Goal: Task Accomplishment & Management: Manage account settings

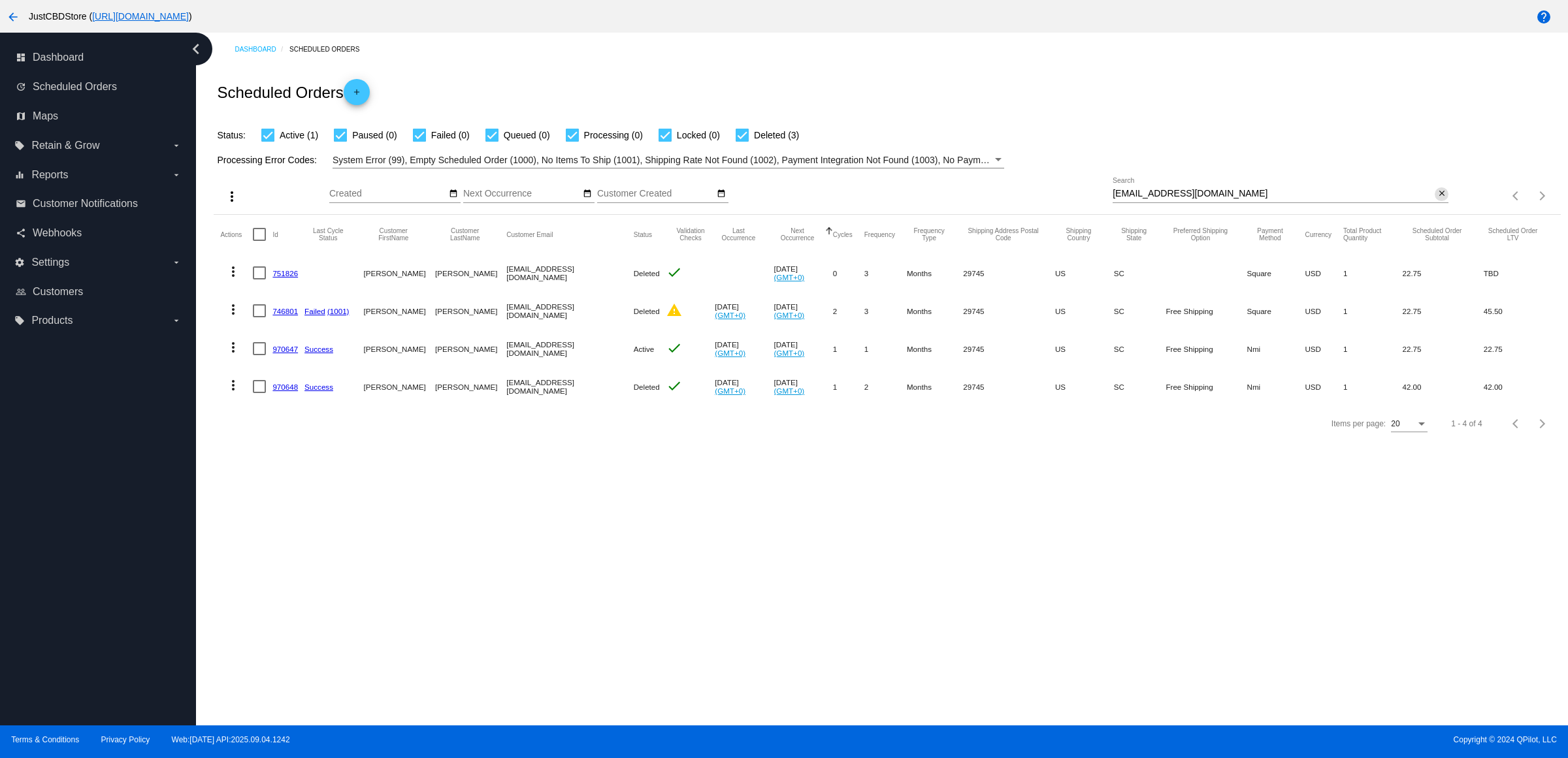
click at [1437, 199] on mat-icon "close" at bounding box center [1442, 194] width 9 height 11
click at [1434, 199] on input "Search" at bounding box center [1280, 194] width 336 height 11
paste input "zonker7777@gmail.com"
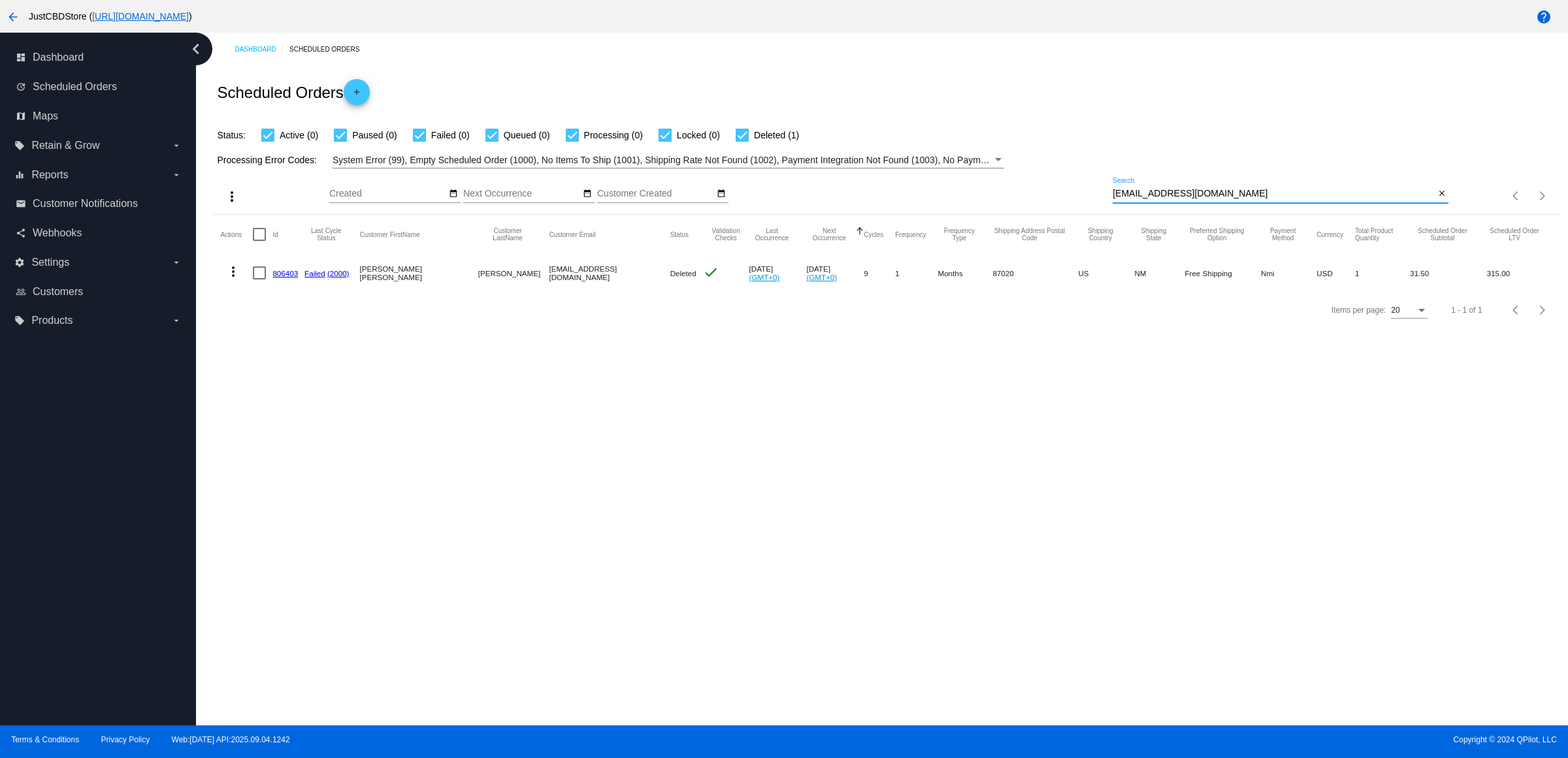
type input "zonker7777@gmail.com"
click at [286, 277] on link "806403" at bounding box center [286, 273] width 26 height 8
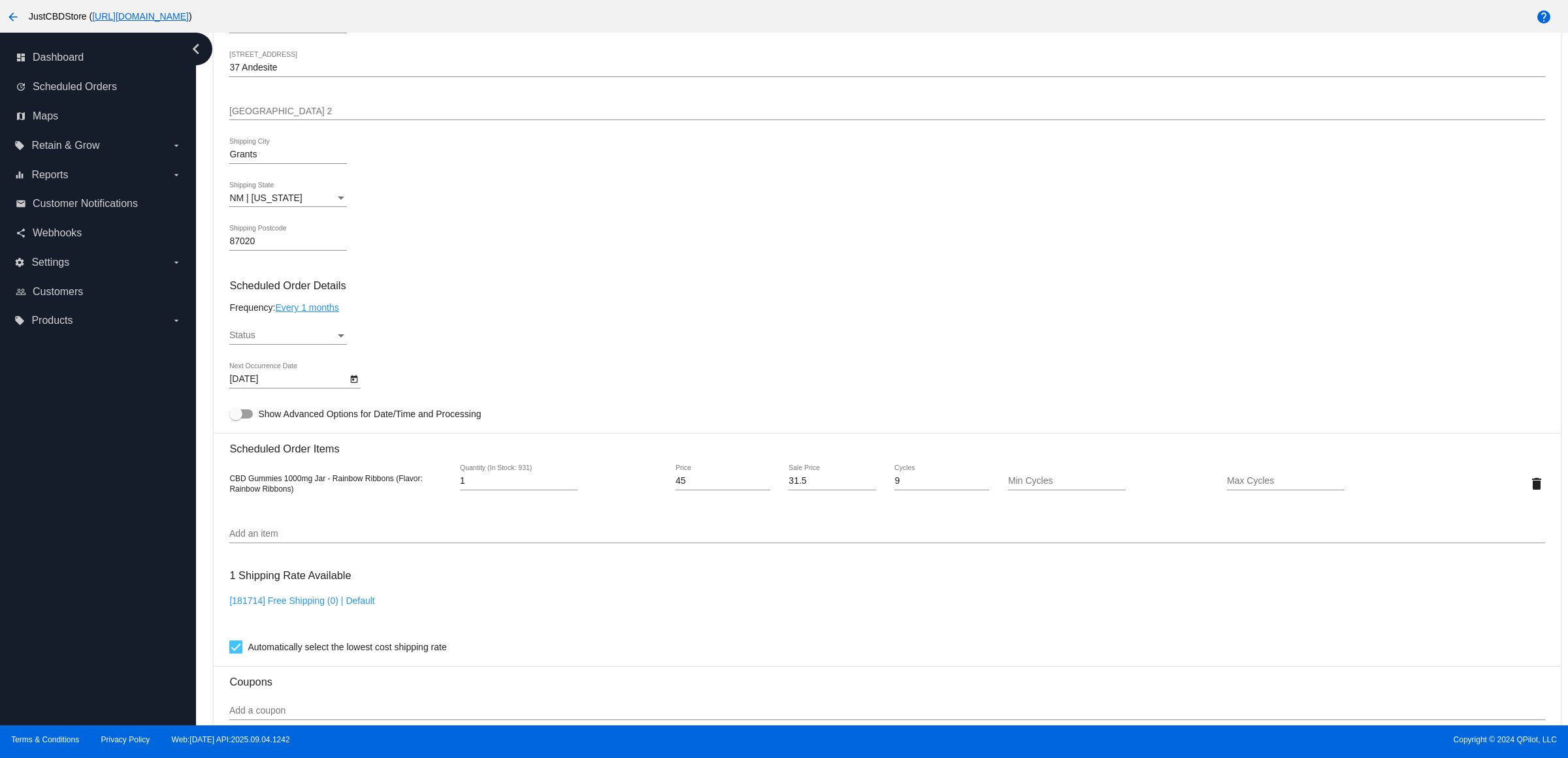
scroll to position [967, 0]
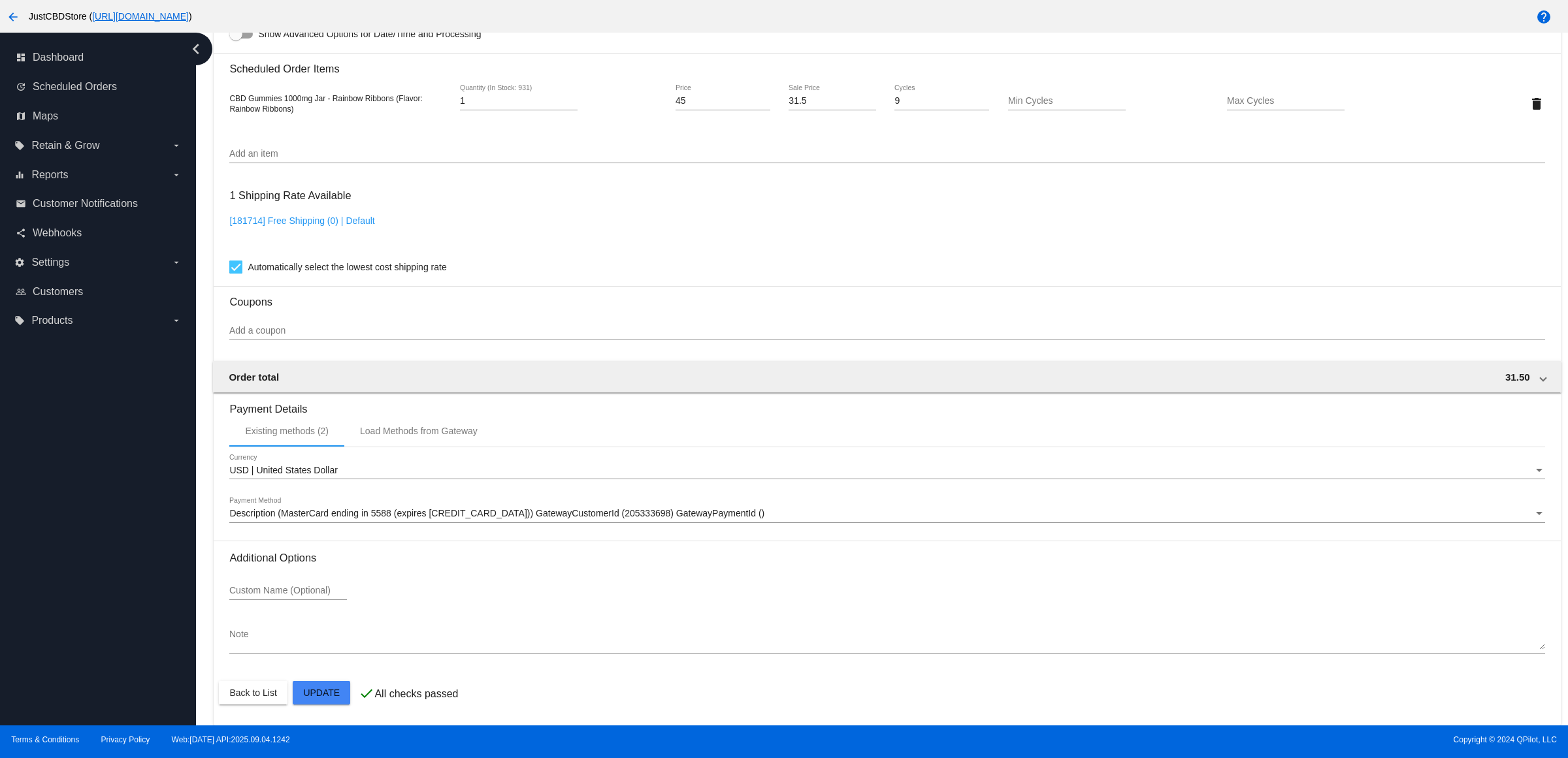
click at [640, 514] on span "Description (MasterCard ending in 5588 (expires 01/27)) GatewayCustomerId (2053…" at bounding box center [497, 513] width 535 height 11
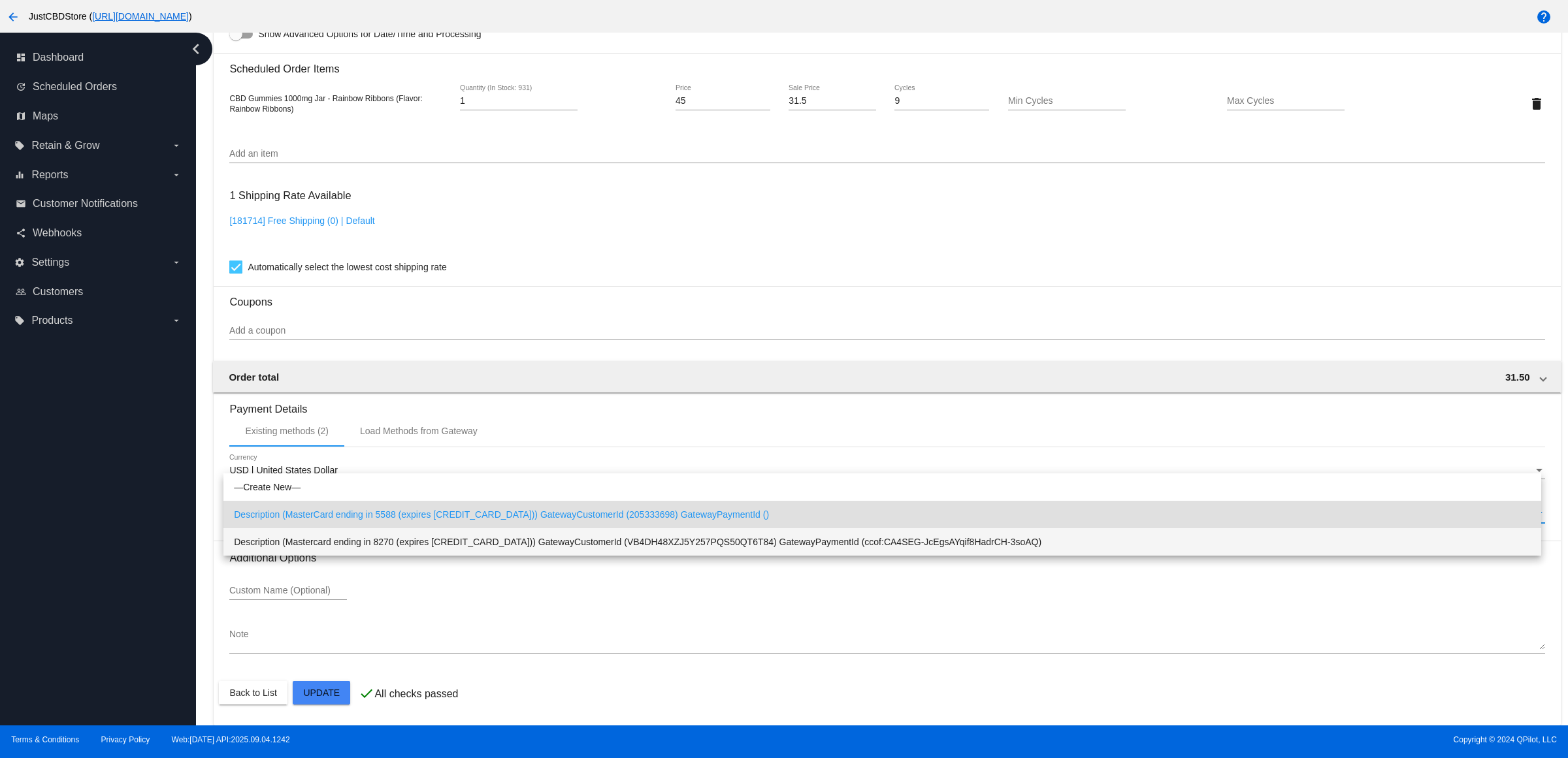
click at [694, 552] on span "Description (Mastercard ending in 8270 (expires [CREDIT_CARD_DATA])) GatewayCus…" at bounding box center [882, 542] width 1297 height 28
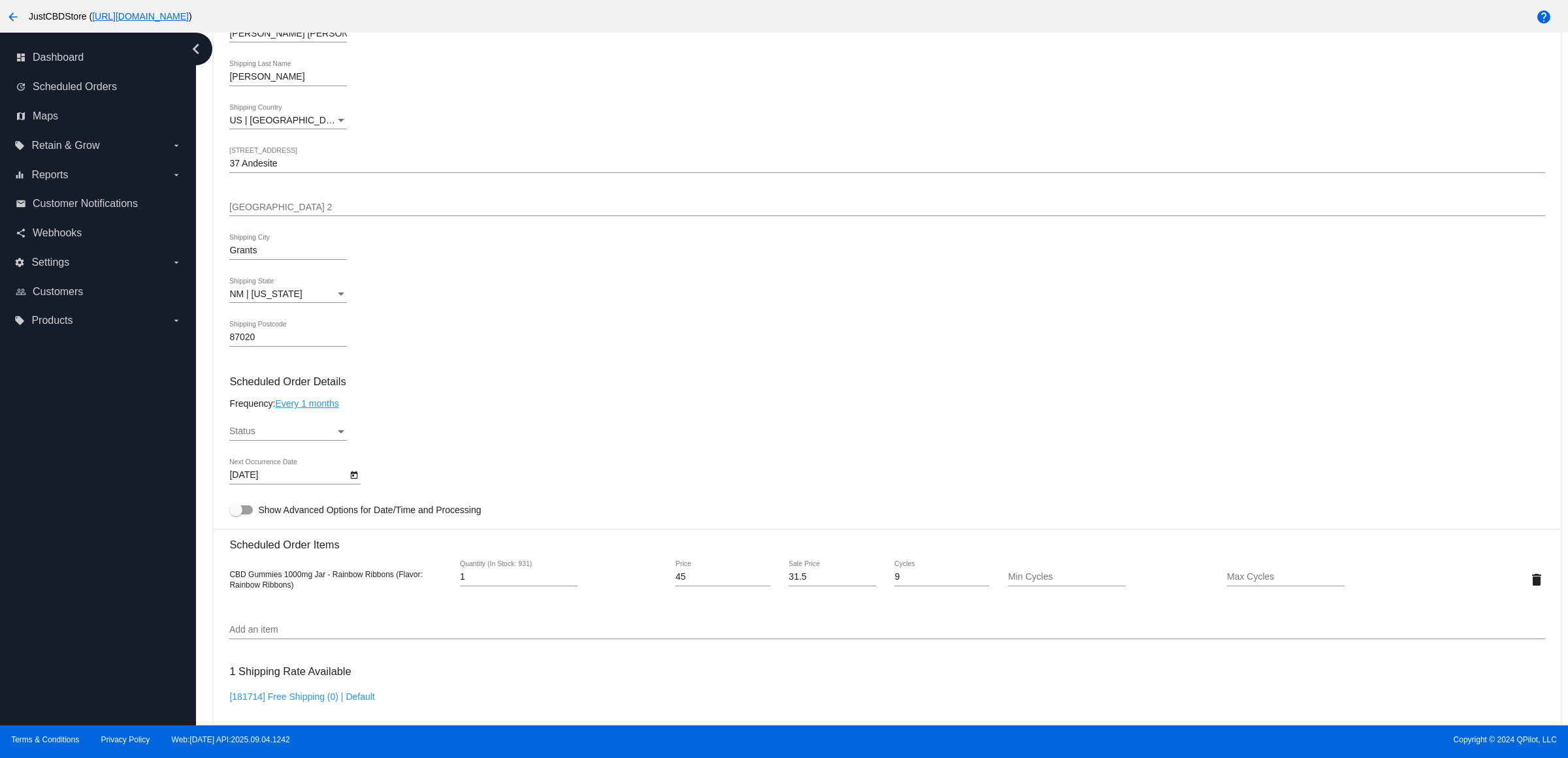
scroll to position [572, 0]
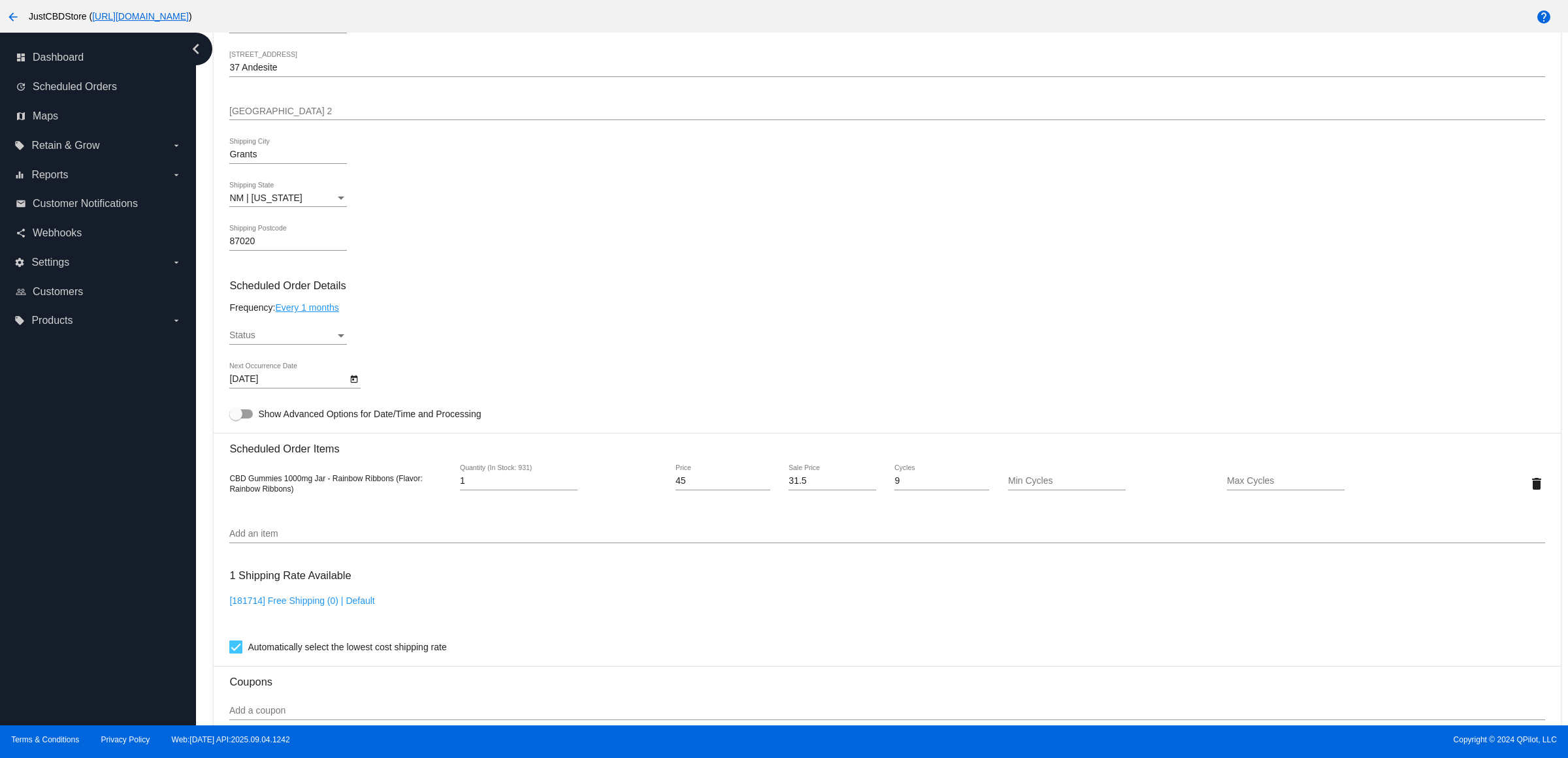
click at [319, 340] on div "Status Status" at bounding box center [288, 332] width 117 height 26
click at [319, 340] on span "Active" at bounding box center [292, 351] width 117 height 28
click at [425, 355] on div "Active Status" at bounding box center [887, 338] width 1315 height 38
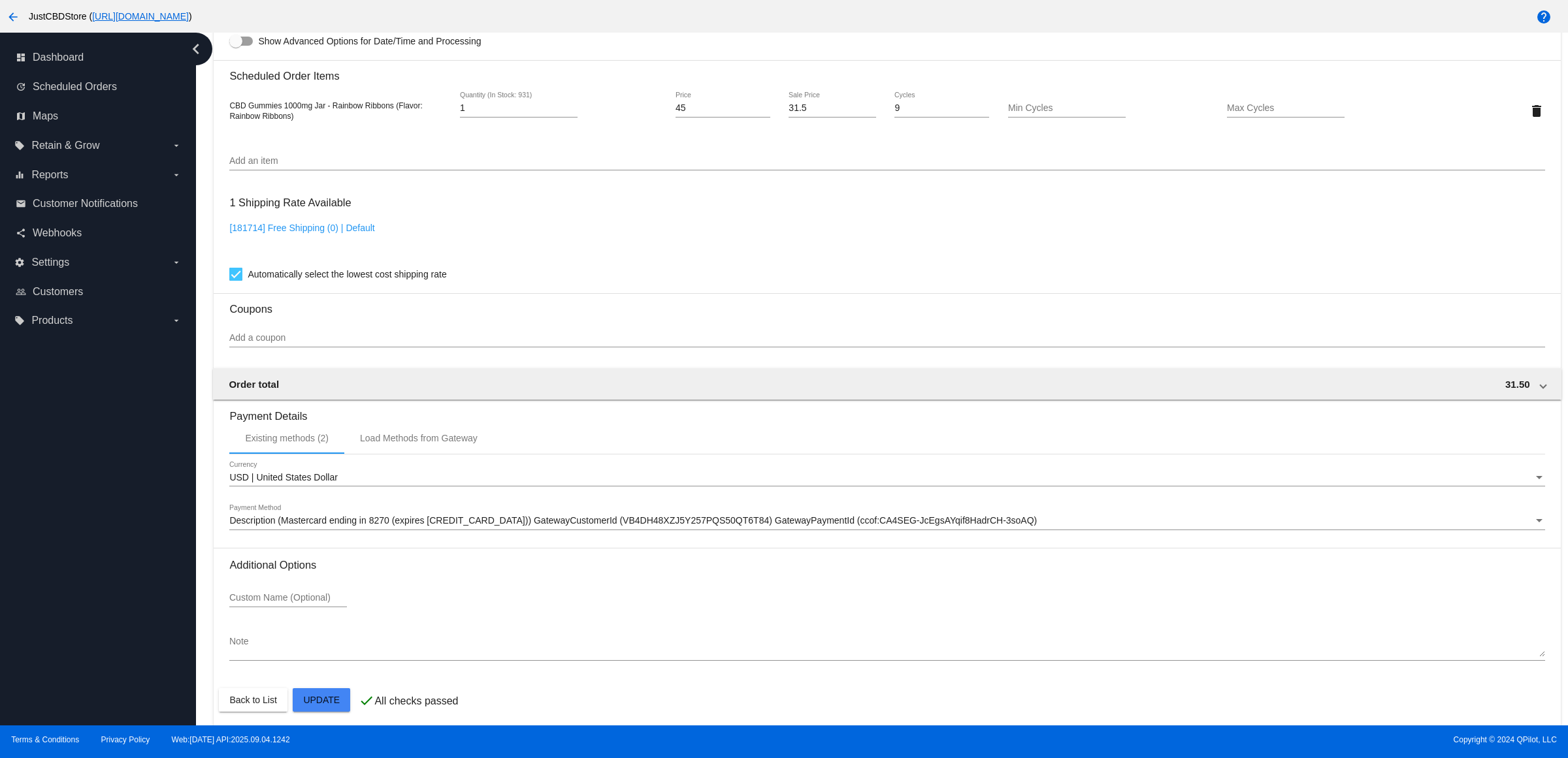
scroll to position [967, 0]
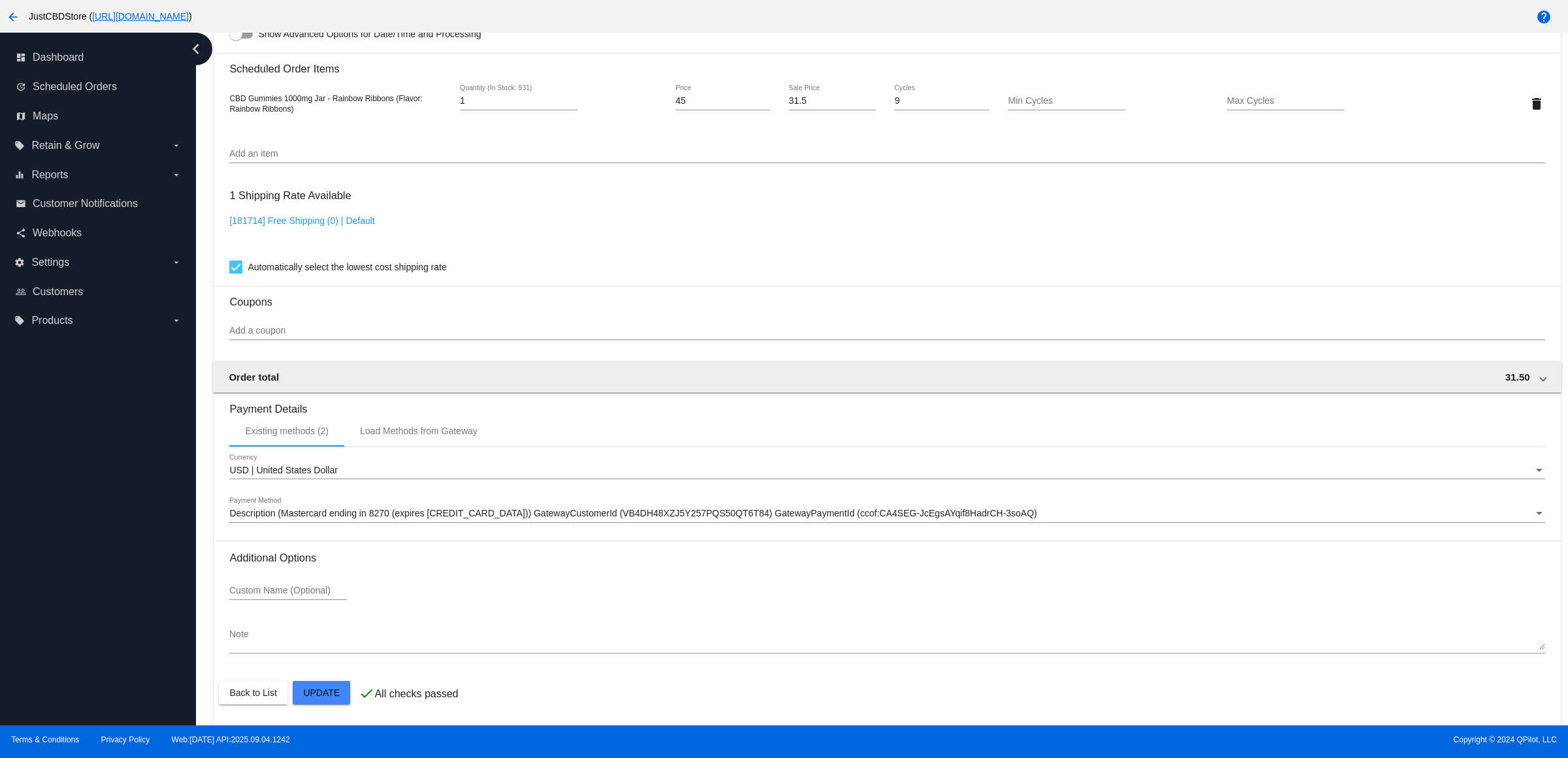
click at [322, 700] on mat-card "Customer 5592278: Mary Ann Hawkins zonker7777@gmail.com Customer Shipping Enter…" at bounding box center [887, 72] width 1346 height 1306
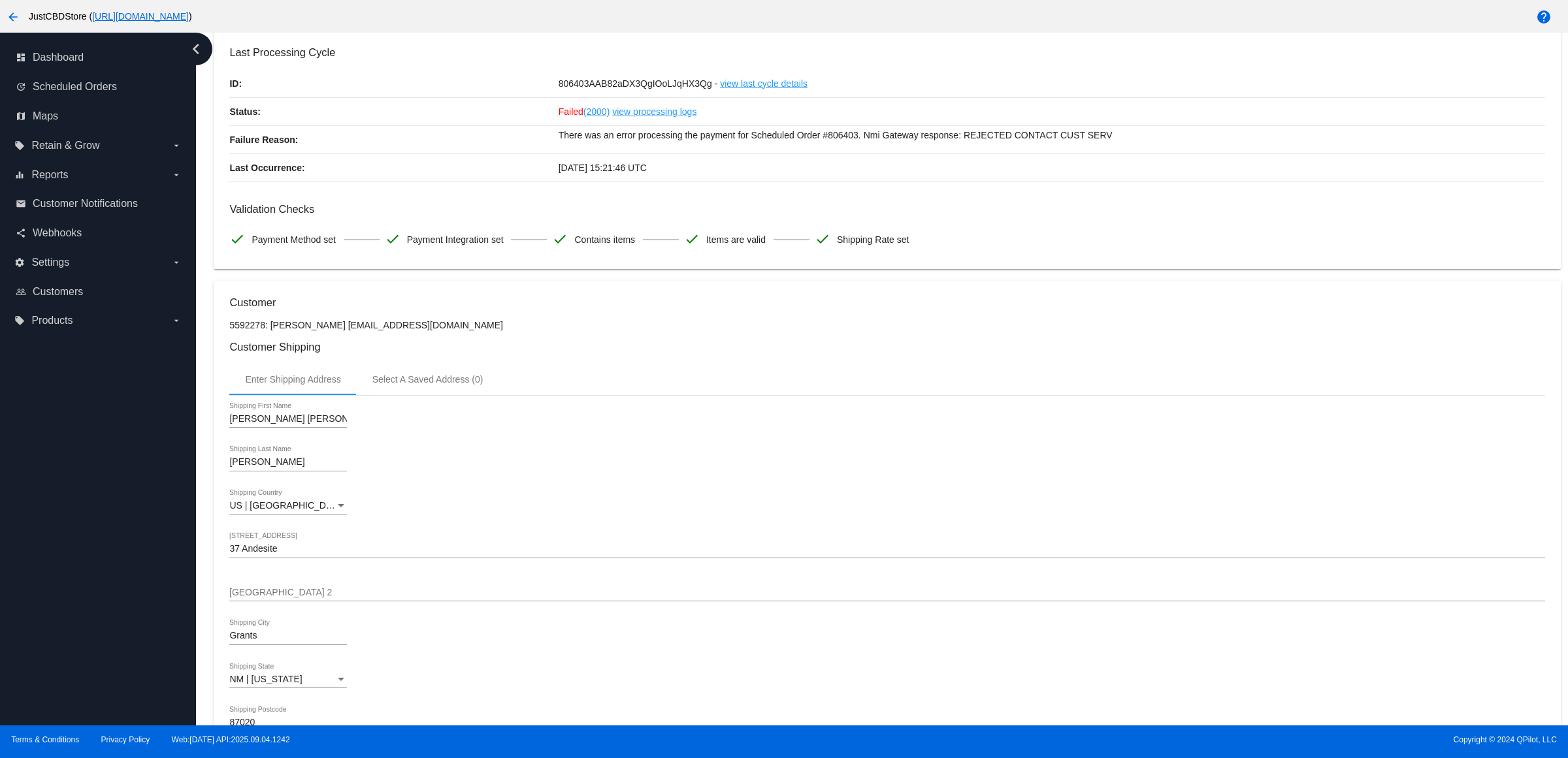
scroll to position [0, 0]
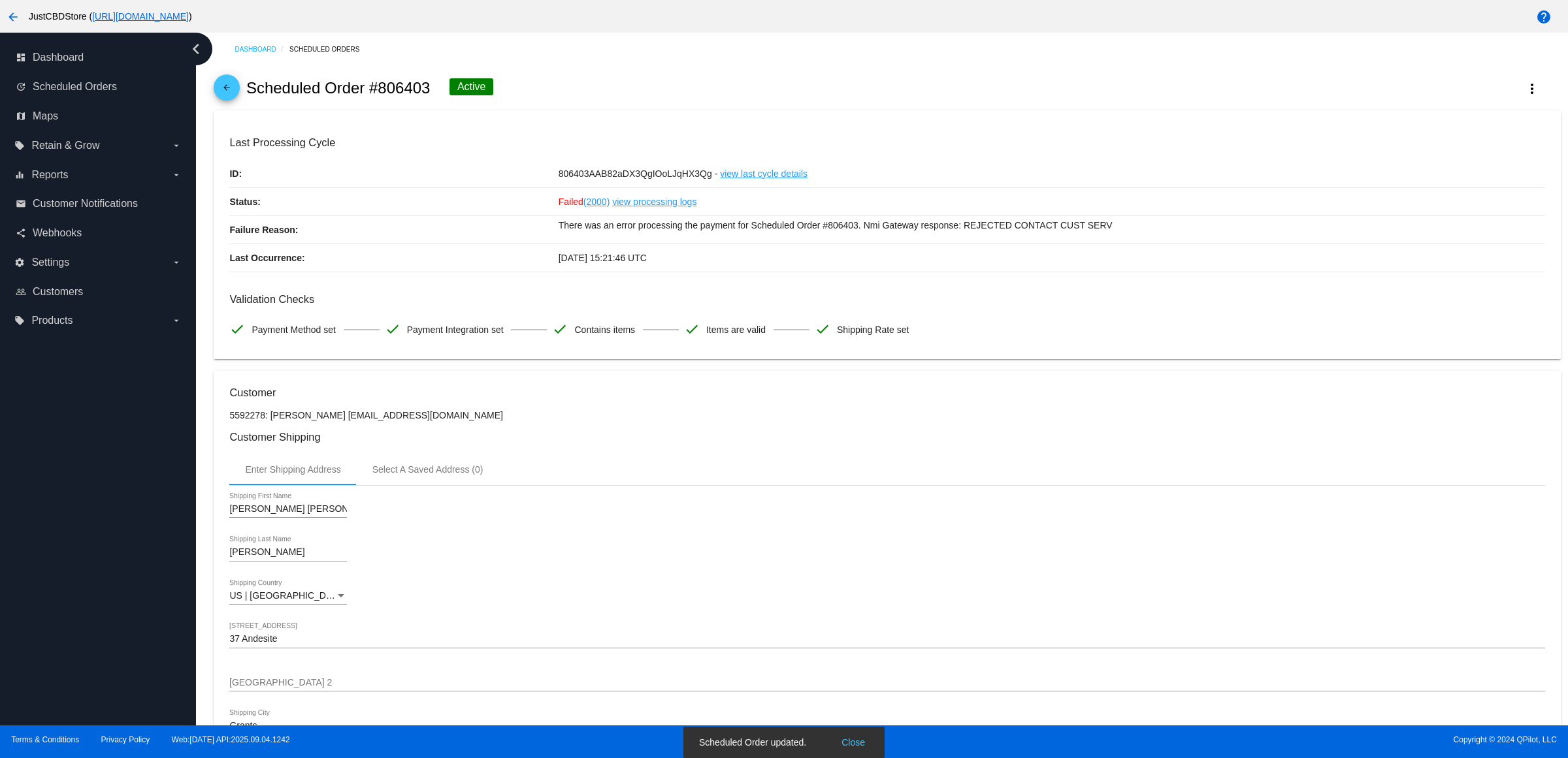
click at [707, 471] on div "Enter Shipping Address Select A Saved Address (0)" at bounding box center [887, 470] width 1315 height 32
click at [1508, 93] on button "more_vert" at bounding box center [1531, 88] width 58 height 23
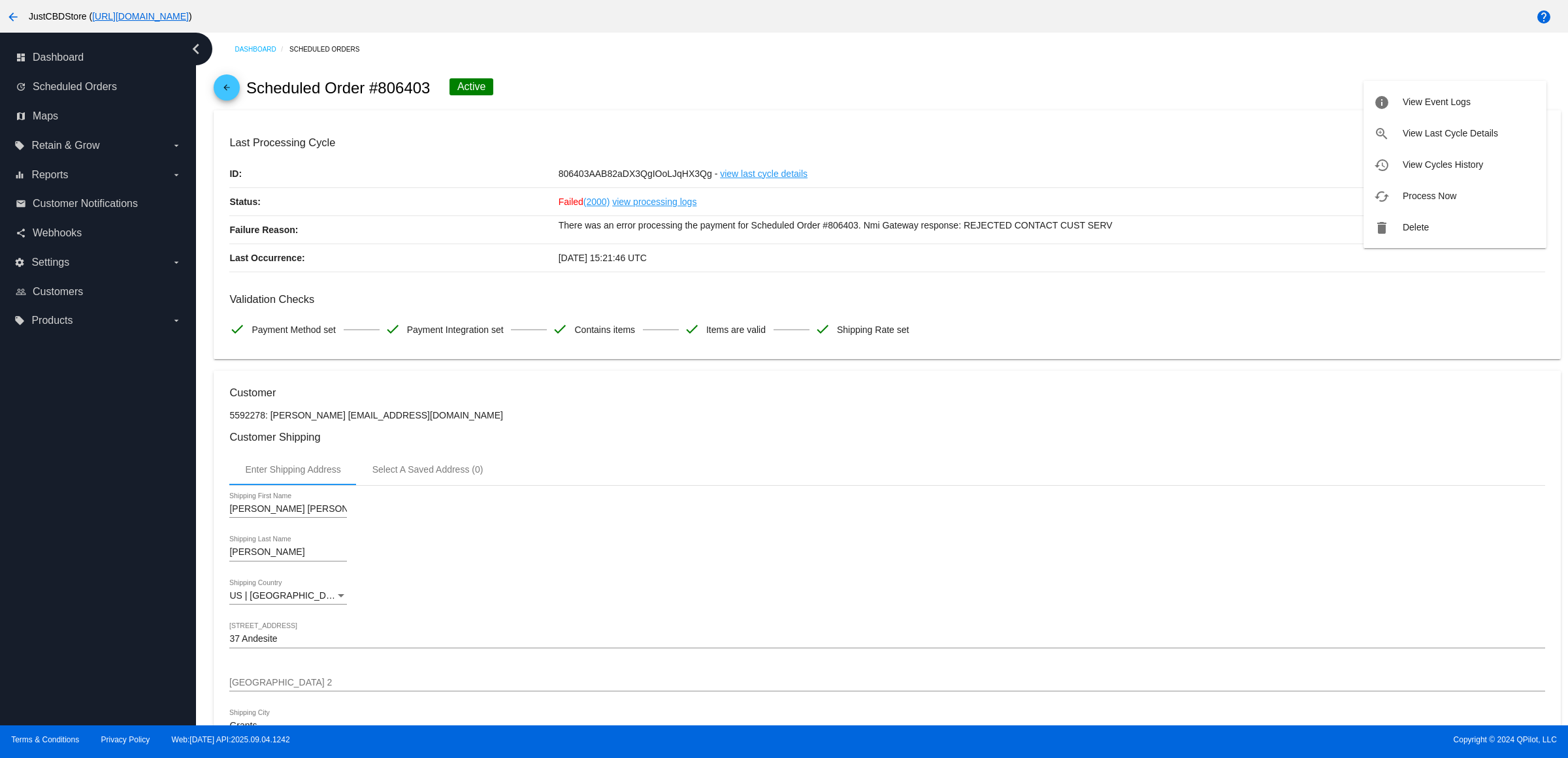
click at [872, 309] on div at bounding box center [784, 379] width 1568 height 758
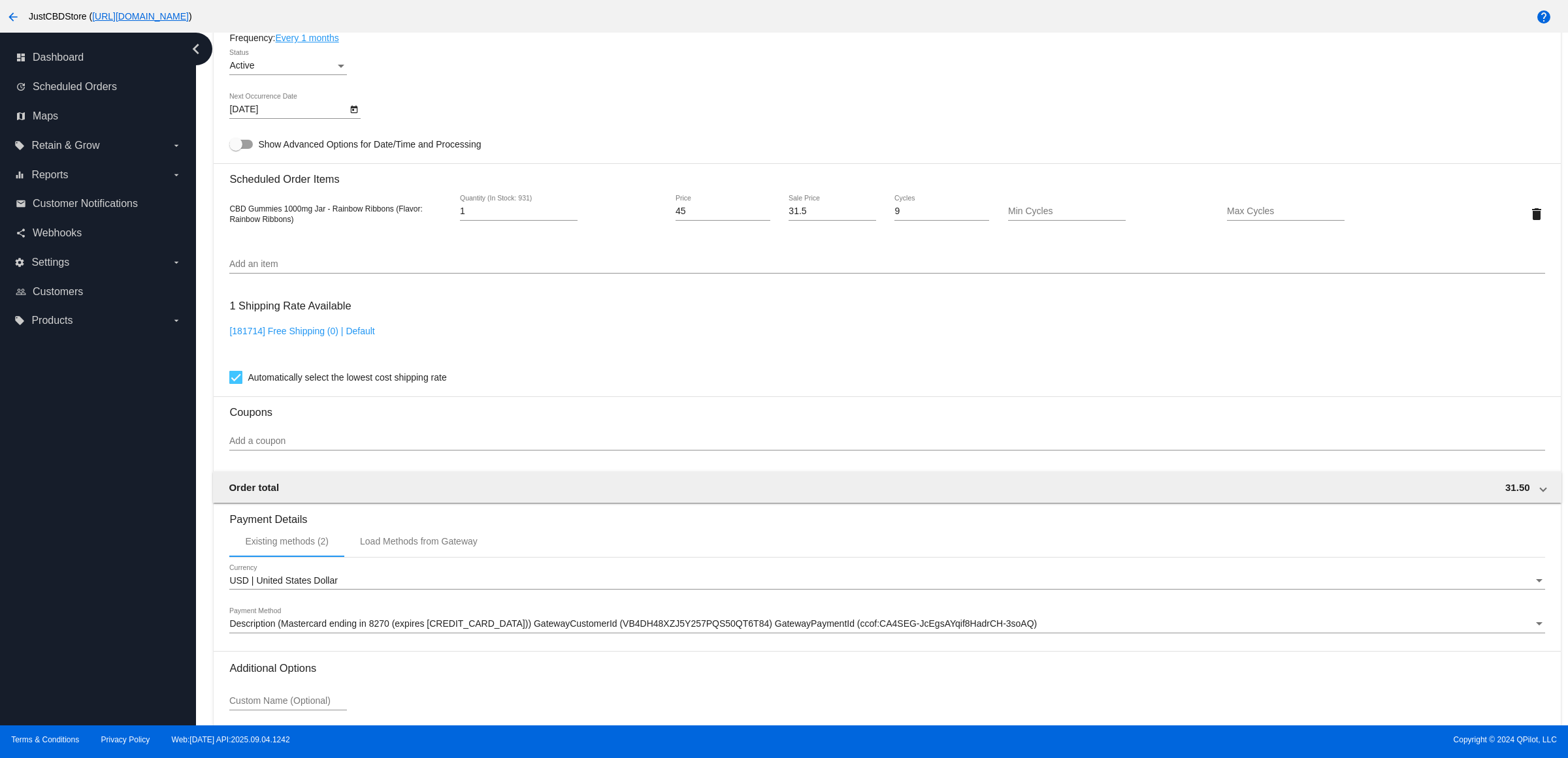
scroll to position [967, 0]
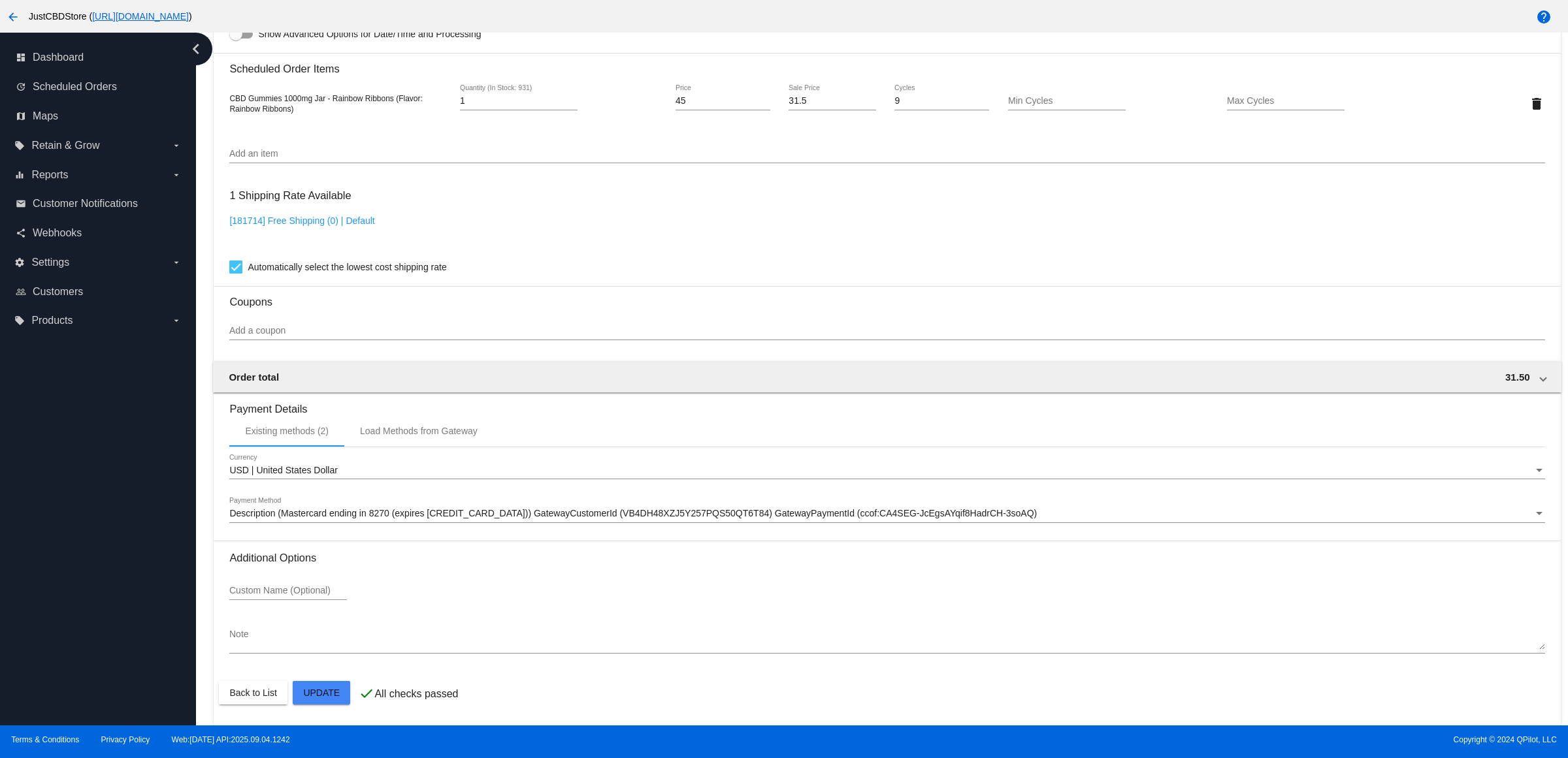
click at [599, 504] on div "Description (Mastercard ending in 8270 (expires 12/27)) GatewayCustomerId (VB4D…" at bounding box center [887, 510] width 1315 height 26
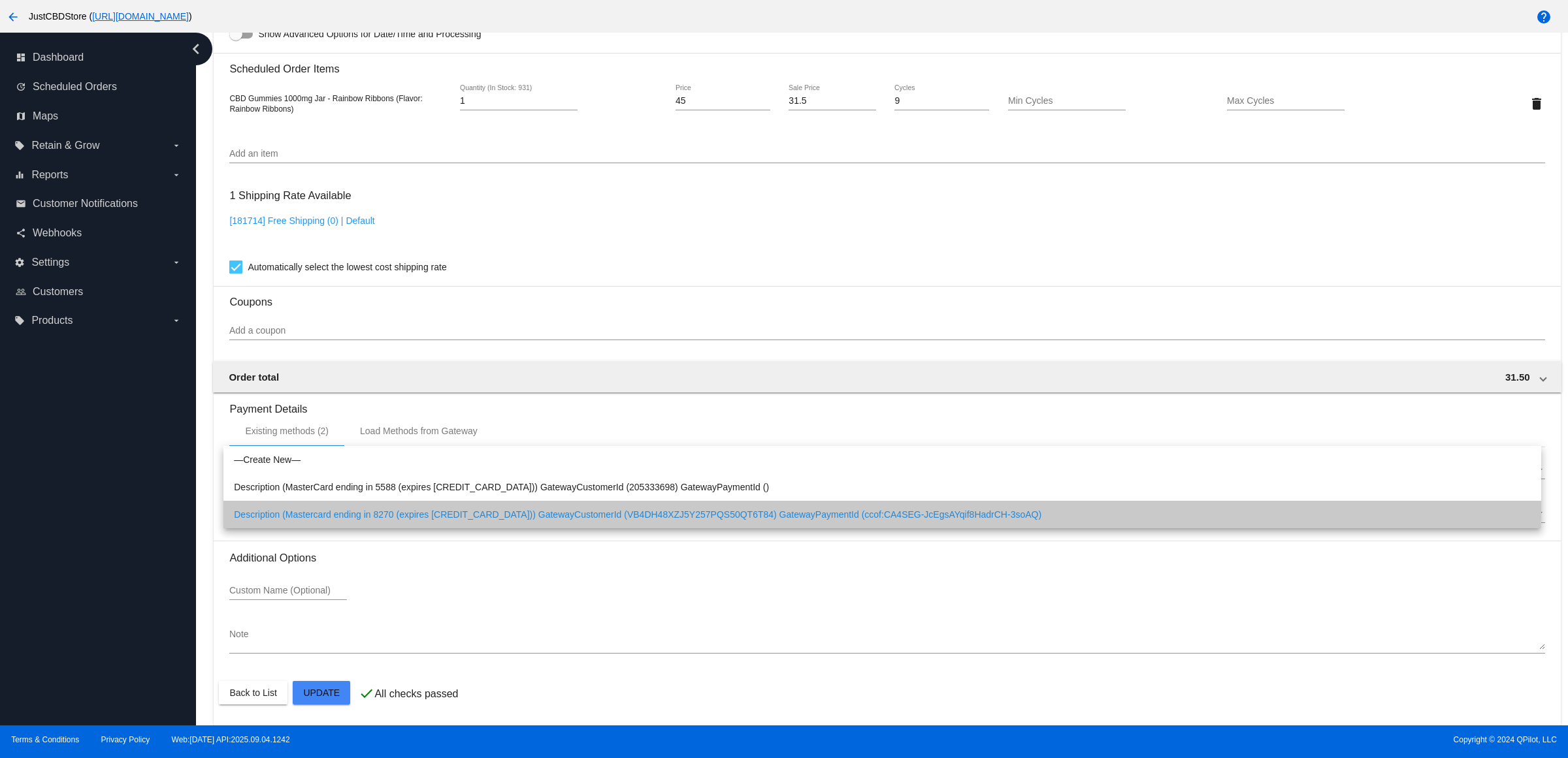
click at [599, 504] on span "Description (Mastercard ending in 8270 (expires [CREDIT_CARD_DATA])) GatewayCus…" at bounding box center [882, 515] width 1297 height 28
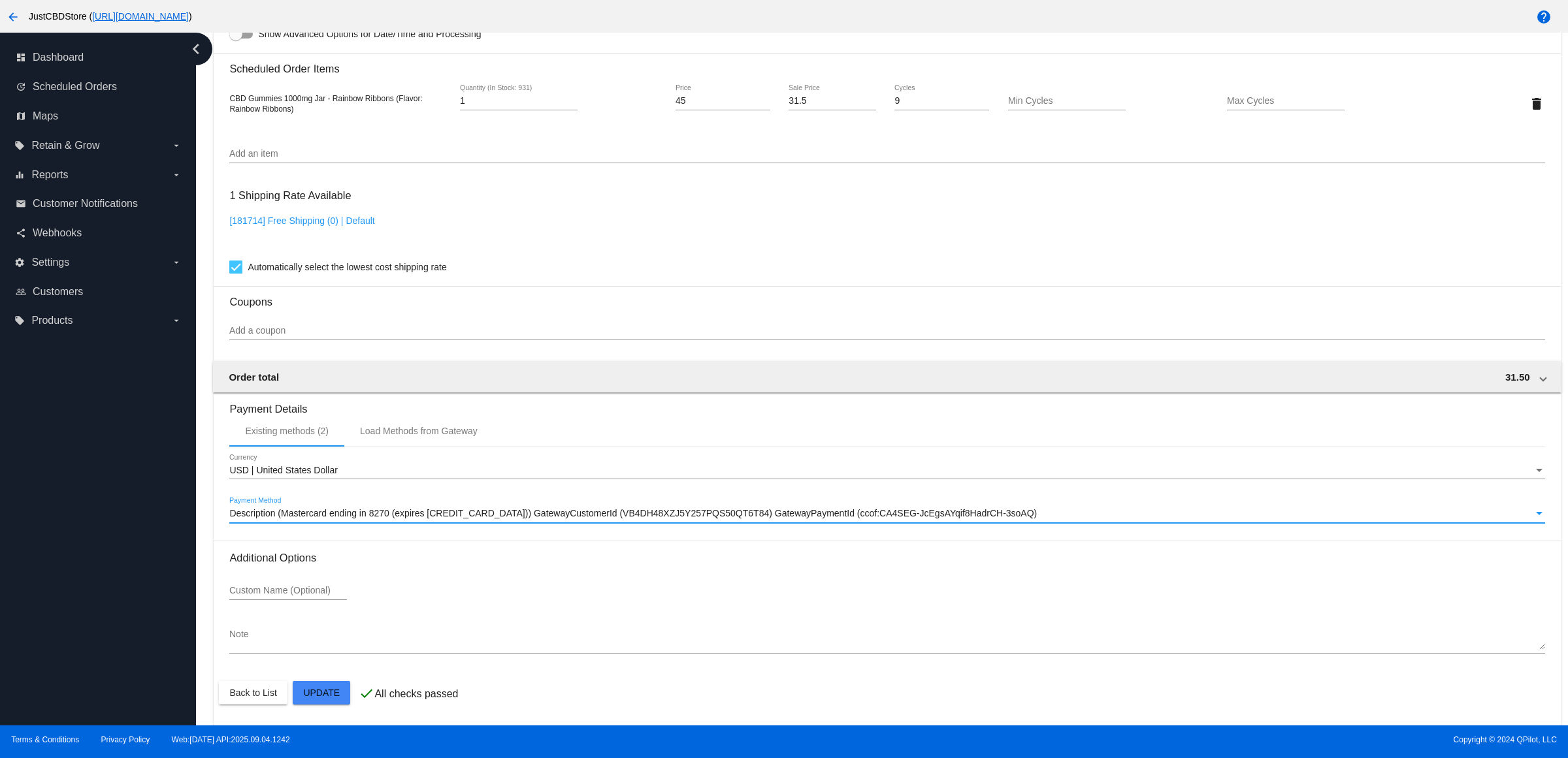
click at [707, 299] on h3 "Coupons" at bounding box center [887, 297] width 1315 height 23
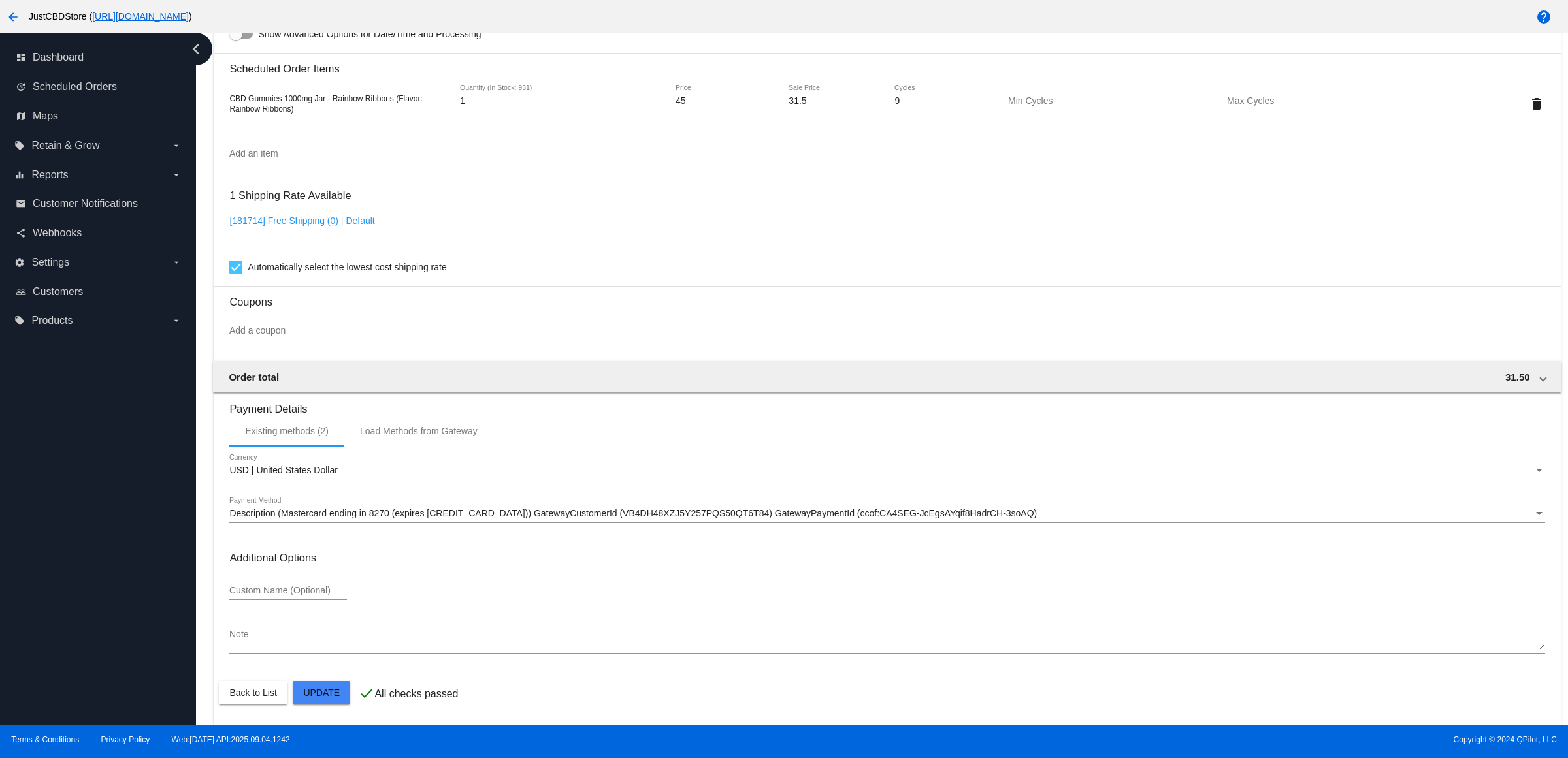
click at [534, 516] on span "Description (Mastercard ending in 8270 (expires [CREDIT_CARD_DATA])) GatewayCus…" at bounding box center [633, 513] width 808 height 11
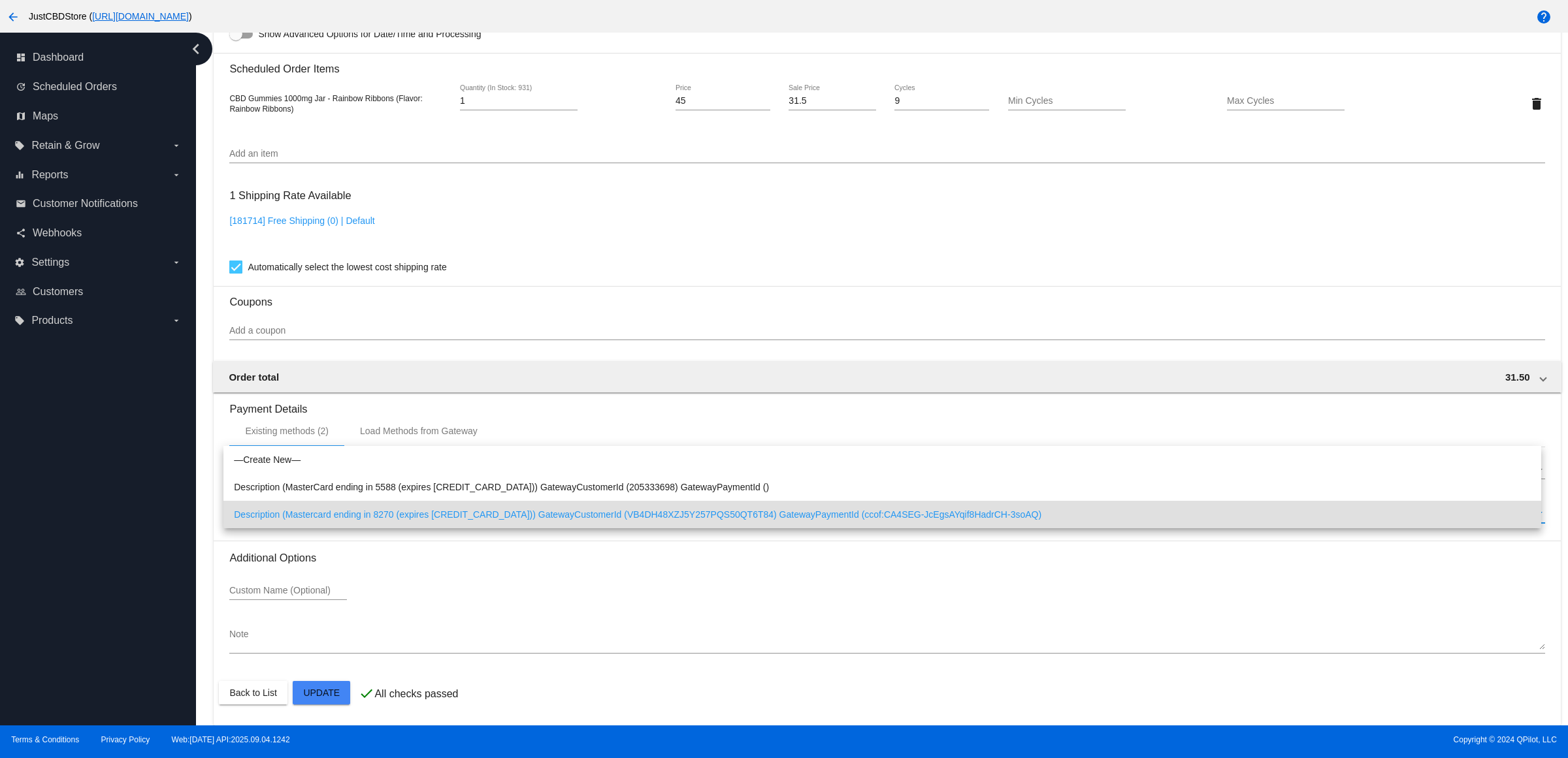
click at [534, 516] on span "Description (Mastercard ending in 8270 (expires [CREDIT_CARD_DATA])) GatewayCus…" at bounding box center [882, 515] width 1297 height 28
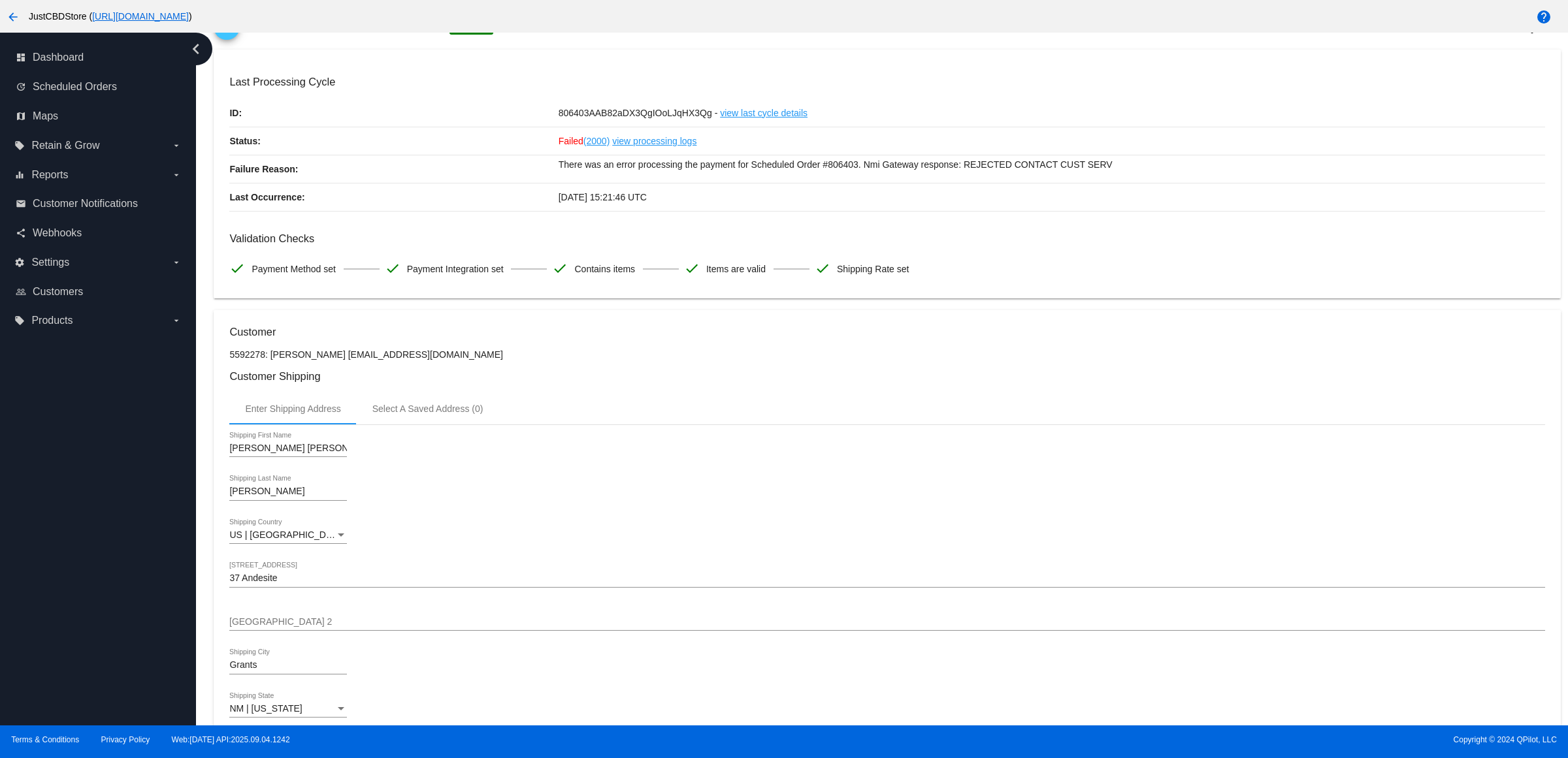
scroll to position [0, 0]
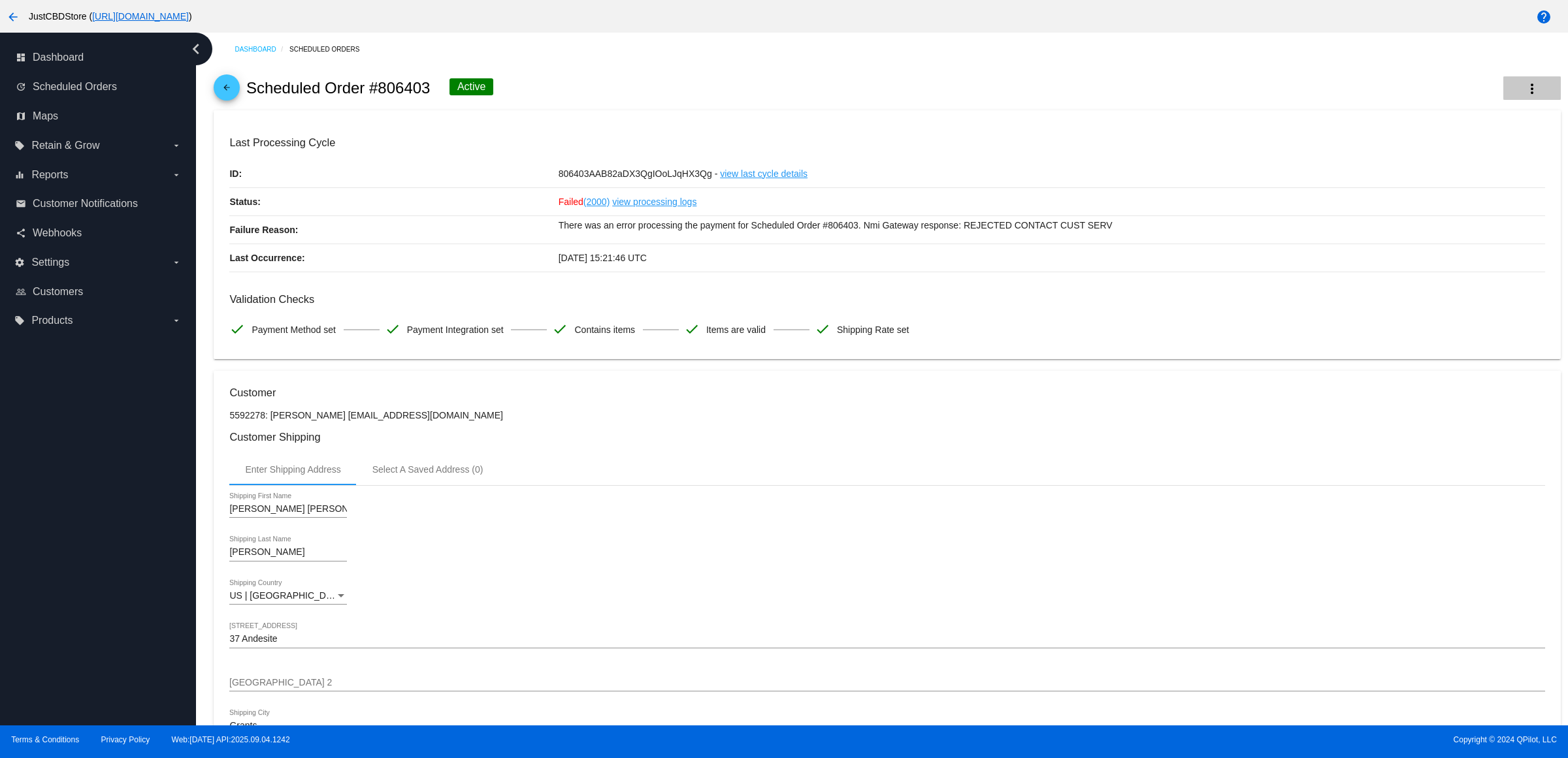
click at [1533, 100] on button "more_vert" at bounding box center [1531, 88] width 58 height 23
click at [1467, 201] on button "cached Process Now" at bounding box center [1454, 196] width 183 height 32
click at [711, 530] on div "Mary Ann Shipping First Name" at bounding box center [887, 512] width 1315 height 38
click at [761, 748] on button "Close" at bounding box center [753, 744] width 32 height 11
click at [743, 593] on div "Mary Ann Shipping First Name Hawkins Shipping Last Name US | USA Shipping Count…" at bounding box center [887, 663] width 1315 height 354
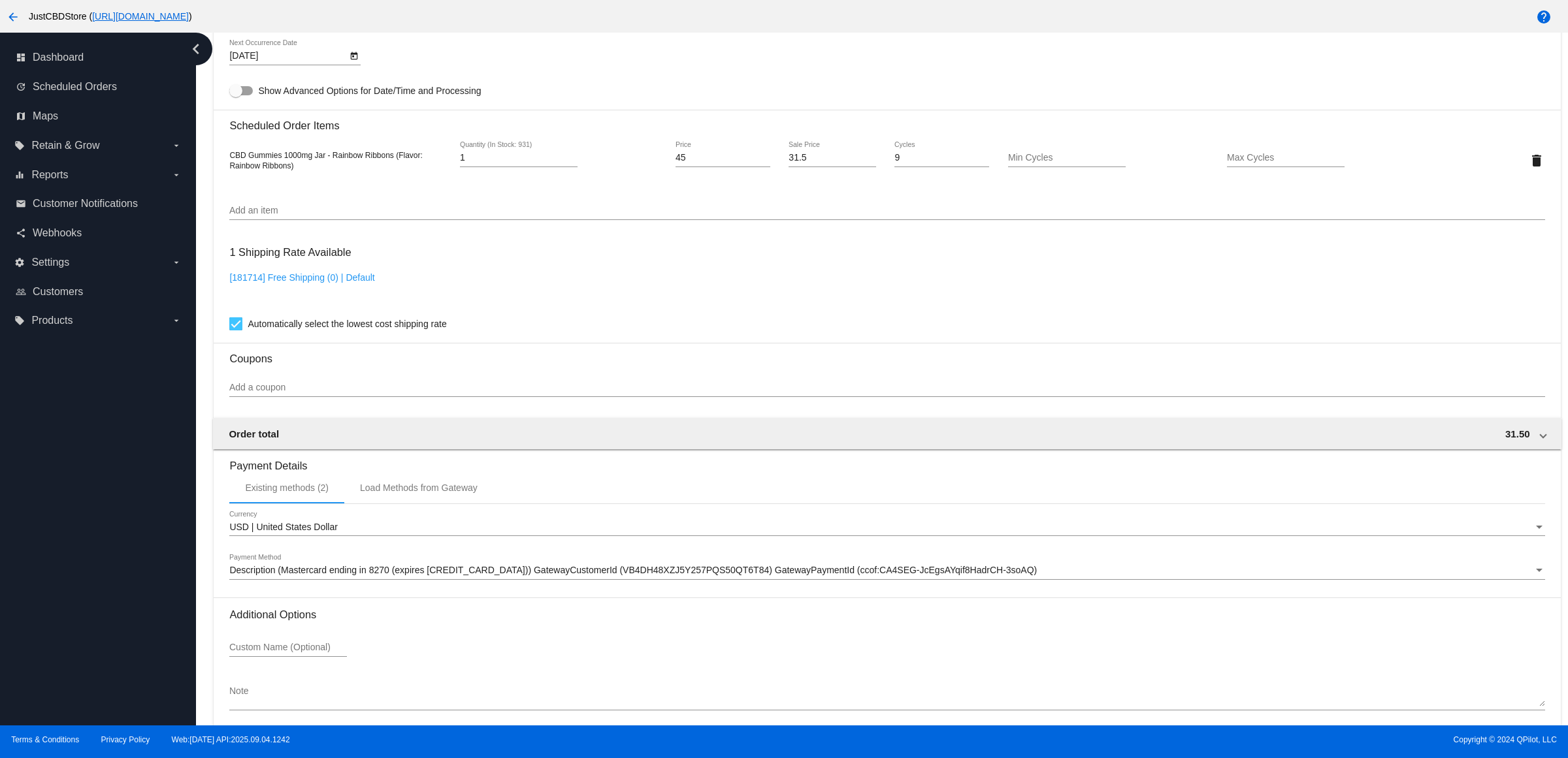
scroll to position [967, 0]
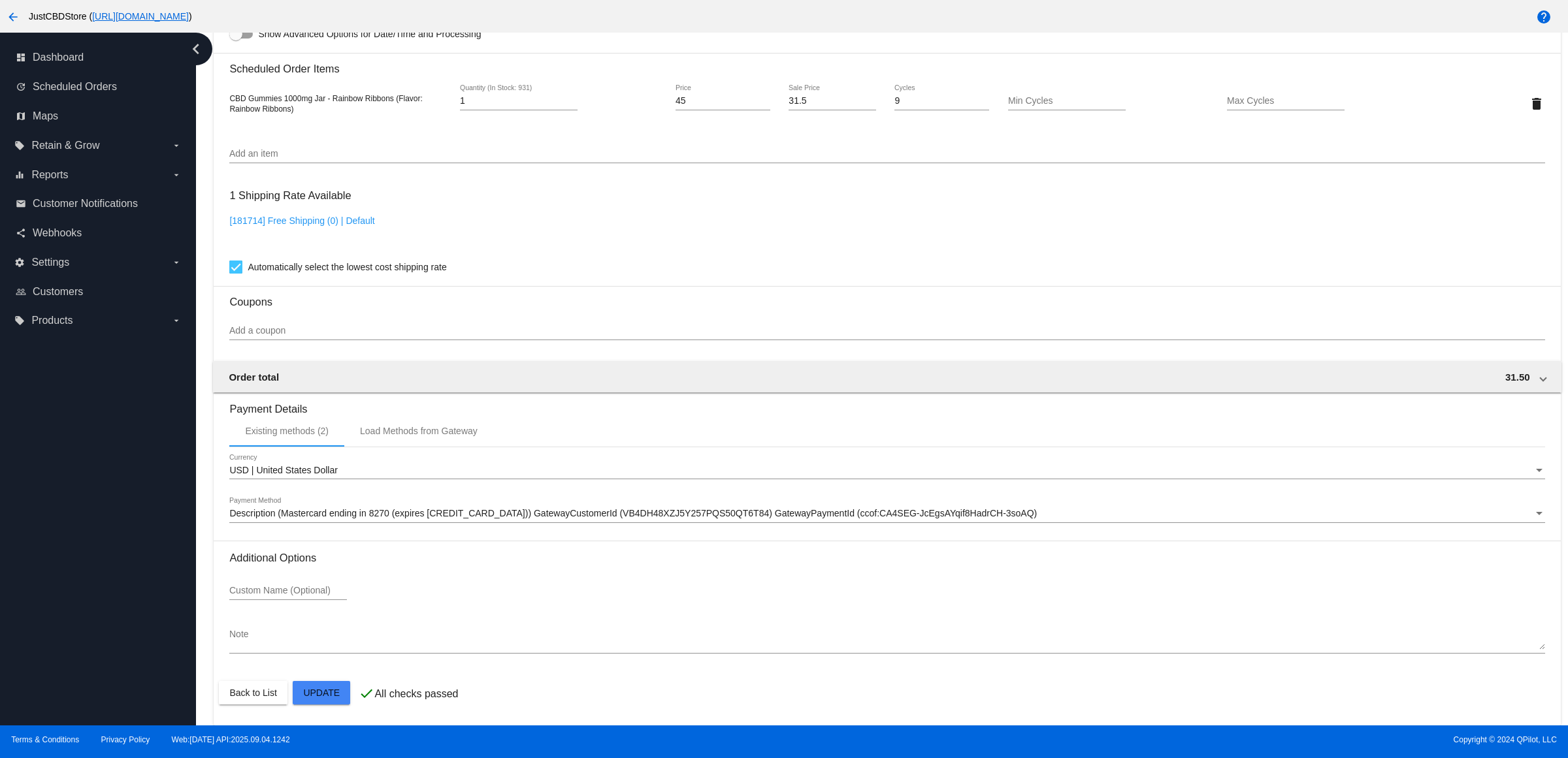
click at [331, 697] on mat-card "Customer 5592278: Mary Ann Hawkins zonker7777@gmail.com Customer Shipping Enter…" at bounding box center [887, 72] width 1346 height 1306
click at [527, 512] on span "Description (Mastercard ending in 8270 (expires [CREDIT_CARD_DATA])) GatewayCus…" at bounding box center [633, 513] width 808 height 11
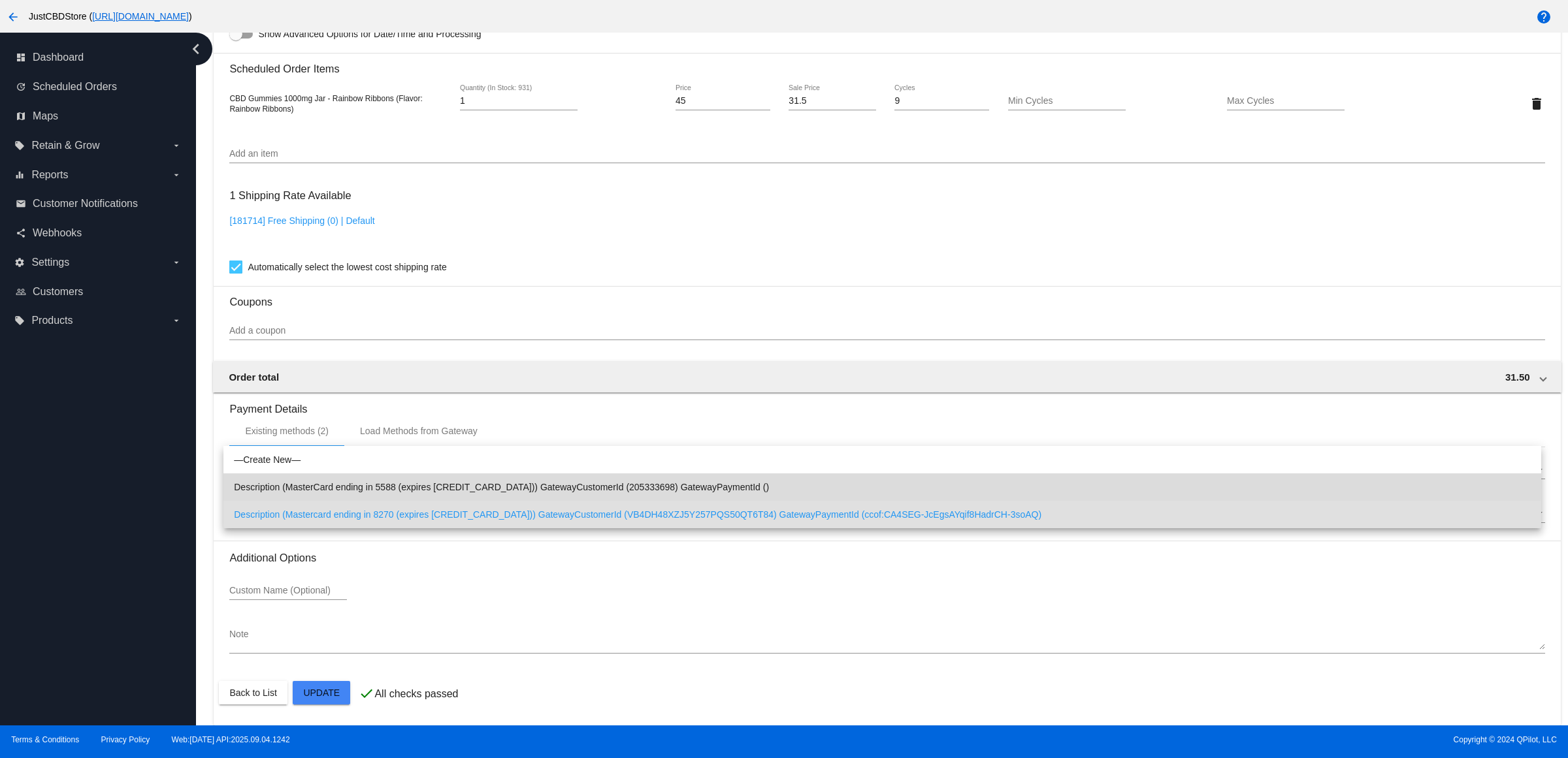
click at [554, 485] on span "Description (MasterCard ending in 5588 (expires 01/27)) GatewayCustomerId (2053…" at bounding box center [882, 487] width 1297 height 28
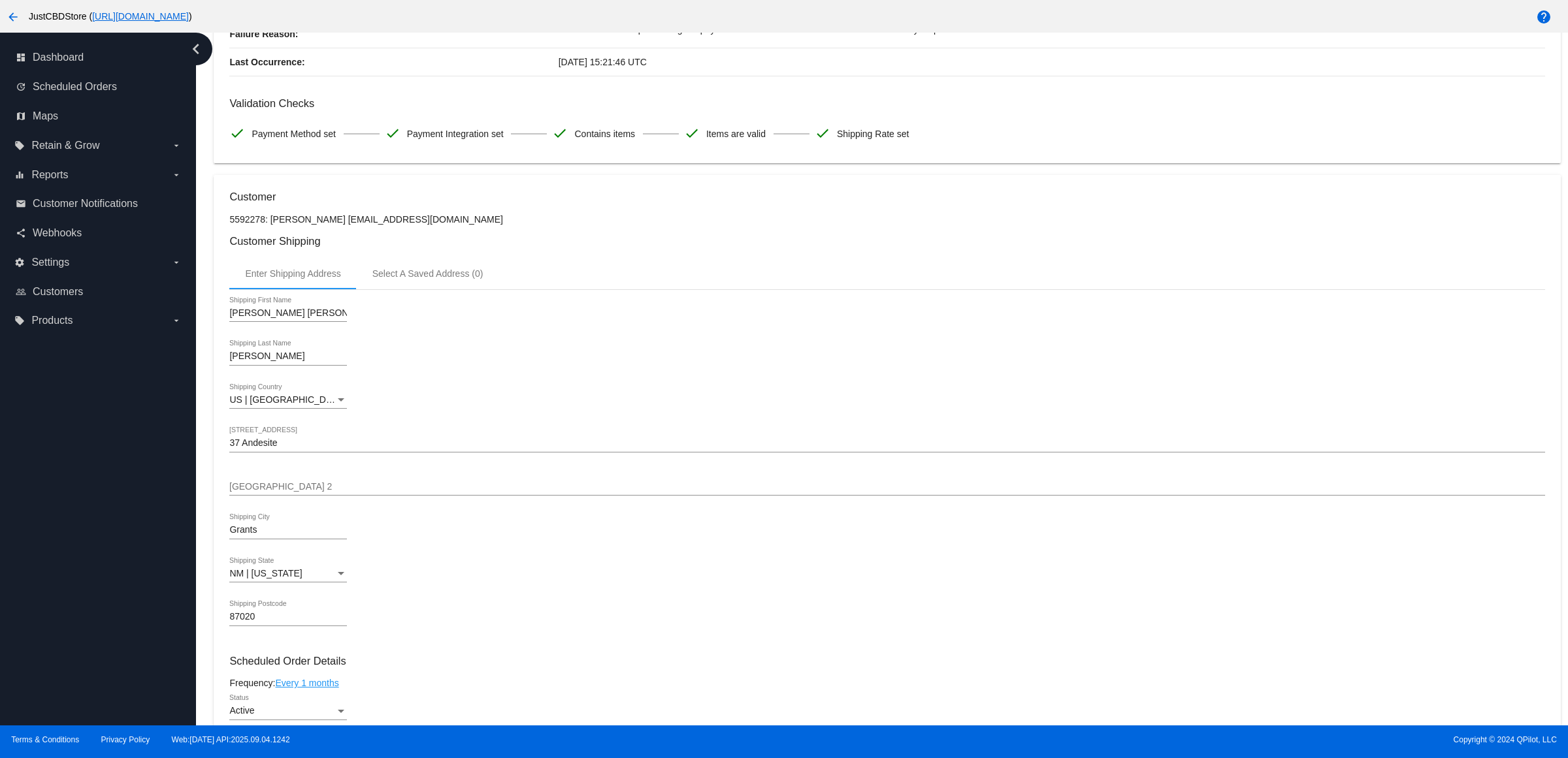
scroll to position [0, 0]
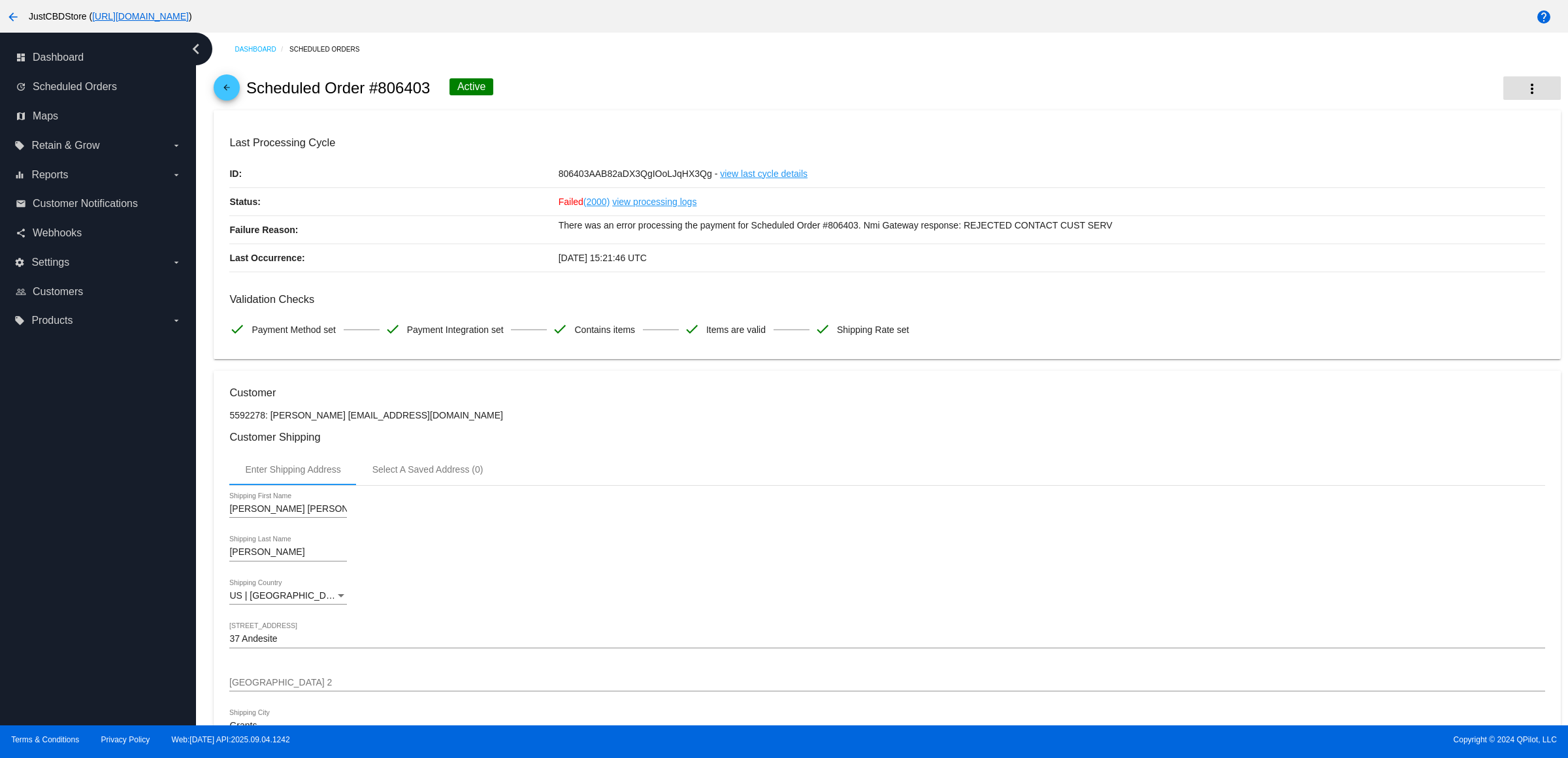
click at [1503, 88] on button "more_vert" at bounding box center [1531, 88] width 58 height 23
click at [1478, 198] on button "cached Process Now" at bounding box center [1454, 196] width 183 height 32
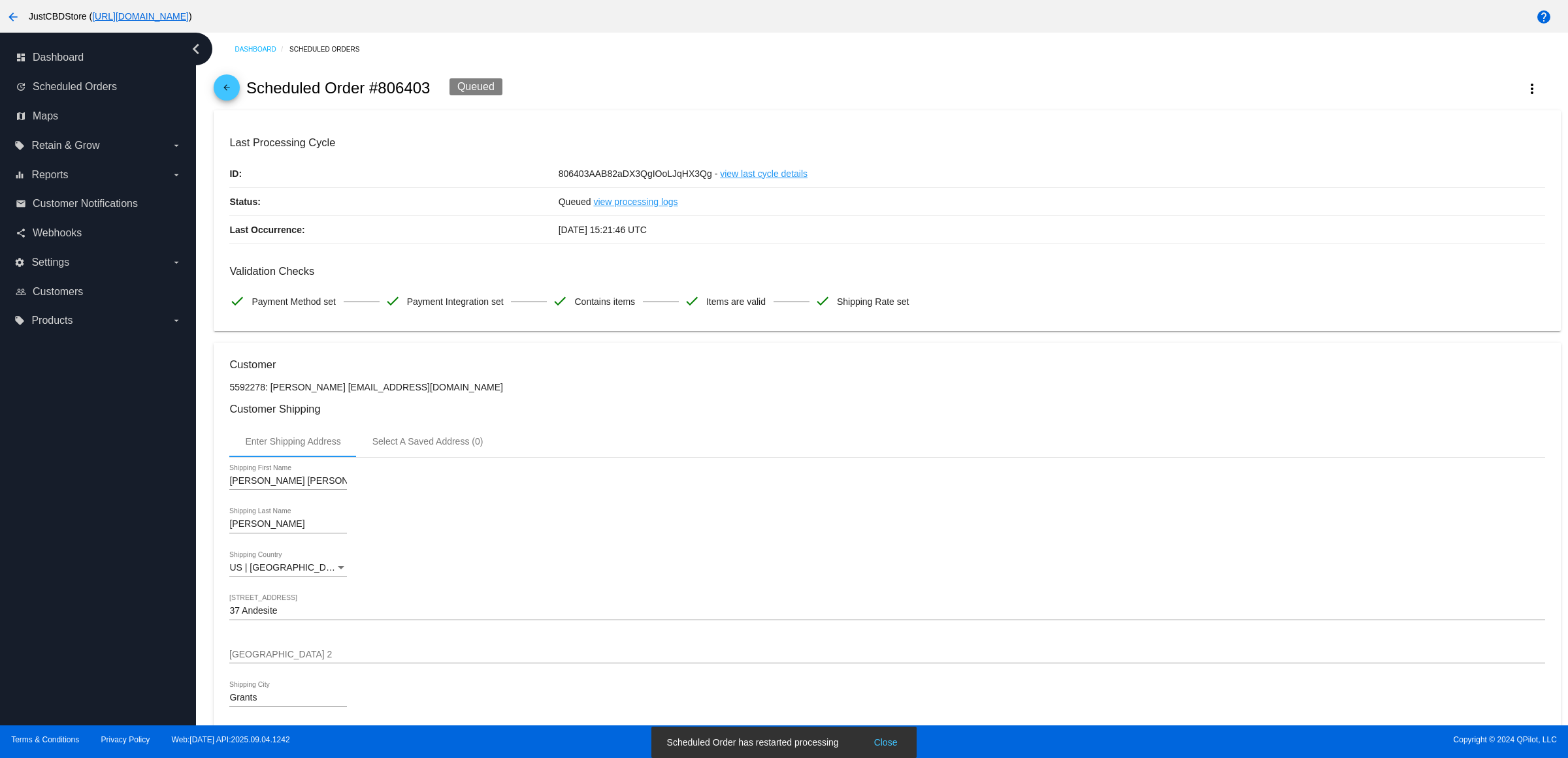
click at [663, 415] on h3 "Customer Shipping" at bounding box center [887, 409] width 1315 height 13
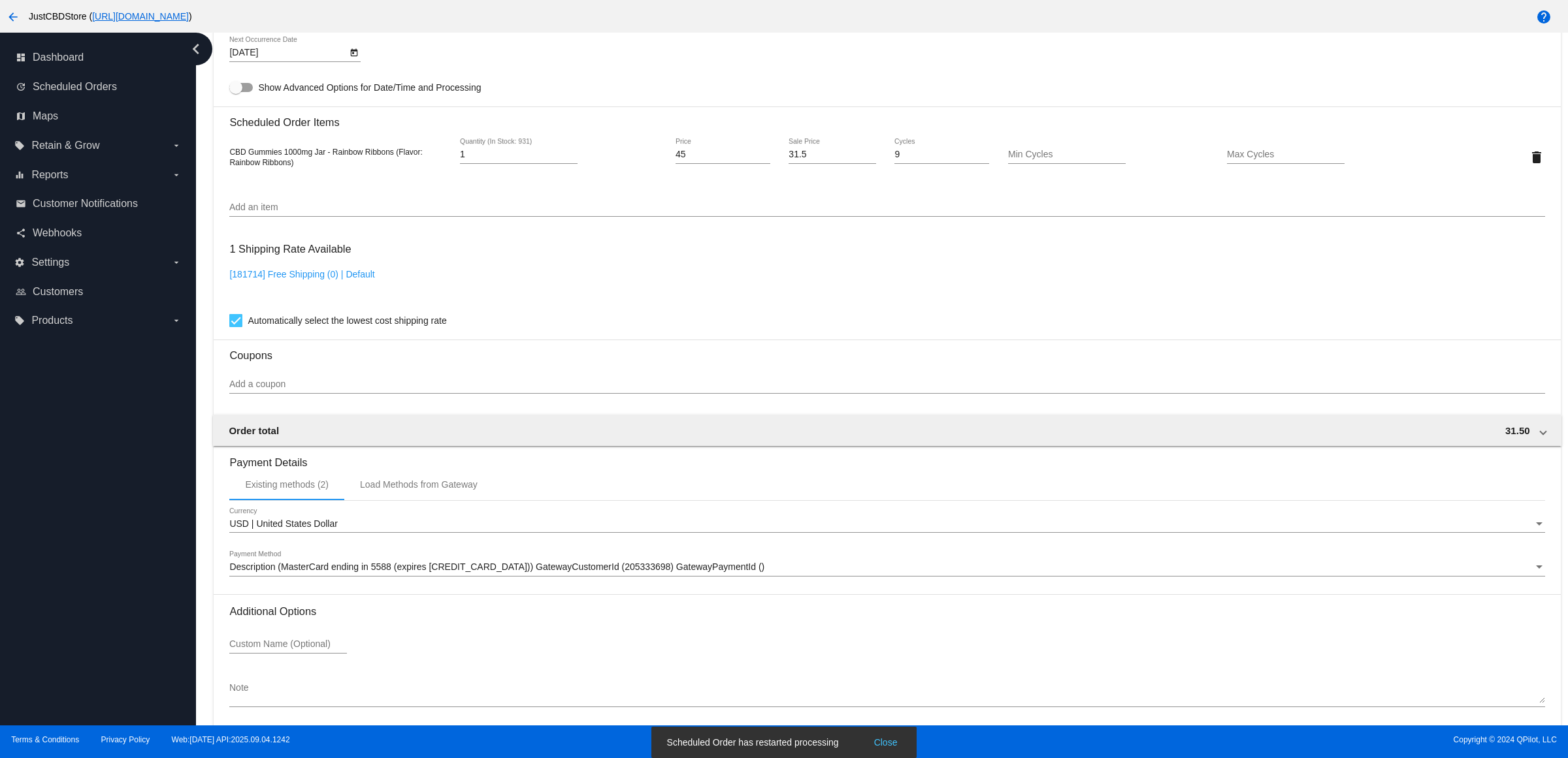
scroll to position [938, 0]
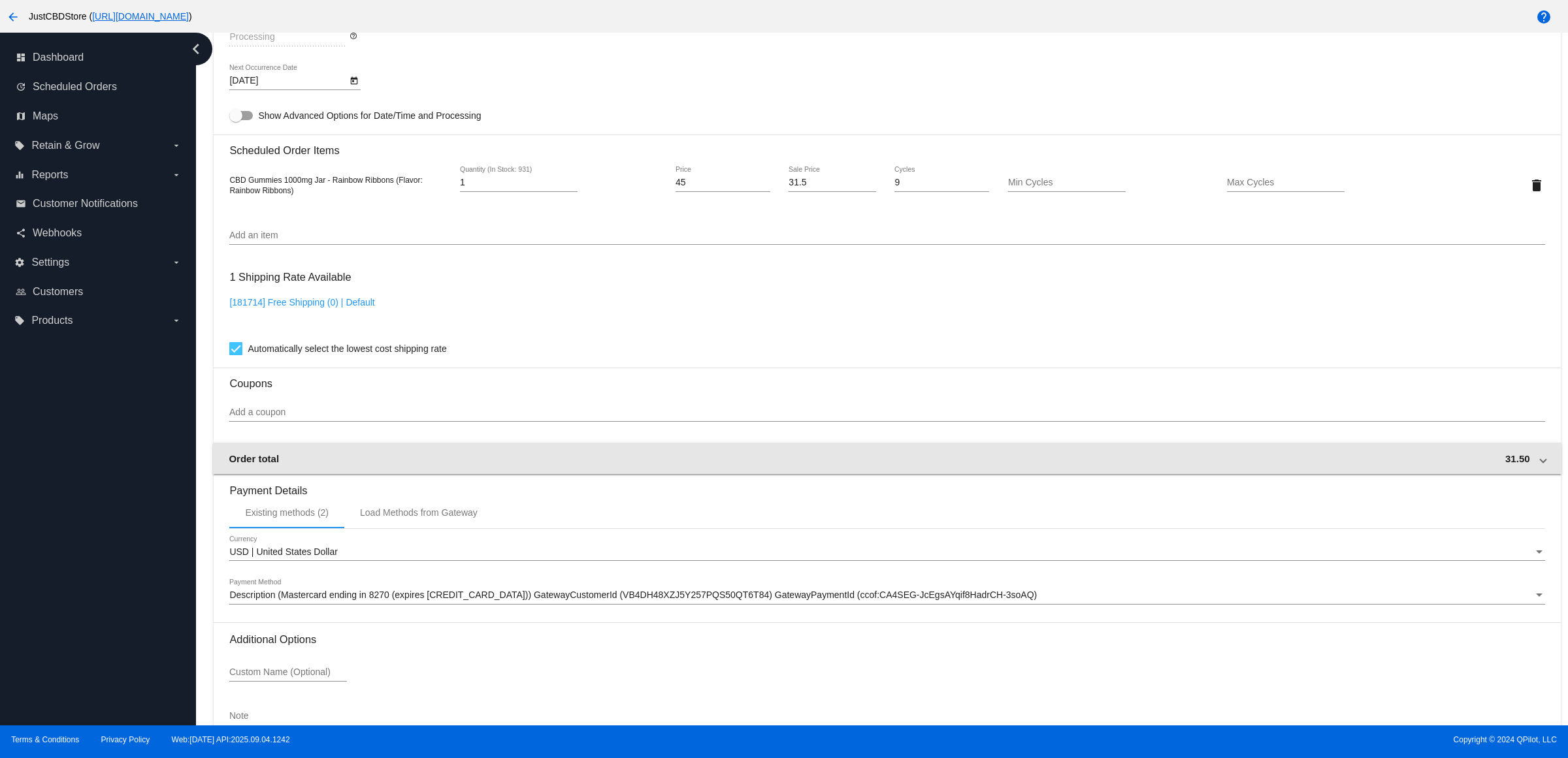
scroll to position [910, 0]
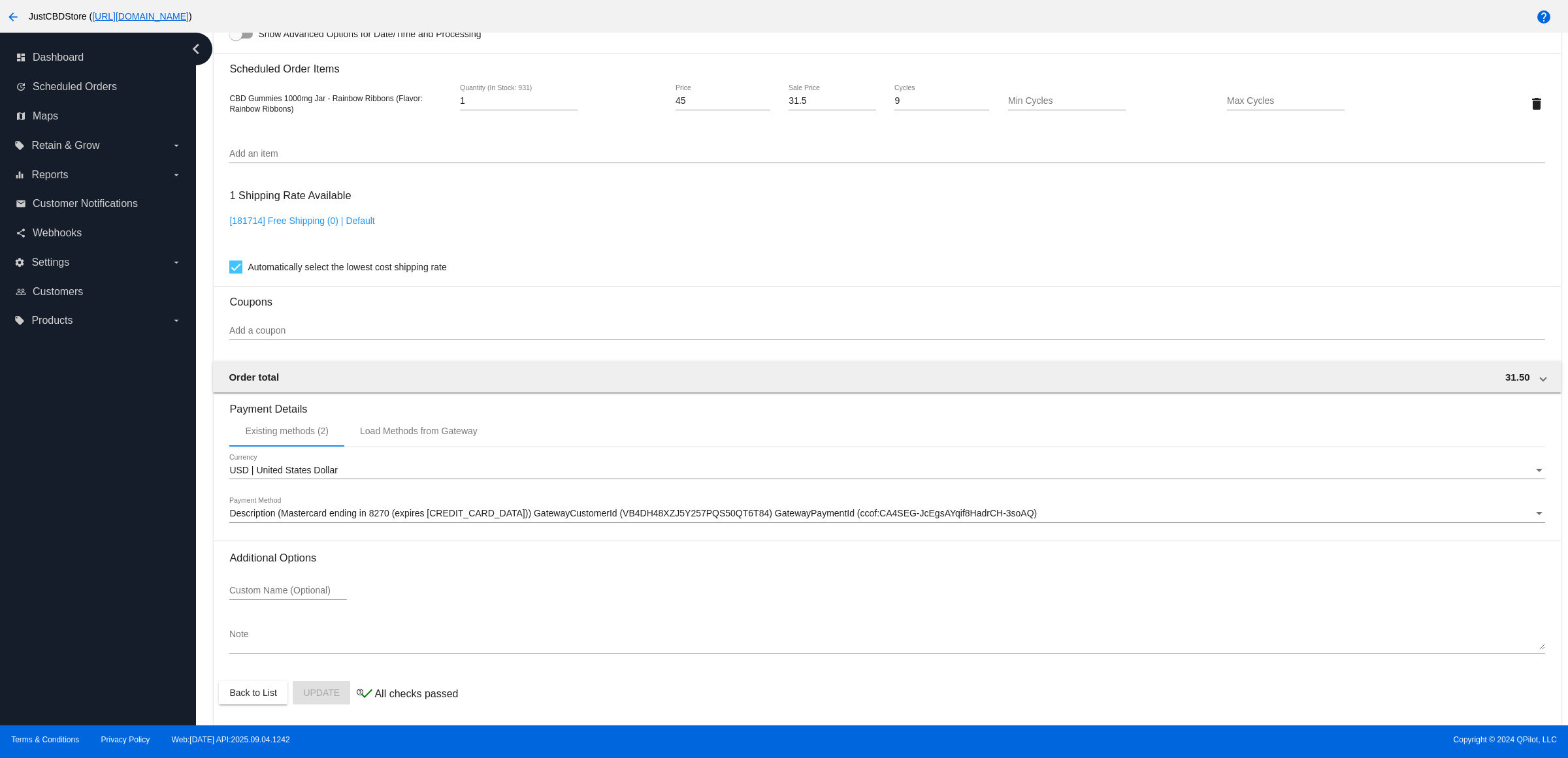
click at [498, 508] on span "Description (Mastercard ending in 8270 (expires [CREDIT_CARD_DATA])) GatewayCus…" at bounding box center [633, 513] width 808 height 11
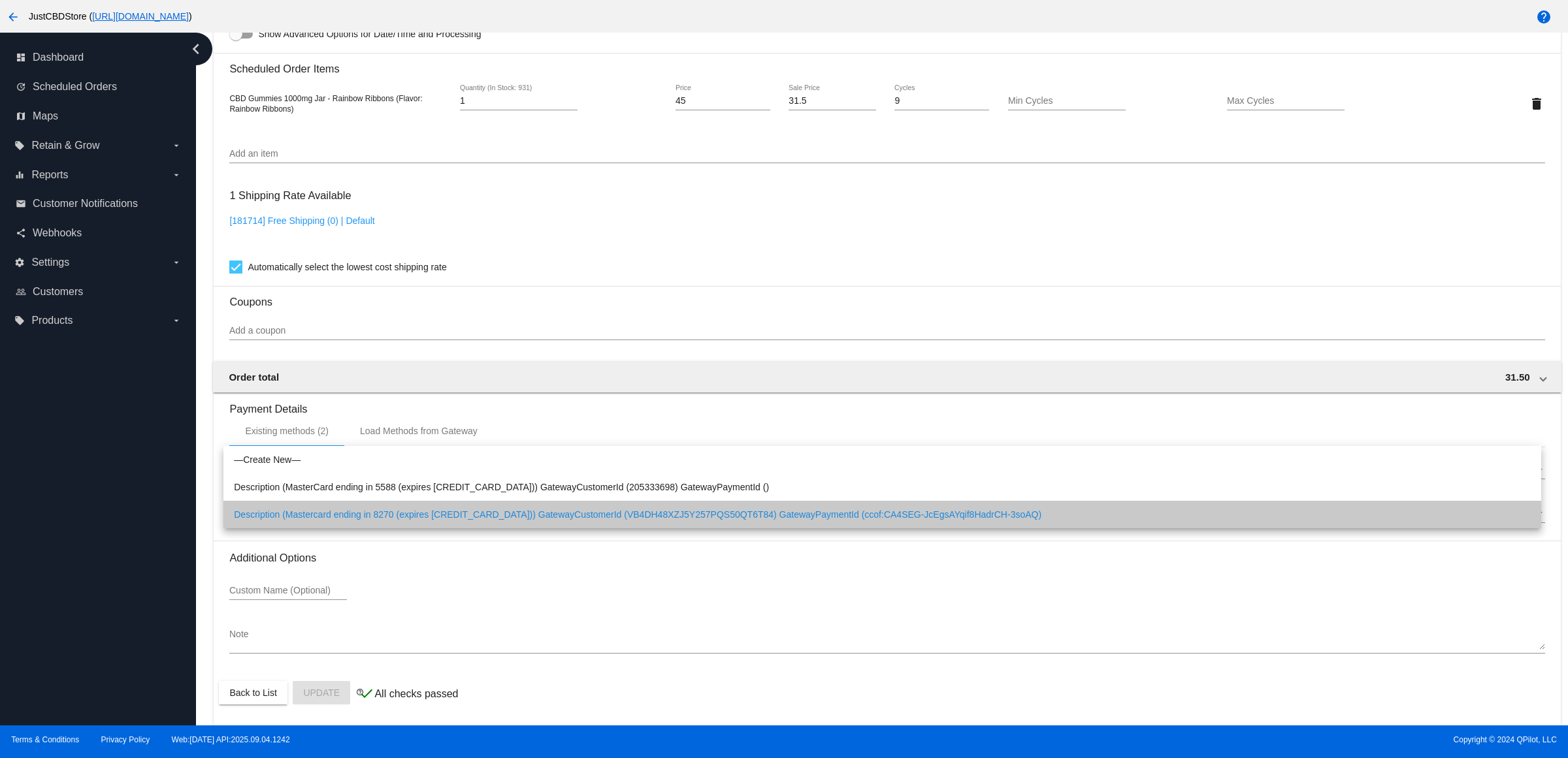
click at [503, 515] on span "Description (Mastercard ending in 8270 (expires [CREDIT_CARD_DATA])) GatewayCus…" at bounding box center [882, 515] width 1297 height 28
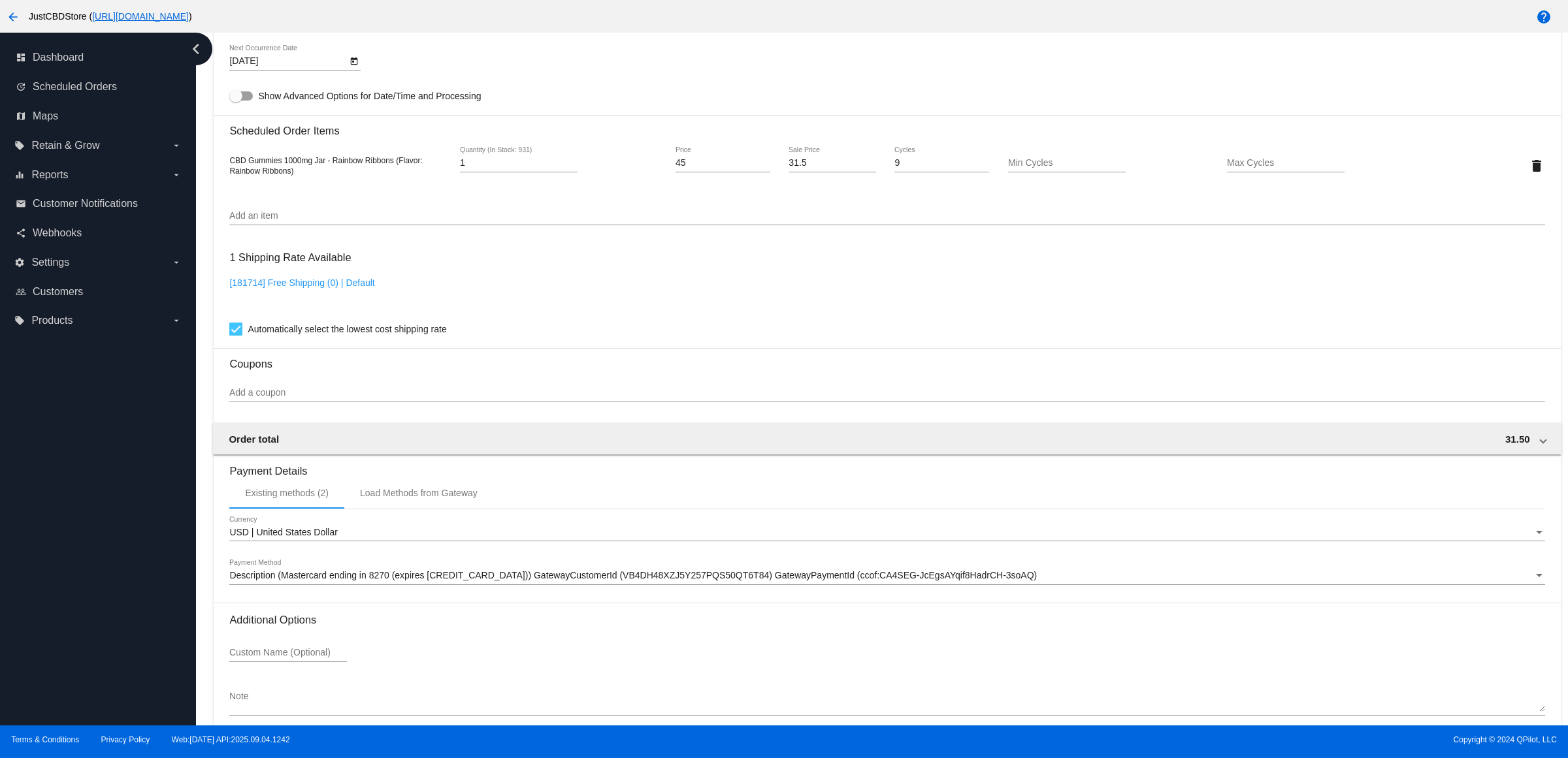
scroll to position [910, 0]
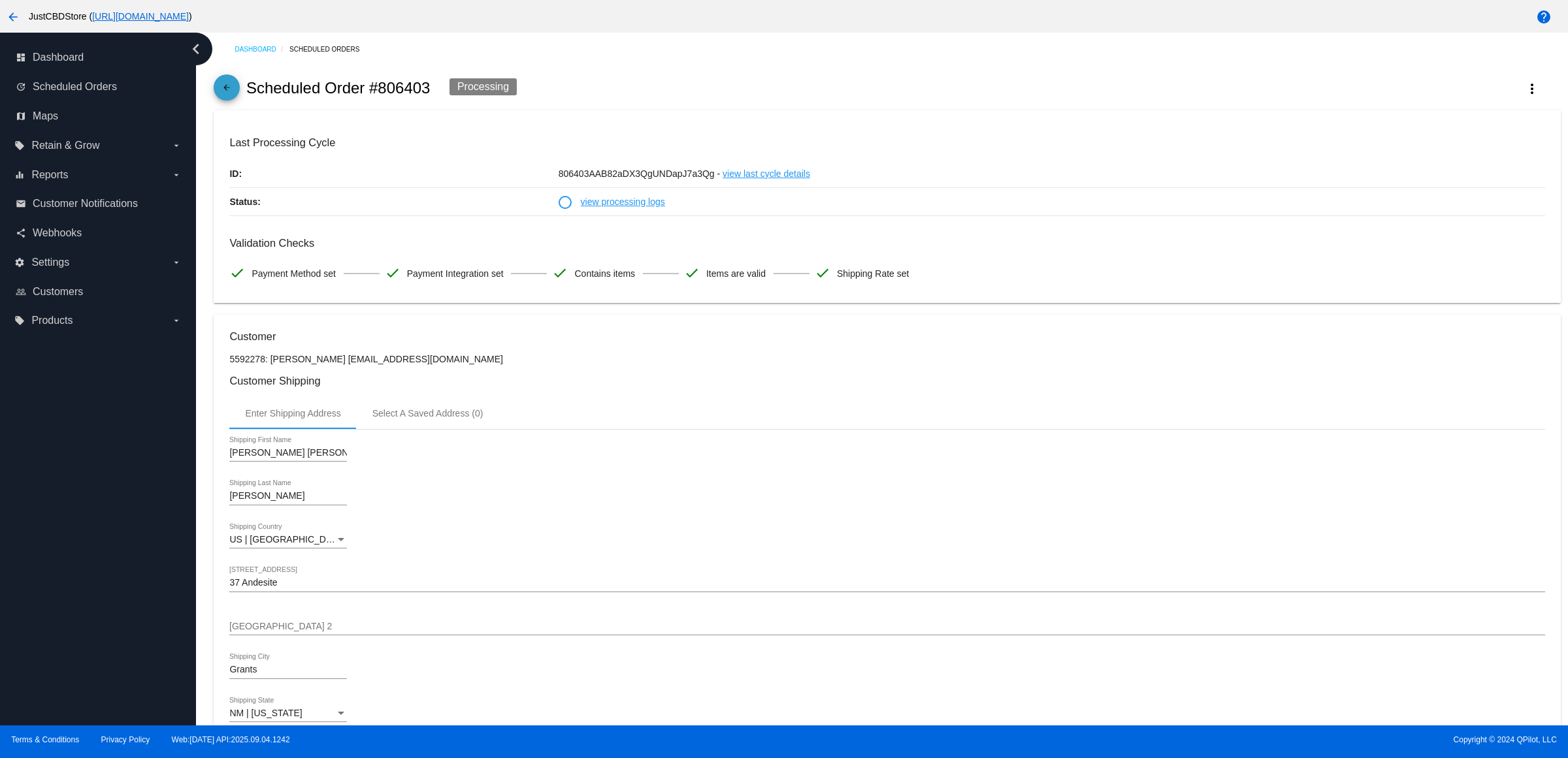
click at [228, 83] on span "arrow_back" at bounding box center [226, 90] width 16 height 32
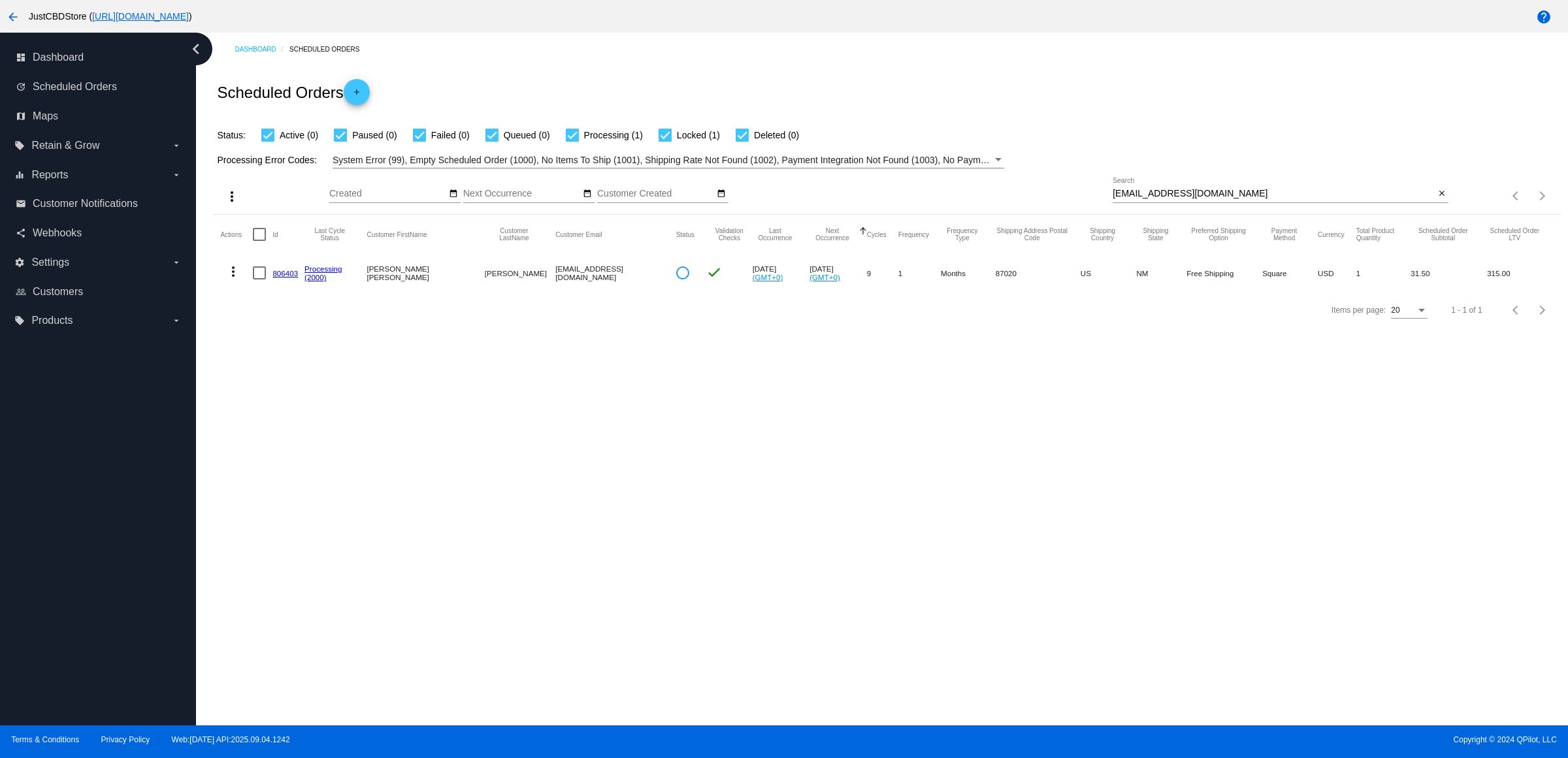
click at [282, 277] on link "806403" at bounding box center [286, 273] width 26 height 8
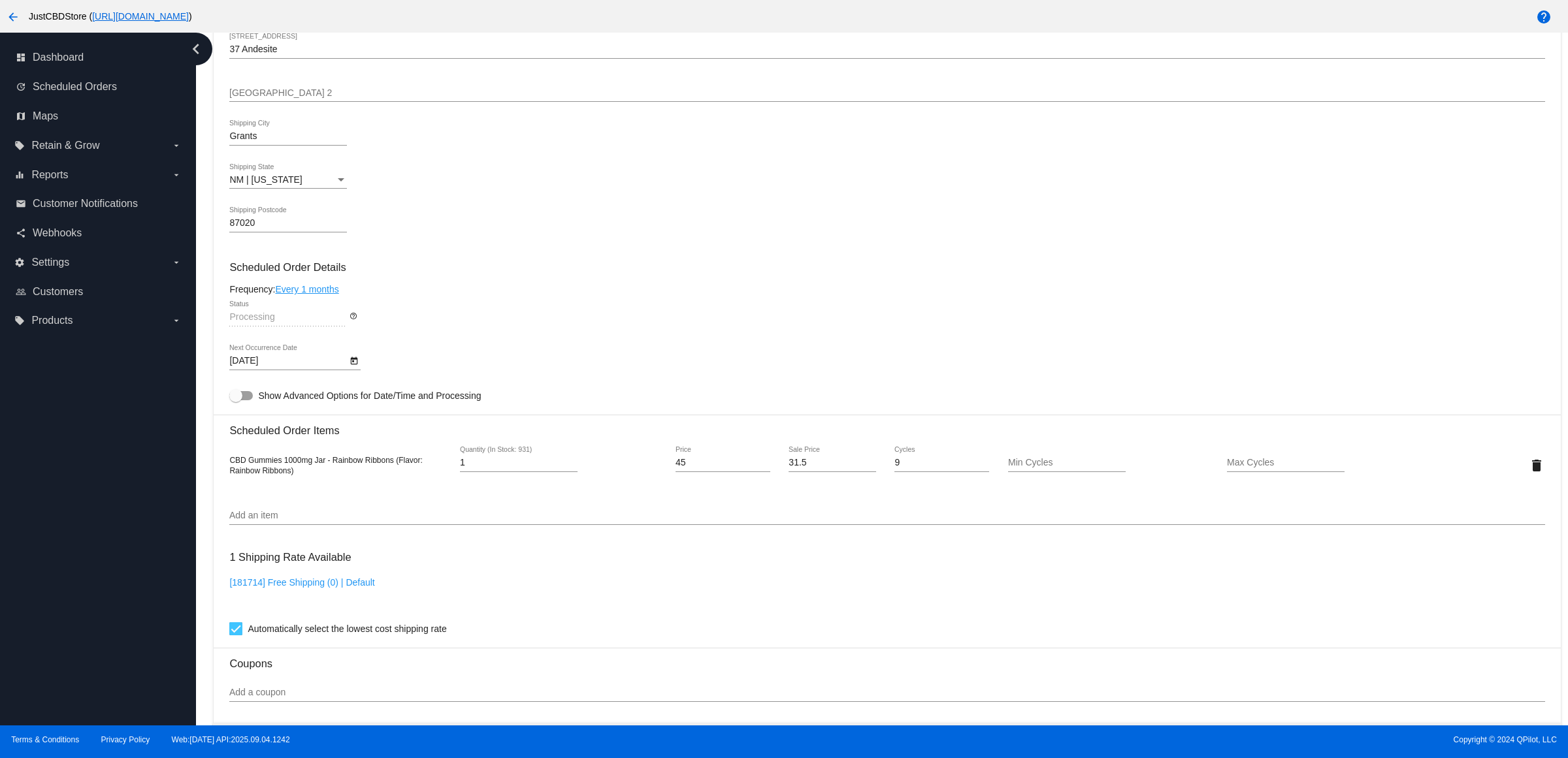
scroll to position [735, 0]
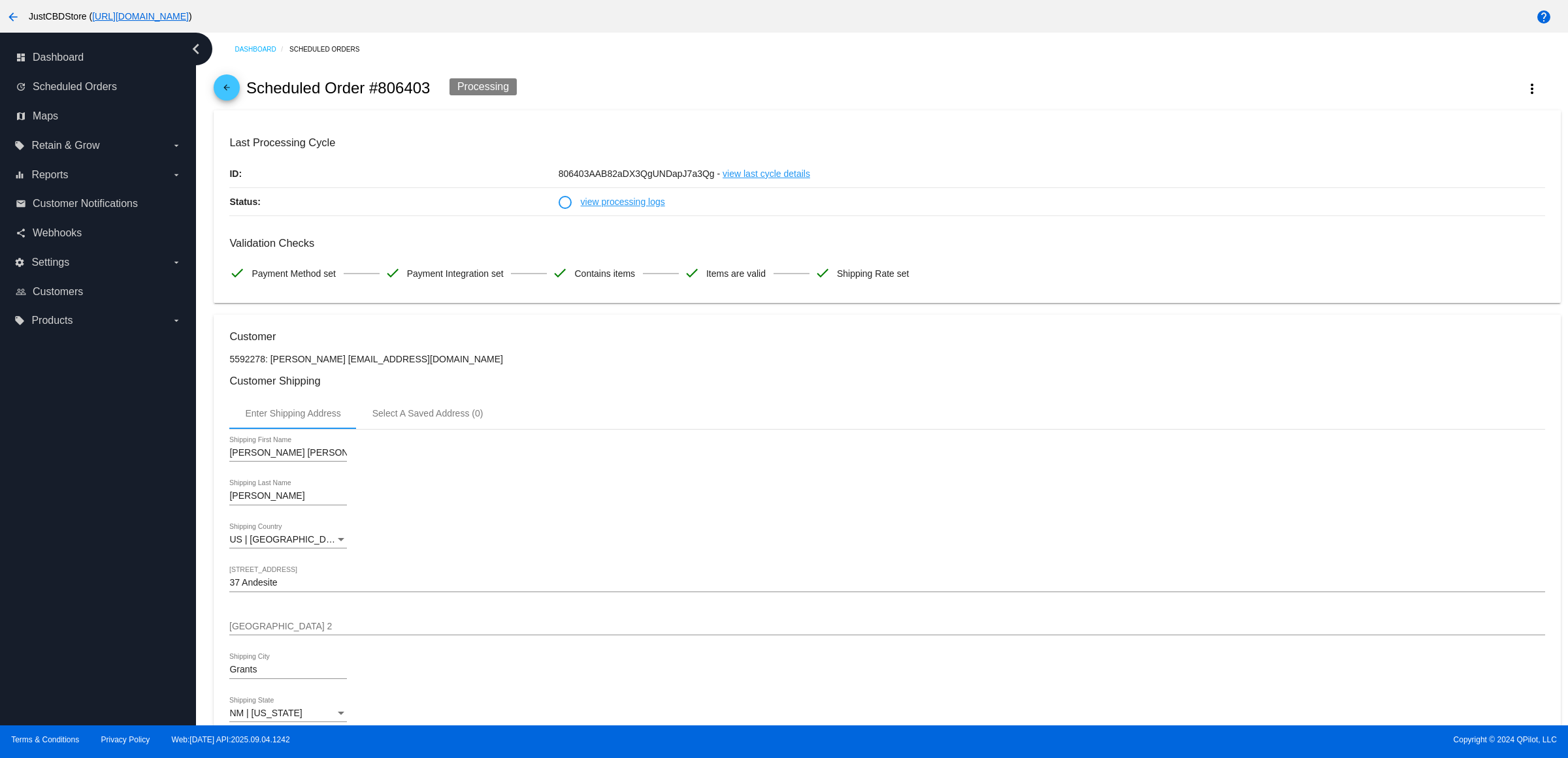
click at [226, 98] on mat-icon "arrow_back" at bounding box center [226, 90] width 16 height 16
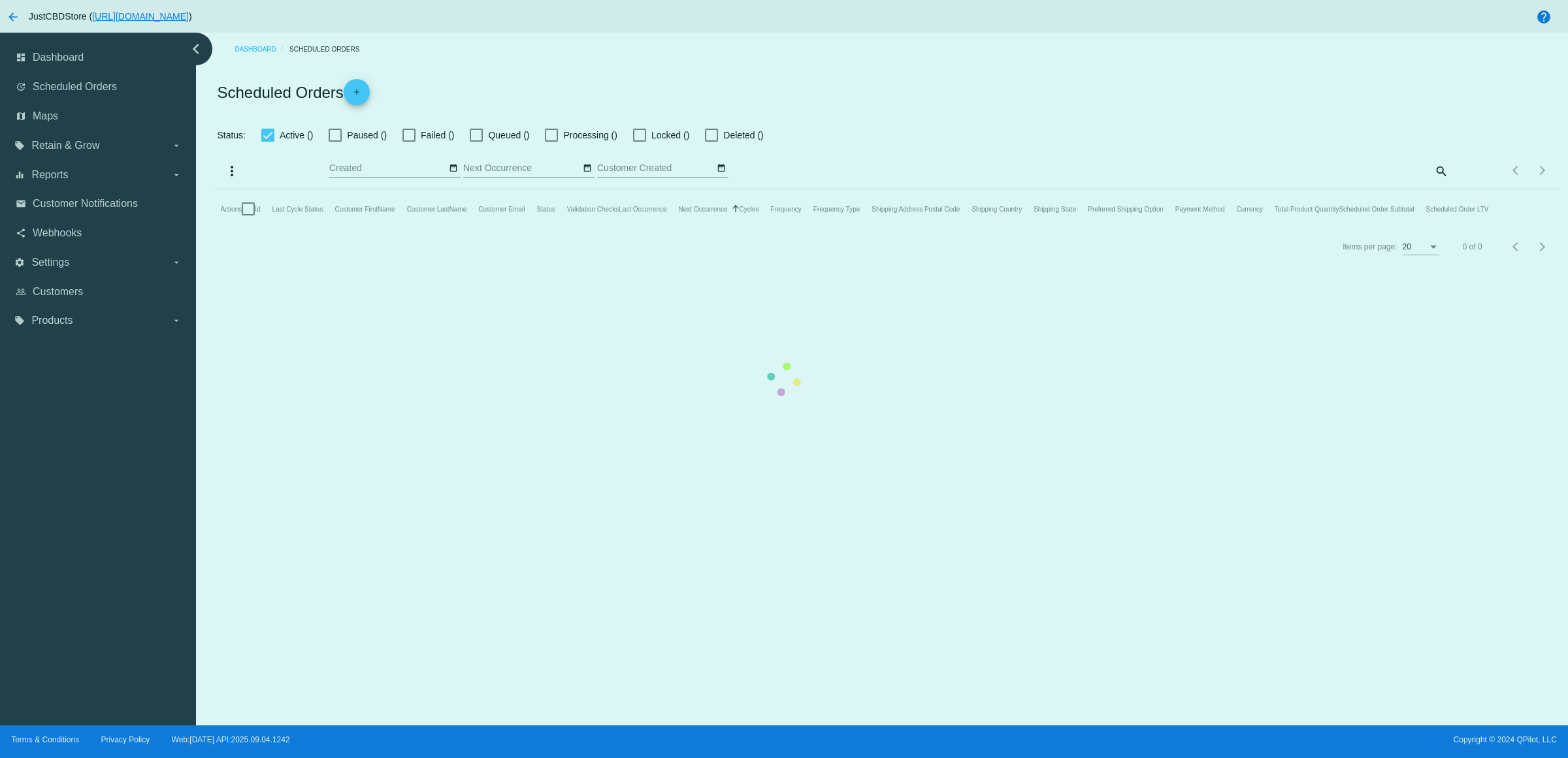
checkbox input "true"
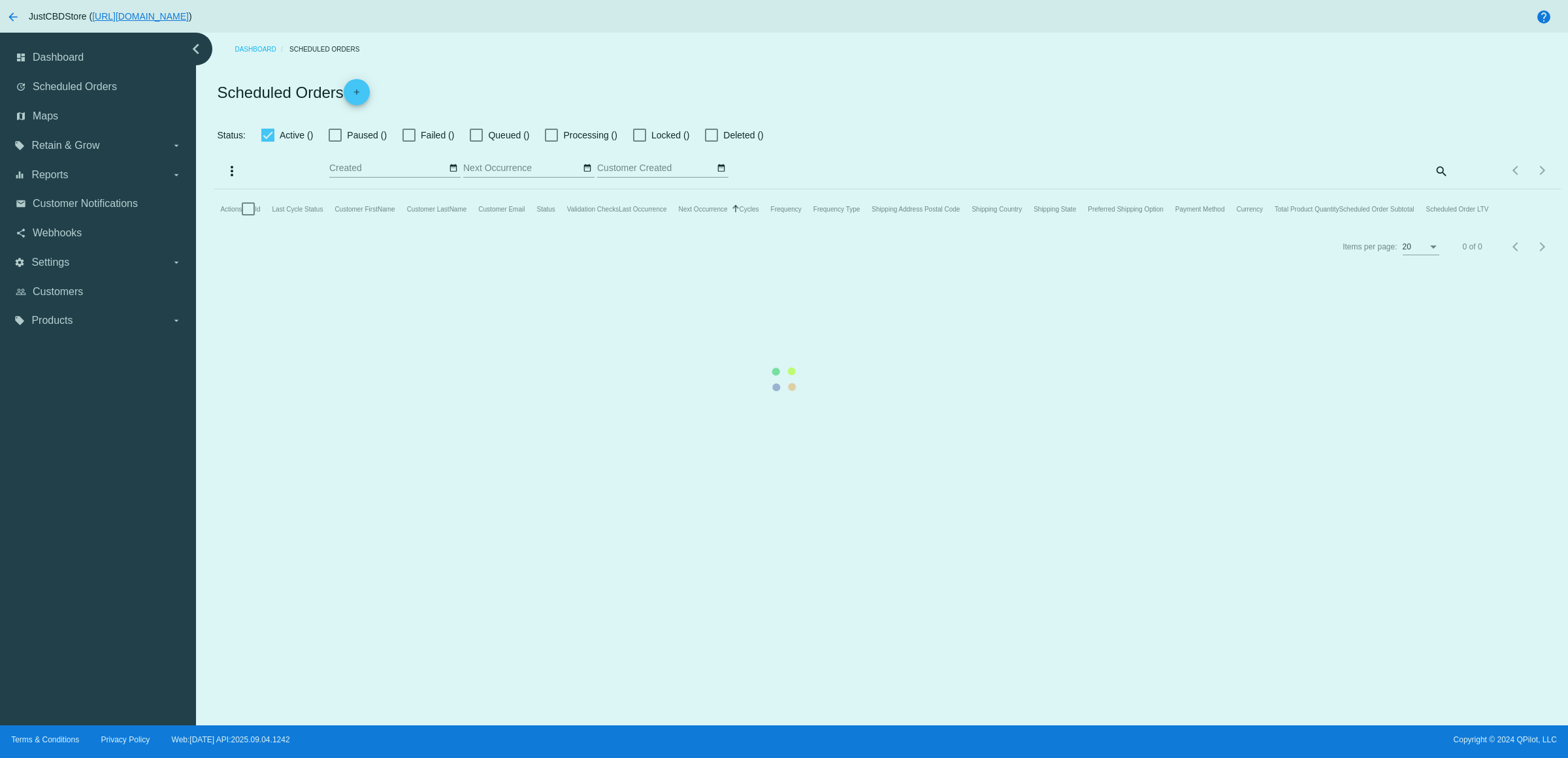
checkbox input "true"
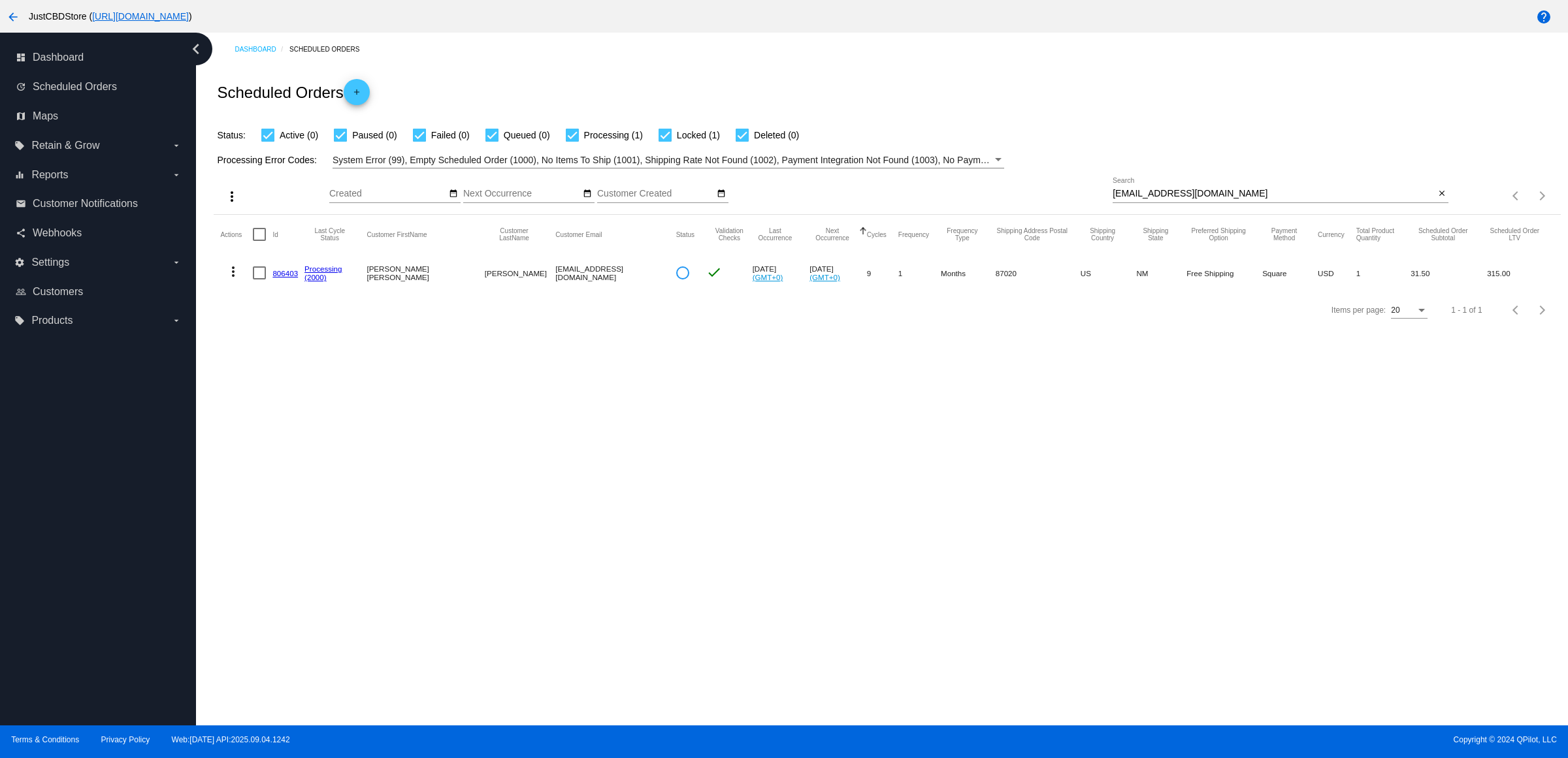
click at [289, 277] on link "806403" at bounding box center [286, 273] width 26 height 8
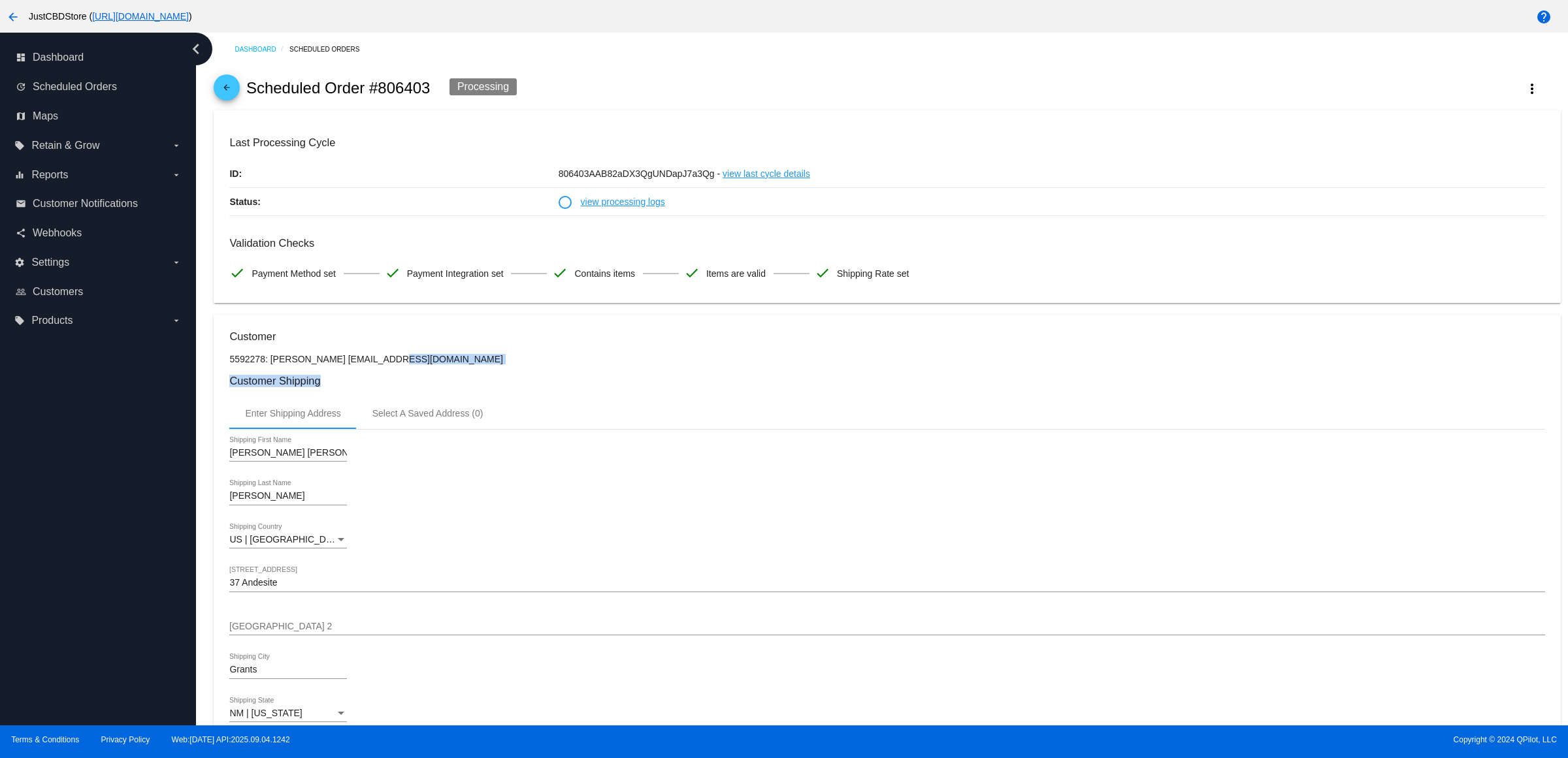
drag, startPoint x: 455, startPoint y: 380, endPoint x: 358, endPoint y: 363, distance: 98.5
click at [361, 364] on p "5592278: [PERSON_NAME] [EMAIL_ADDRESS][DOMAIN_NAME]" at bounding box center [887, 359] width 1315 height 11
click at [363, 364] on p "5592278: [PERSON_NAME] [EMAIL_ADDRESS][DOMAIN_NAME]" at bounding box center [887, 359] width 1315 height 11
click at [364, 364] on p "5592278: [PERSON_NAME] [EMAIL_ADDRESS][DOMAIN_NAME]" at bounding box center [887, 359] width 1315 height 11
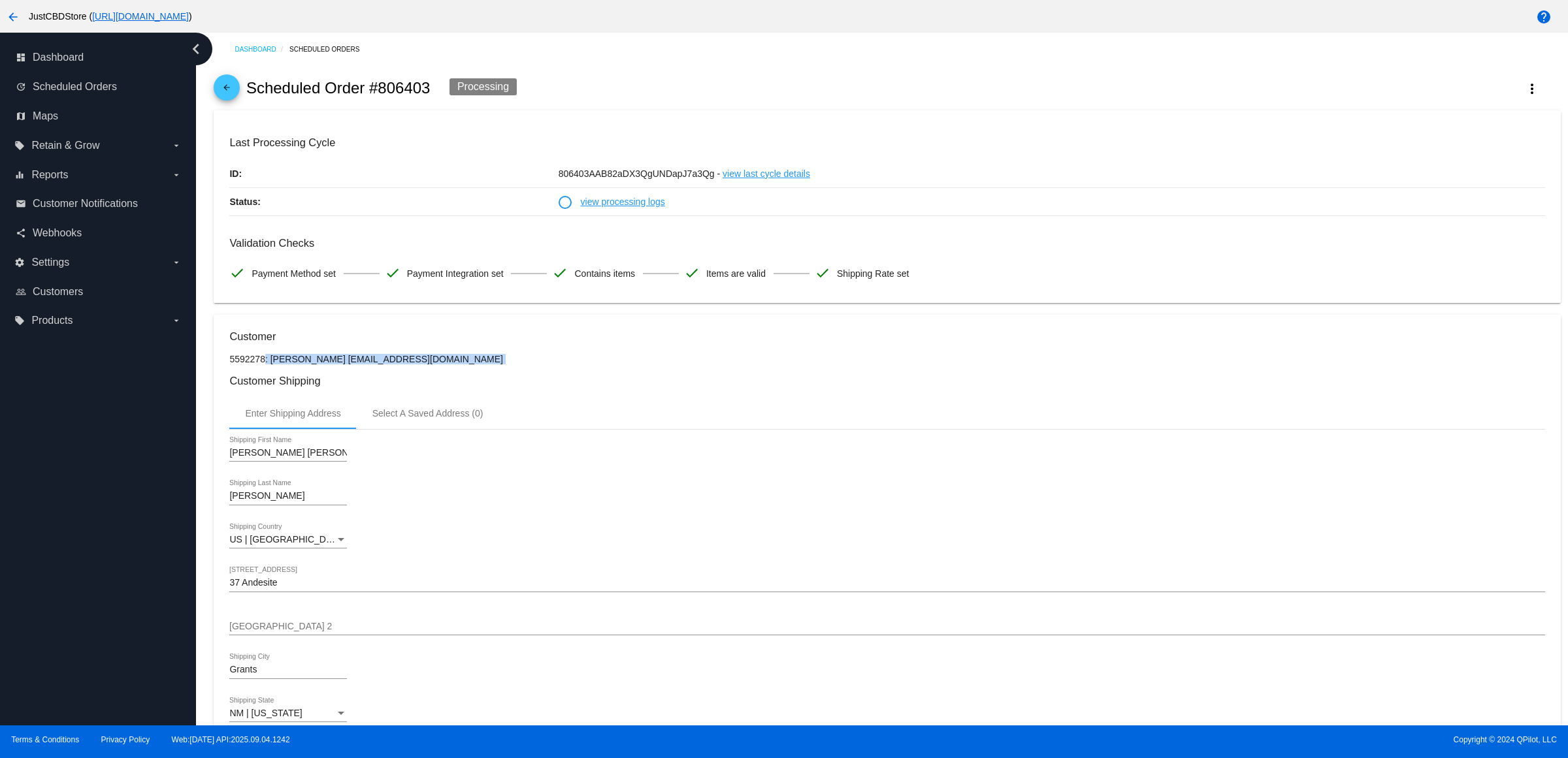
click at [364, 364] on p "5592278: [PERSON_NAME] [EMAIL_ADDRESS][DOMAIN_NAME]" at bounding box center [887, 359] width 1315 height 11
click at [373, 364] on p "5592278: [PERSON_NAME] [EMAIL_ADDRESS][DOMAIN_NAME]" at bounding box center [887, 359] width 1315 height 11
click at [388, 364] on p "5592278: [PERSON_NAME] [EMAIL_ADDRESS][DOMAIN_NAME]" at bounding box center [887, 359] width 1315 height 11
drag, startPoint x: 428, startPoint y: 376, endPoint x: 435, endPoint y: 374, distance: 7.3
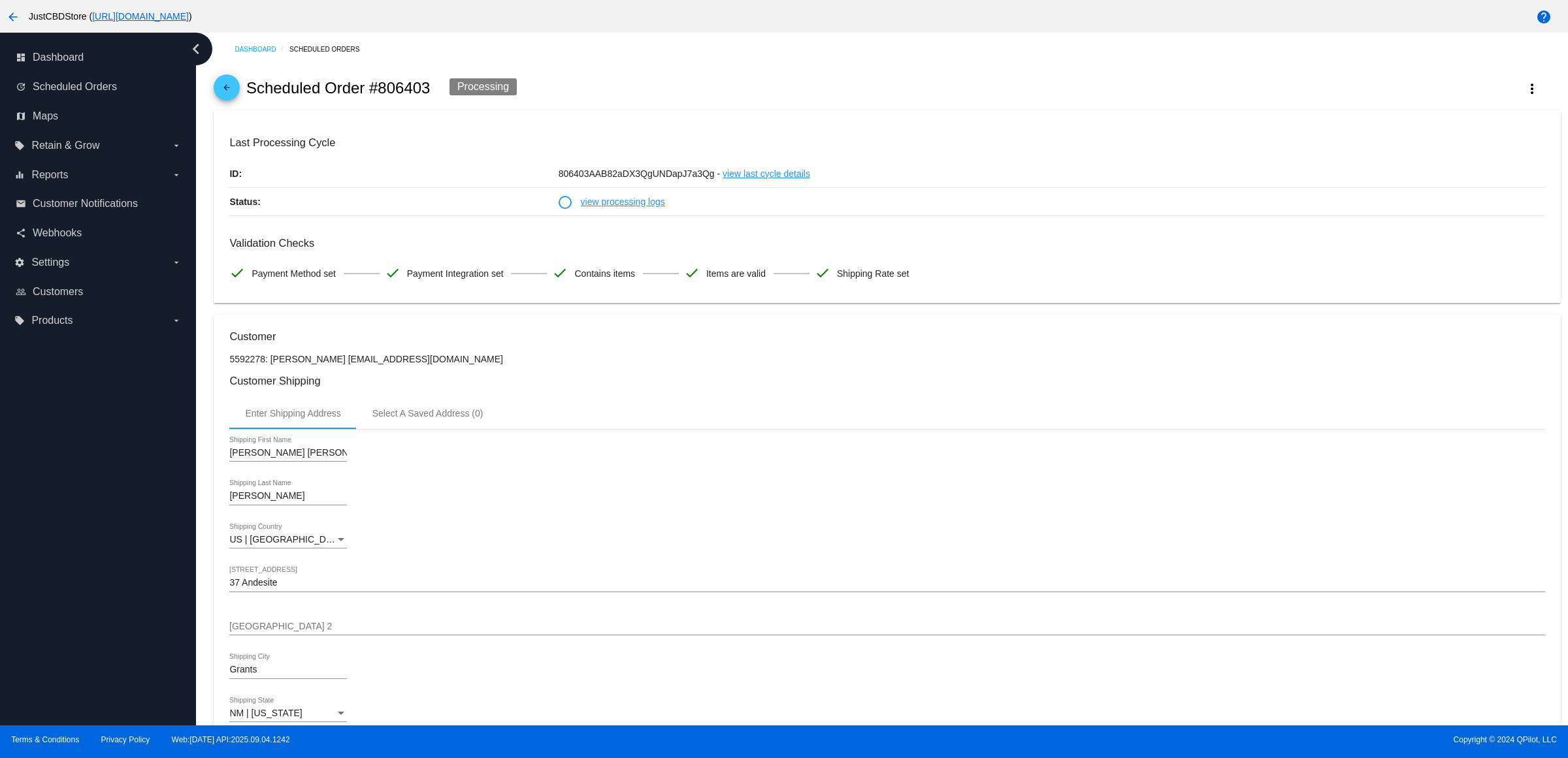
click at [428, 364] on p "5592278: [PERSON_NAME] [EMAIL_ADDRESS][DOMAIN_NAME]" at bounding box center [887, 359] width 1315 height 11
drag, startPoint x: 458, startPoint y: 376, endPoint x: 355, endPoint y: 377, distance: 103.0
click at [355, 364] on p "5592278: Mary Ann Hawkins zonker7777@gmail.com" at bounding box center [887, 359] width 1315 height 11
copy p "zonker7777@gmail.com"
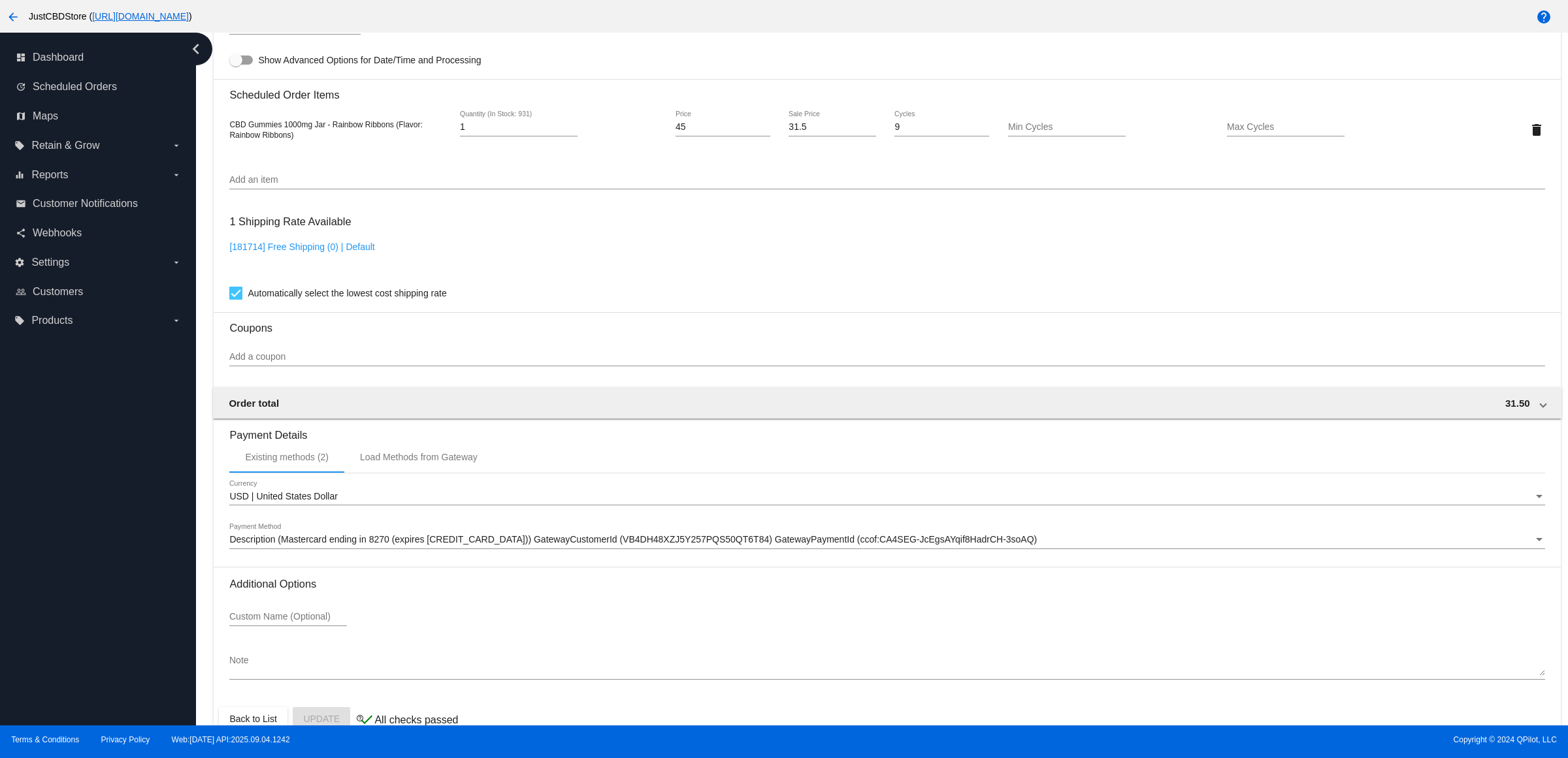
scroll to position [910, 0]
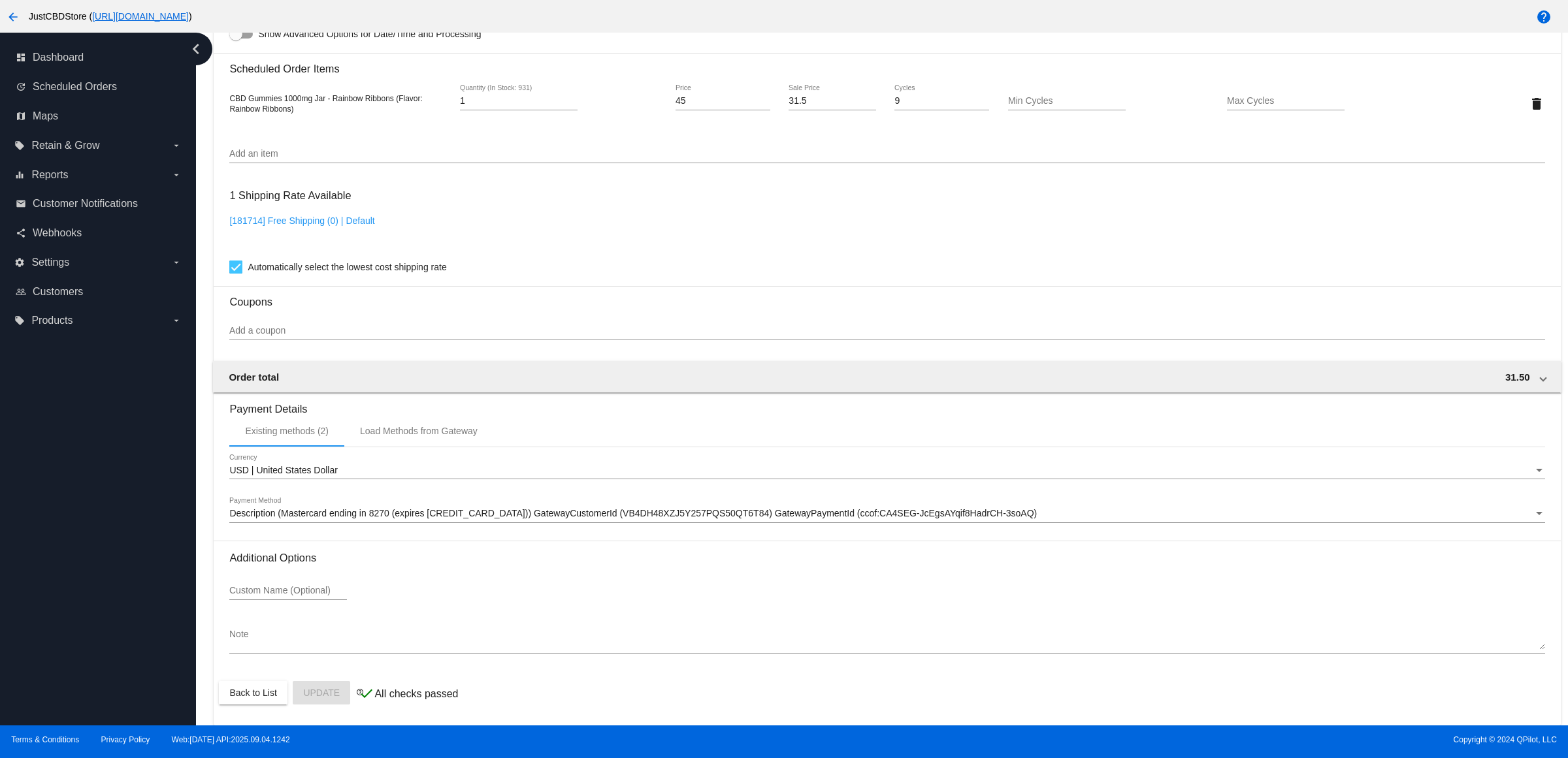
click at [463, 508] on span "Description (Mastercard ending in 8270 (expires [CREDIT_CARD_DATA])) GatewayCus…" at bounding box center [633, 513] width 808 height 11
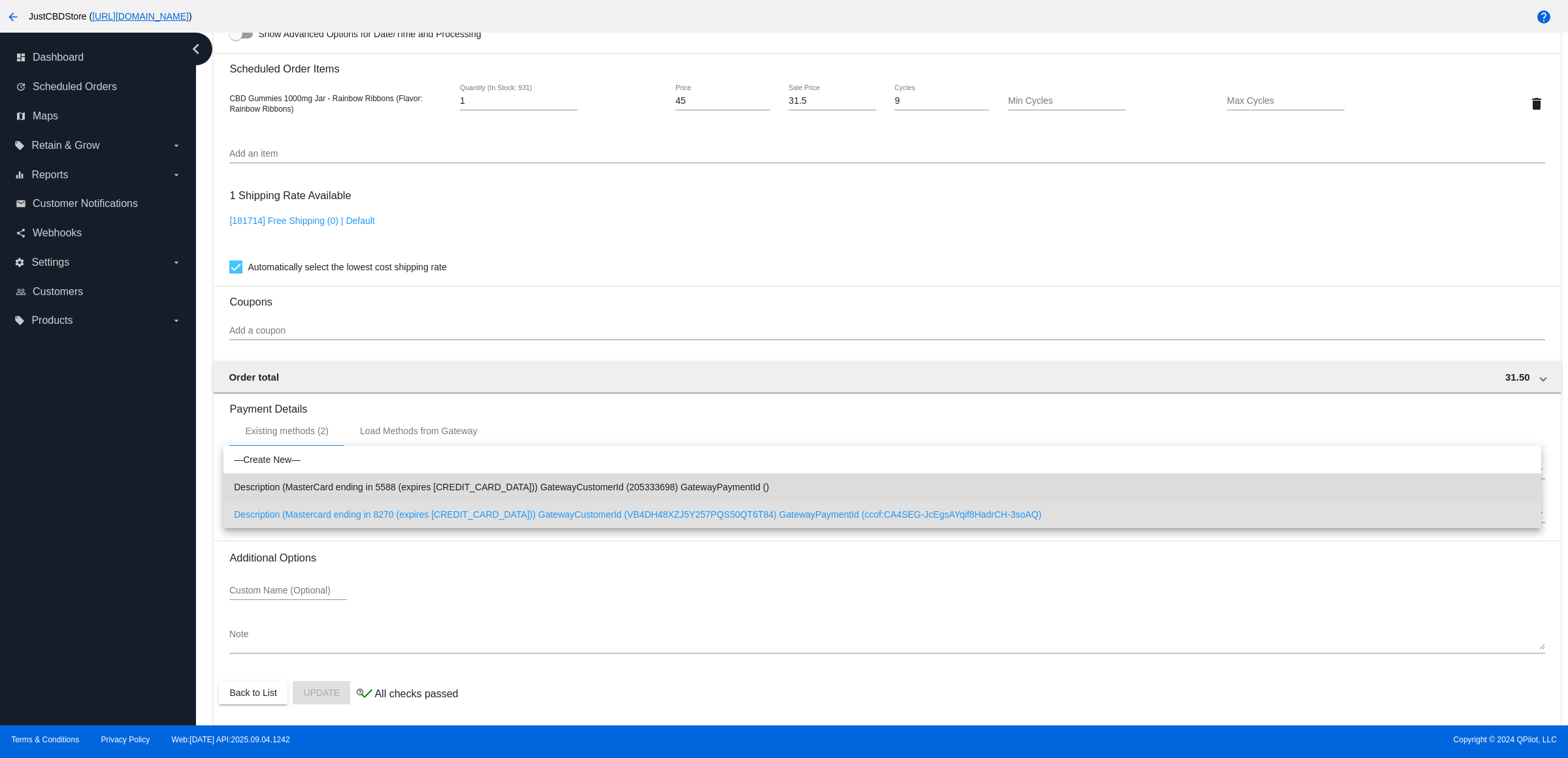
click at [473, 481] on span "Description (MasterCard ending in 5588 (expires [CREDIT_CARD_DATA])) GatewayCus…" at bounding box center [882, 487] width 1297 height 28
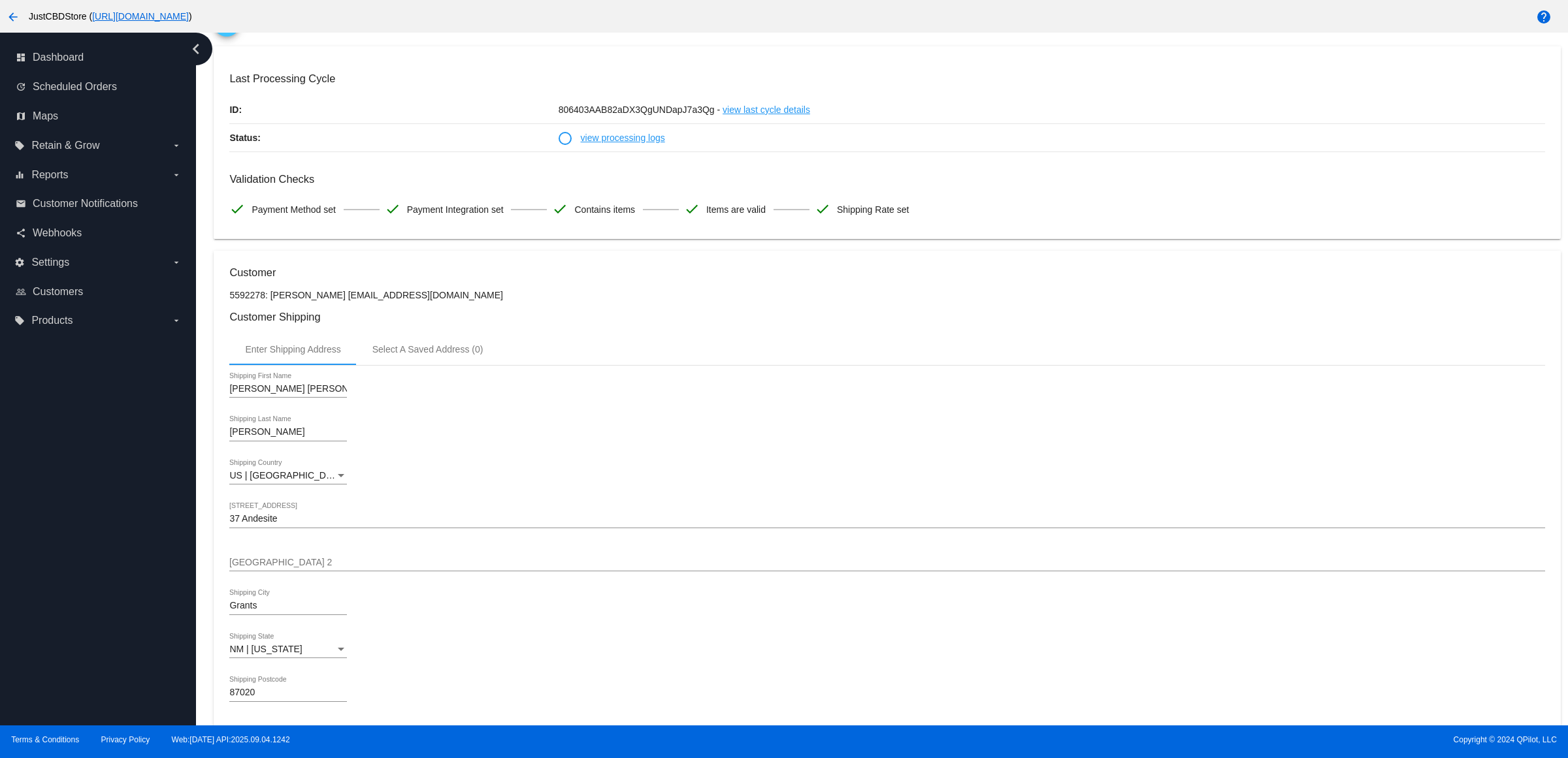
scroll to position [0, 0]
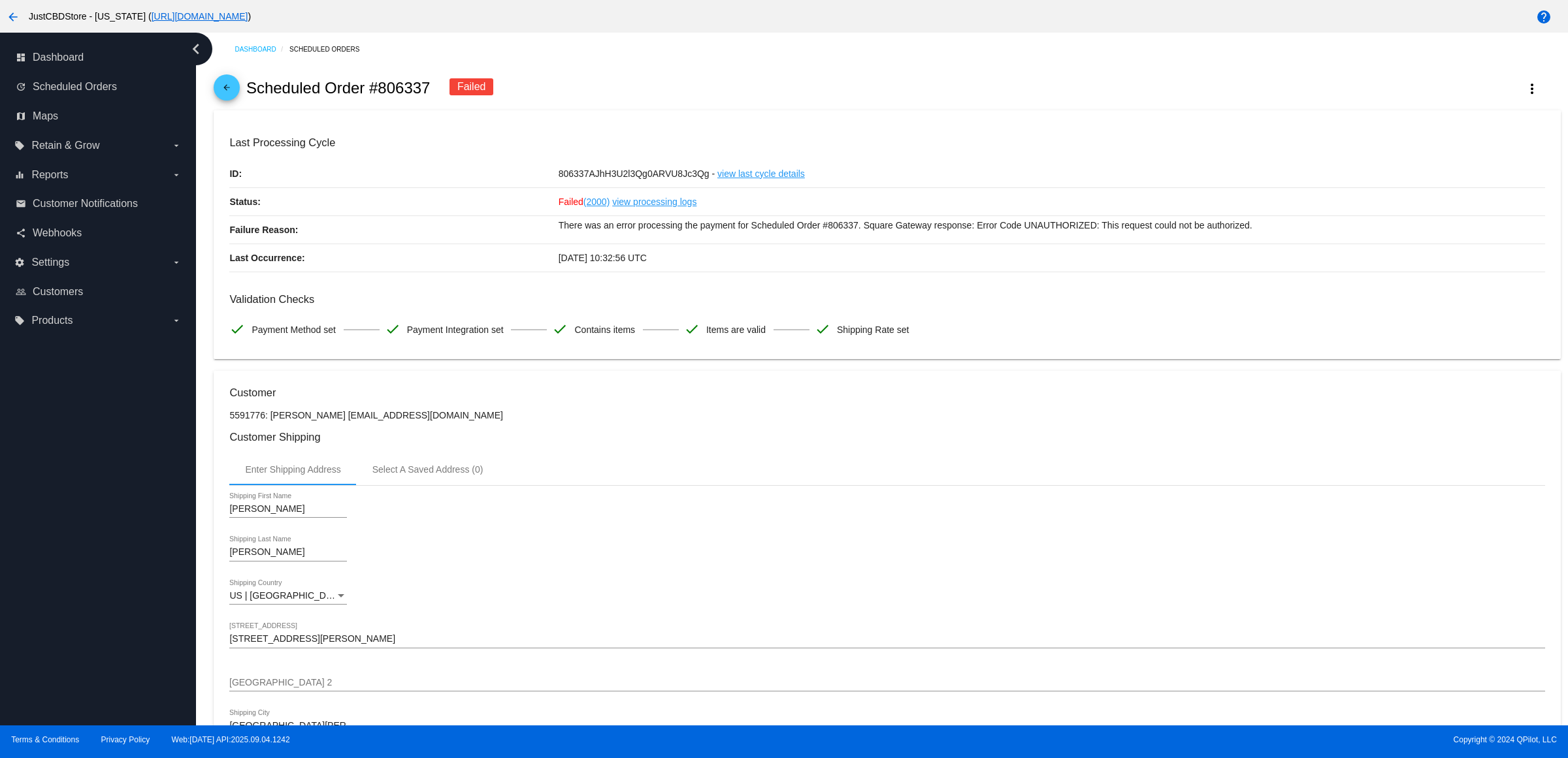
scroll to position [885, 0]
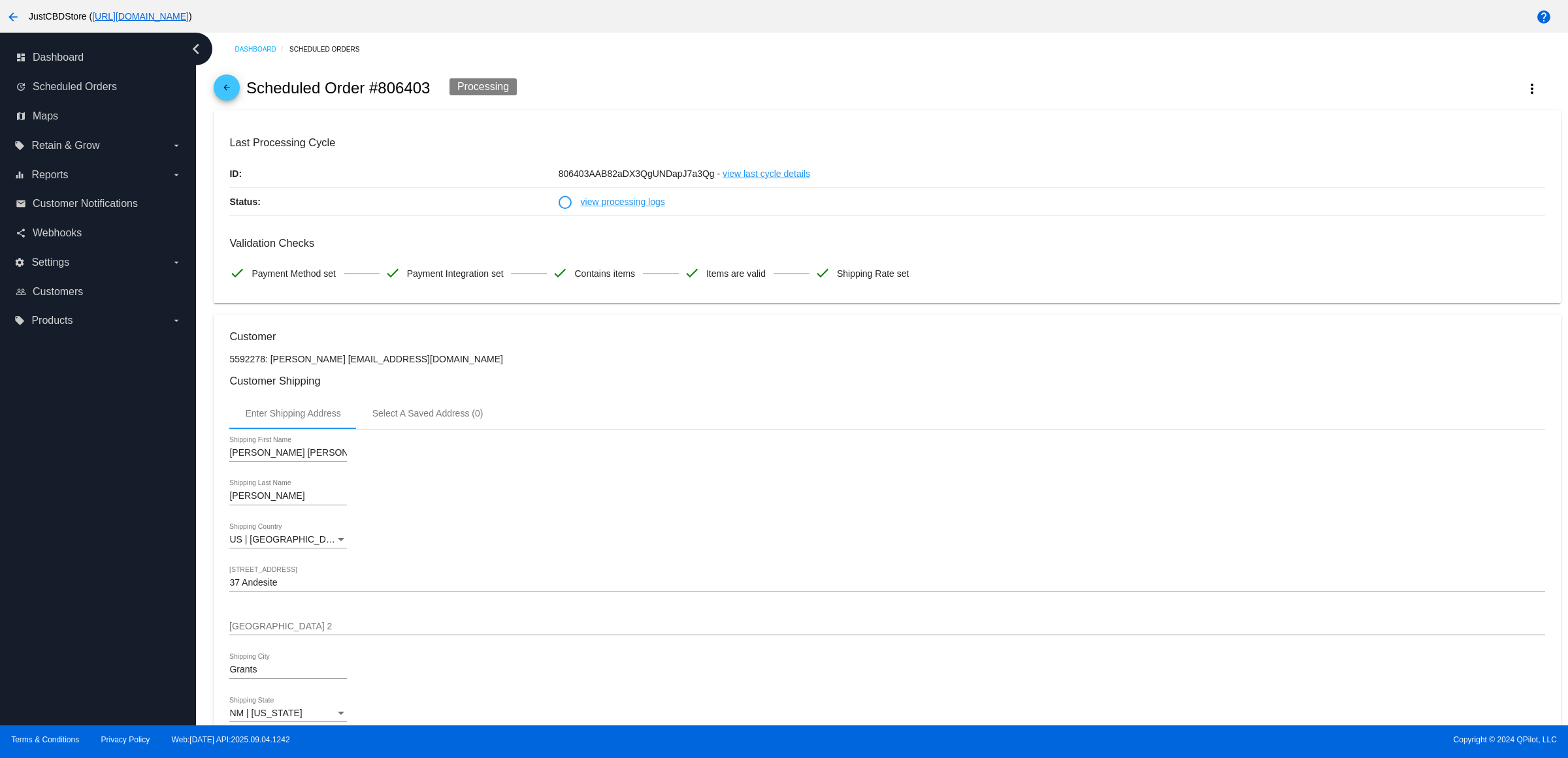
click at [234, 98] on mat-icon "arrow_back" at bounding box center [226, 90] width 16 height 16
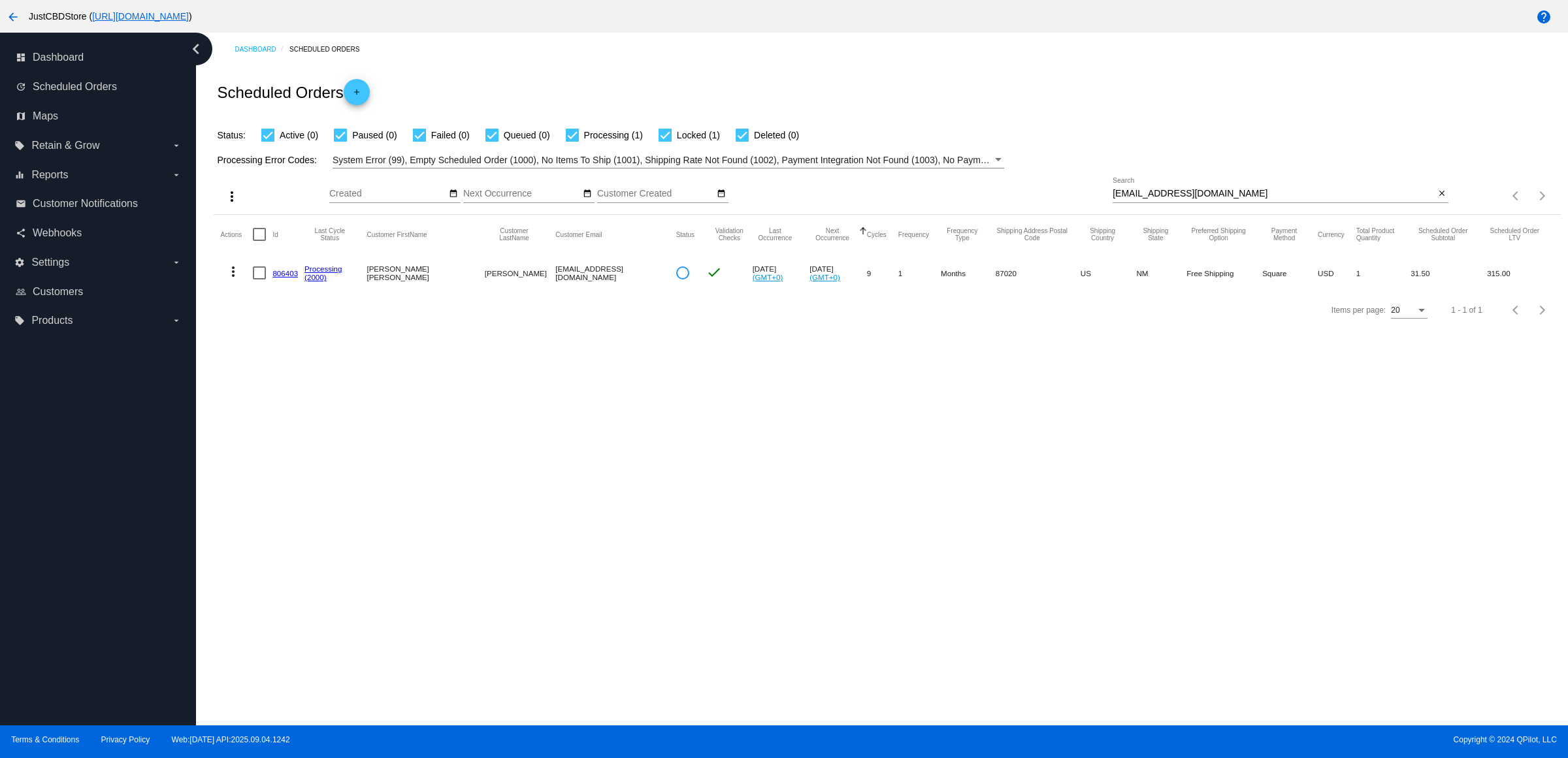
click at [289, 277] on link "806403" at bounding box center [286, 273] width 26 height 8
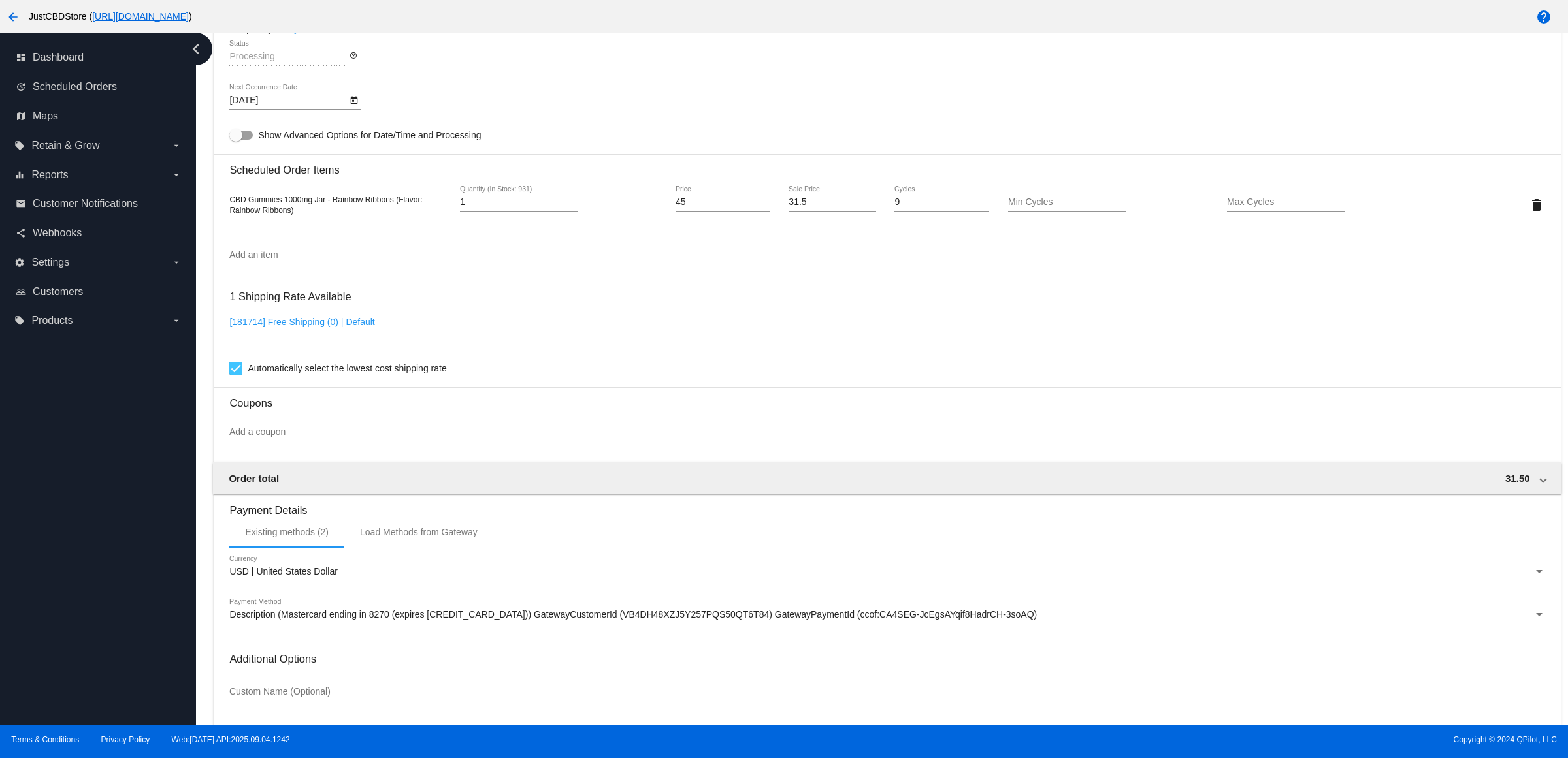
scroll to position [910, 0]
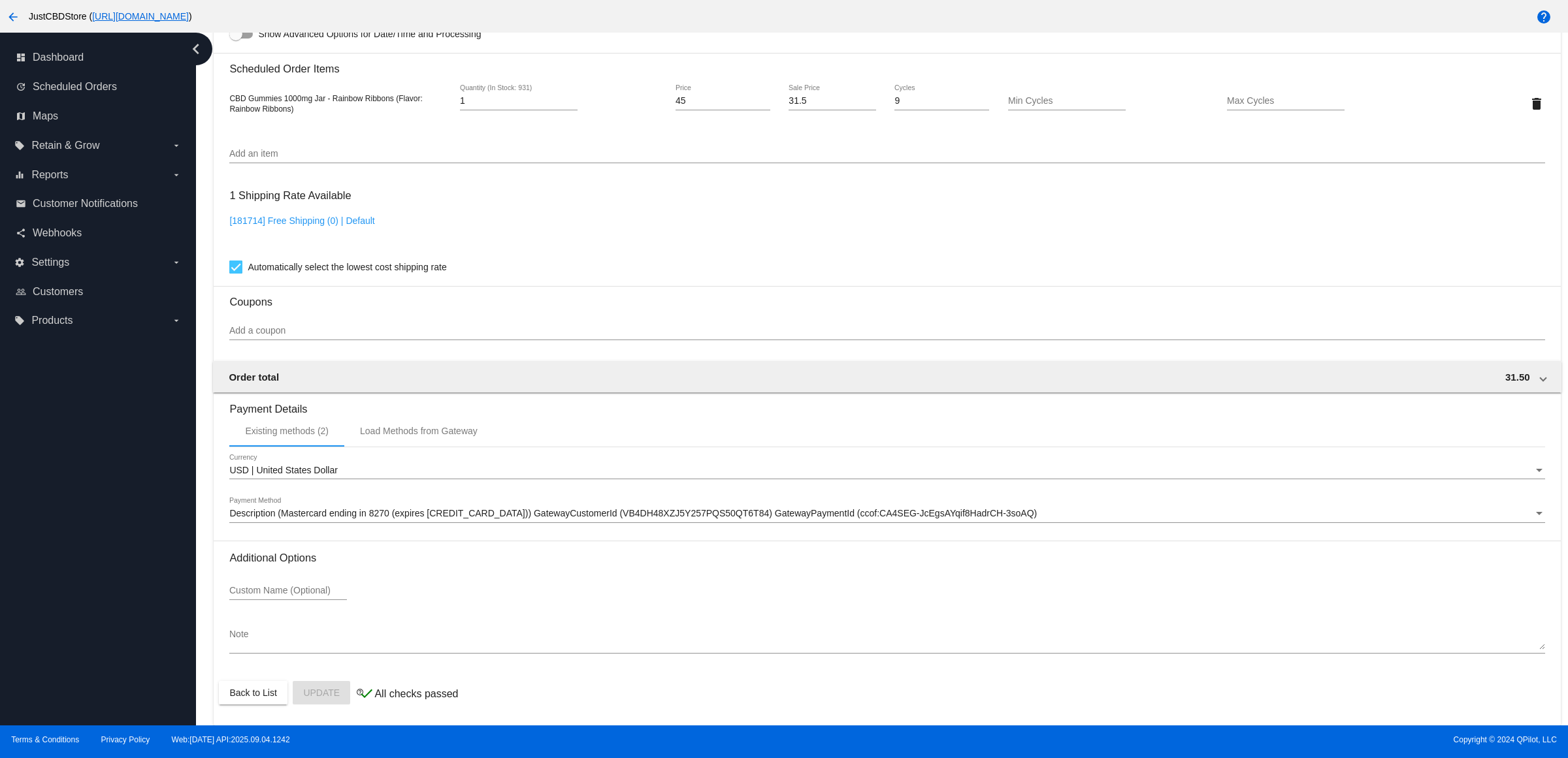
click at [593, 514] on span "Description (Mastercard ending in 8270 (expires [CREDIT_CARD_DATA])) GatewayCus…" at bounding box center [633, 513] width 808 height 11
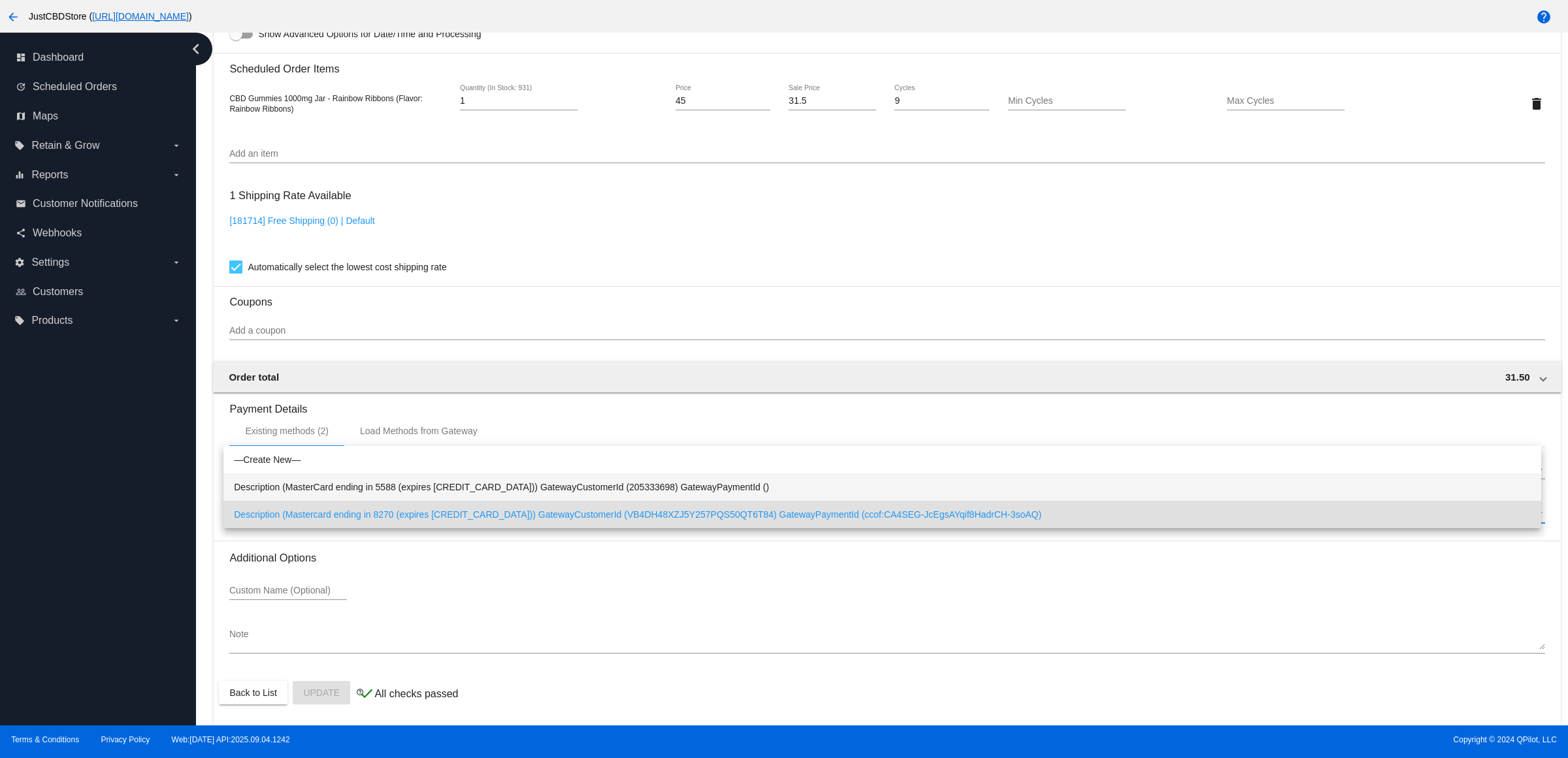
click at [590, 482] on span "Description (MasterCard ending in 5588 (expires 01/27)) GatewayCustomerId (2053…" at bounding box center [882, 487] width 1297 height 28
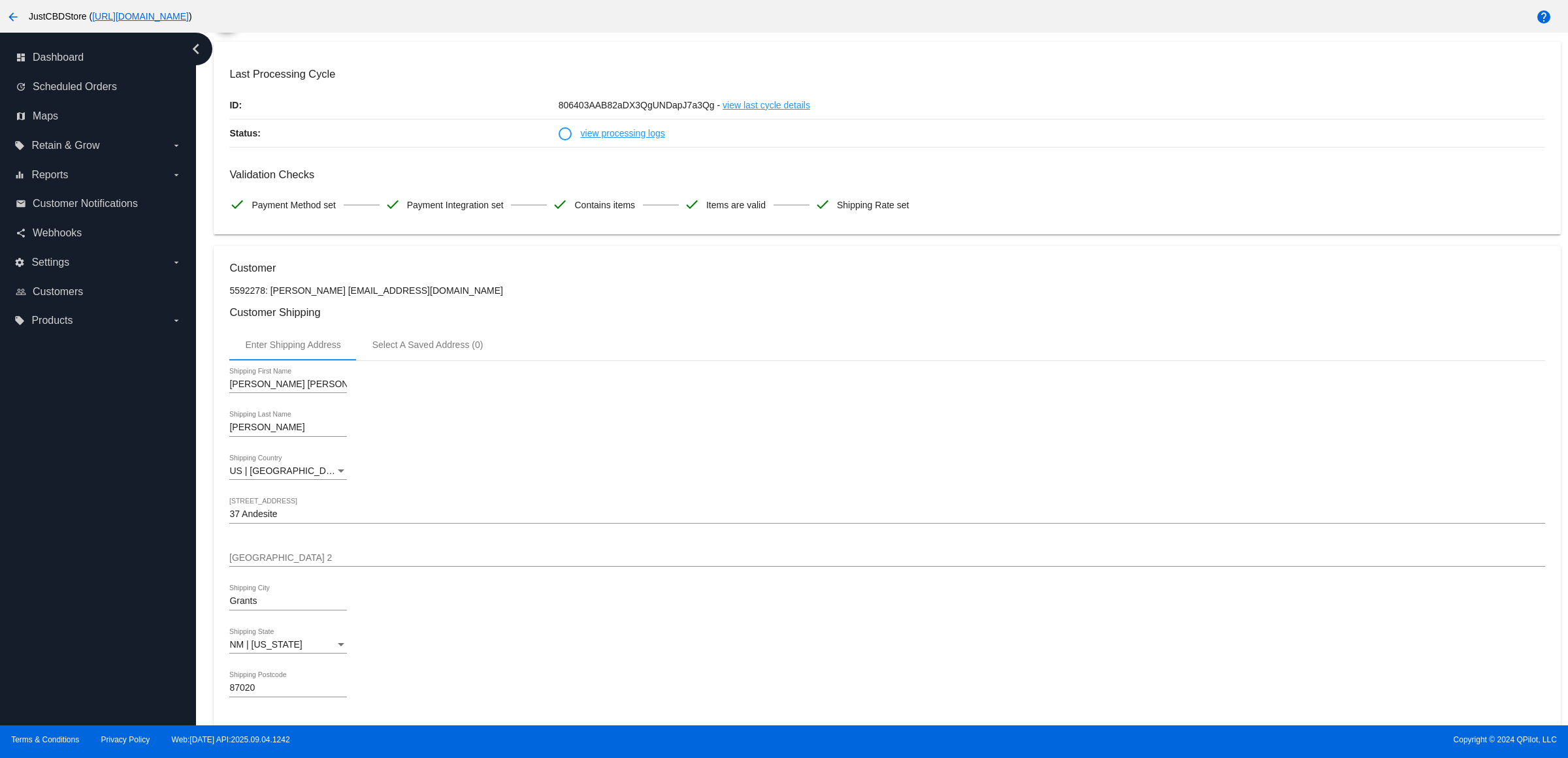
scroll to position [0, 0]
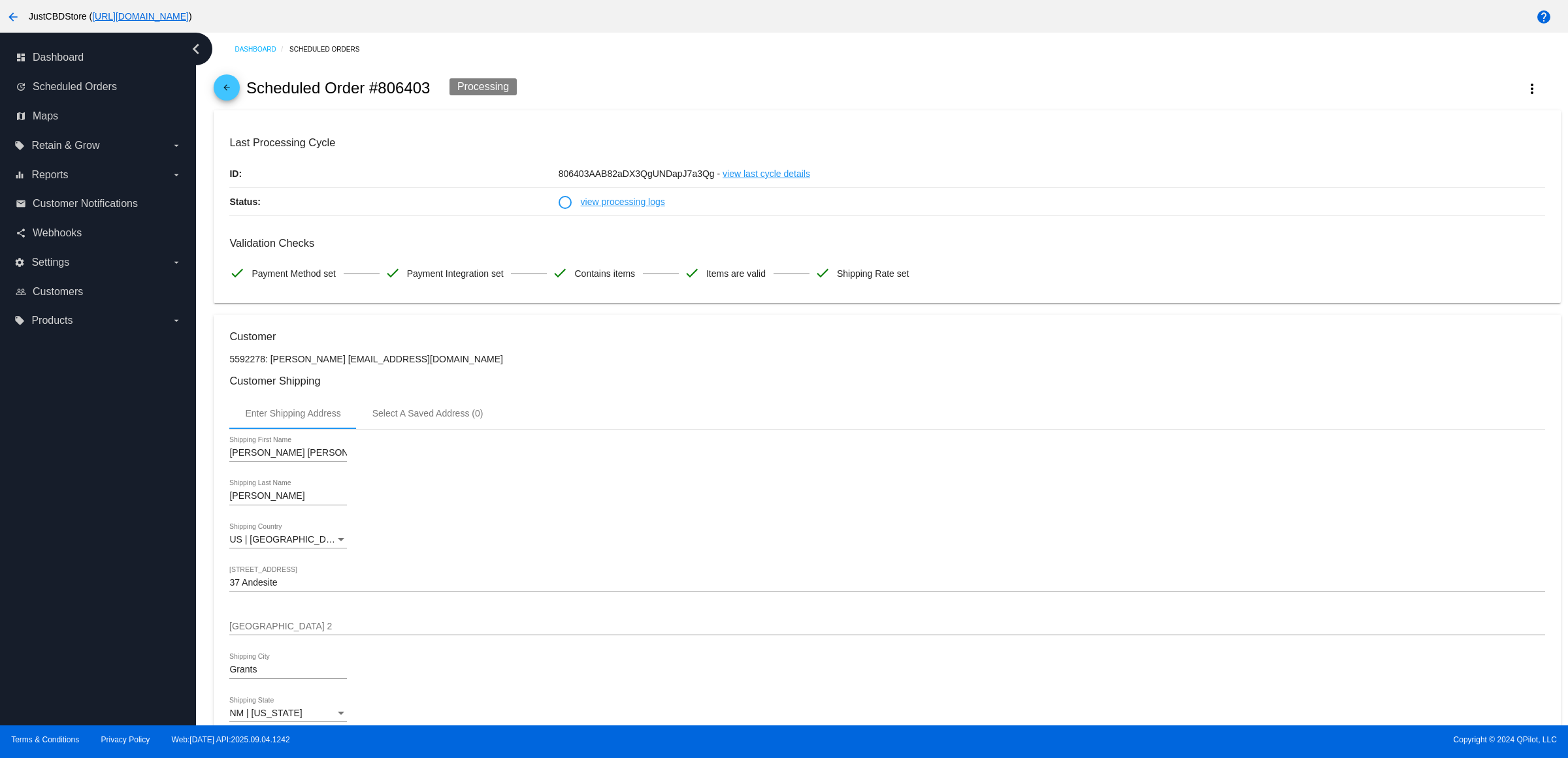
drag, startPoint x: 456, startPoint y: 376, endPoint x: 352, endPoint y: 376, distance: 104.0
click at [352, 364] on p "5592278: [PERSON_NAME] [EMAIL_ADDRESS][DOMAIN_NAME]" at bounding box center [887, 359] width 1315 height 11
copy p "[EMAIL_ADDRESS][DOMAIN_NAME]"
click at [234, 90] on span "arrow_back" at bounding box center [226, 90] width 16 height 32
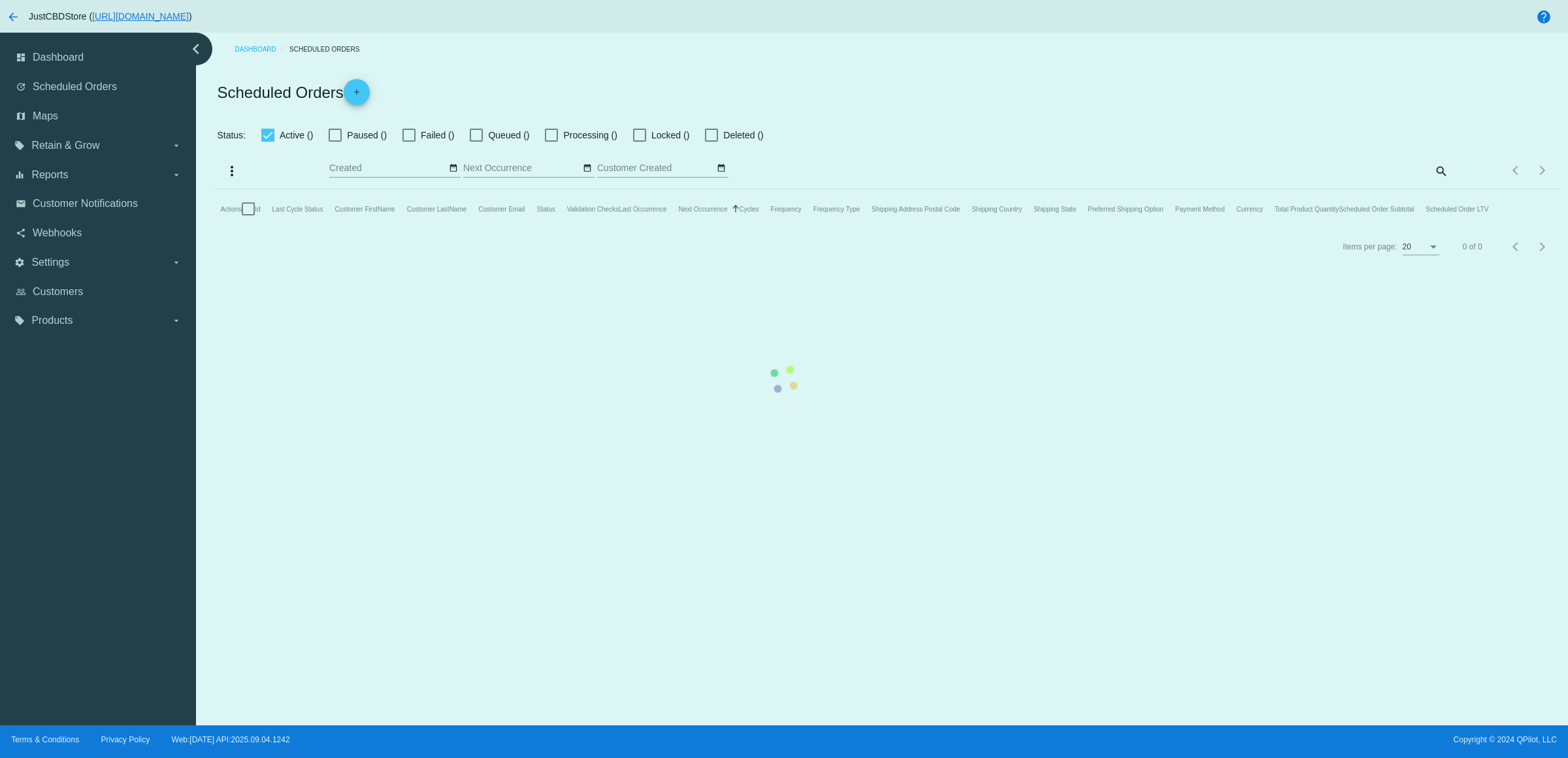
checkbox input "true"
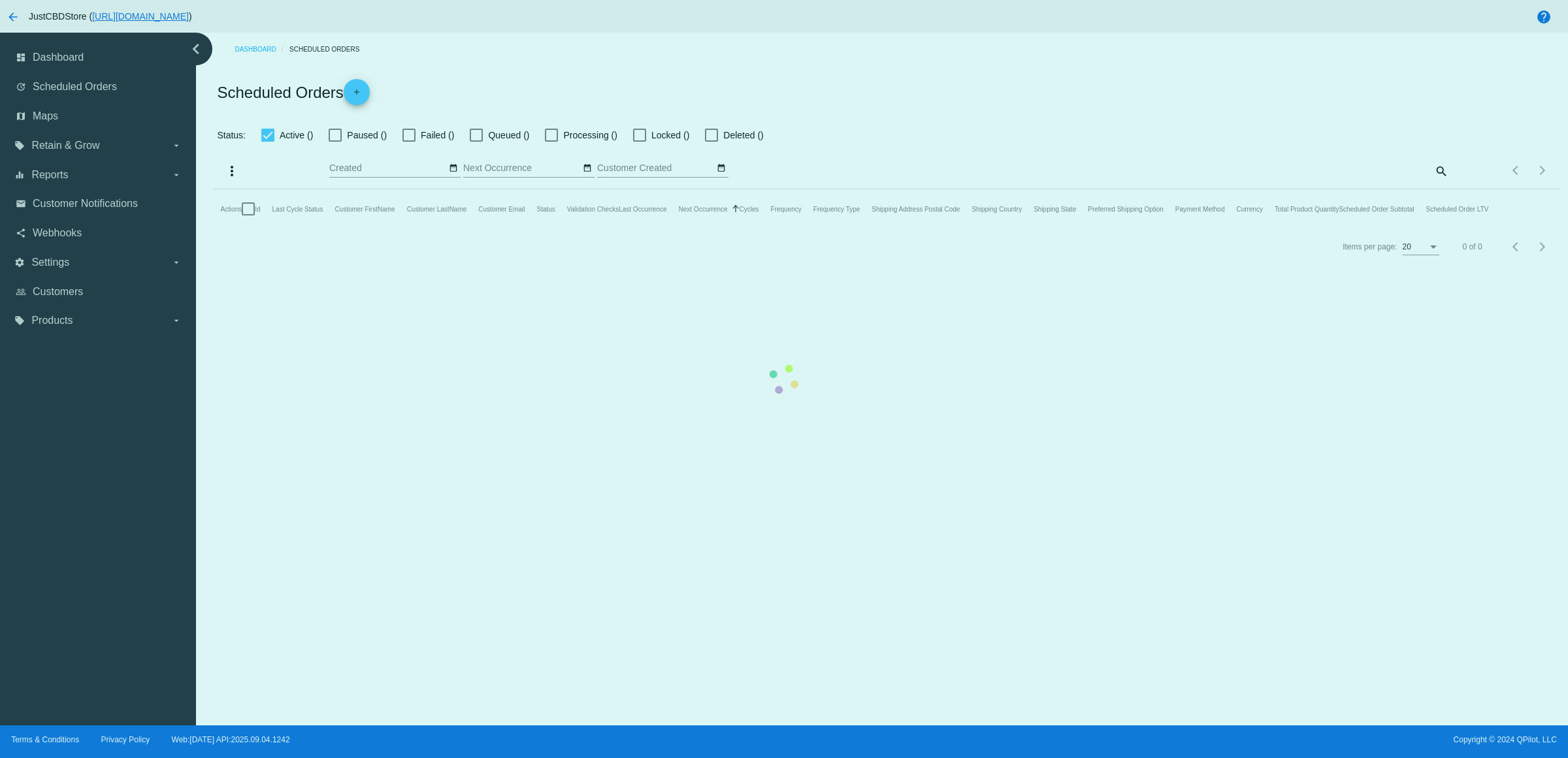
checkbox input "true"
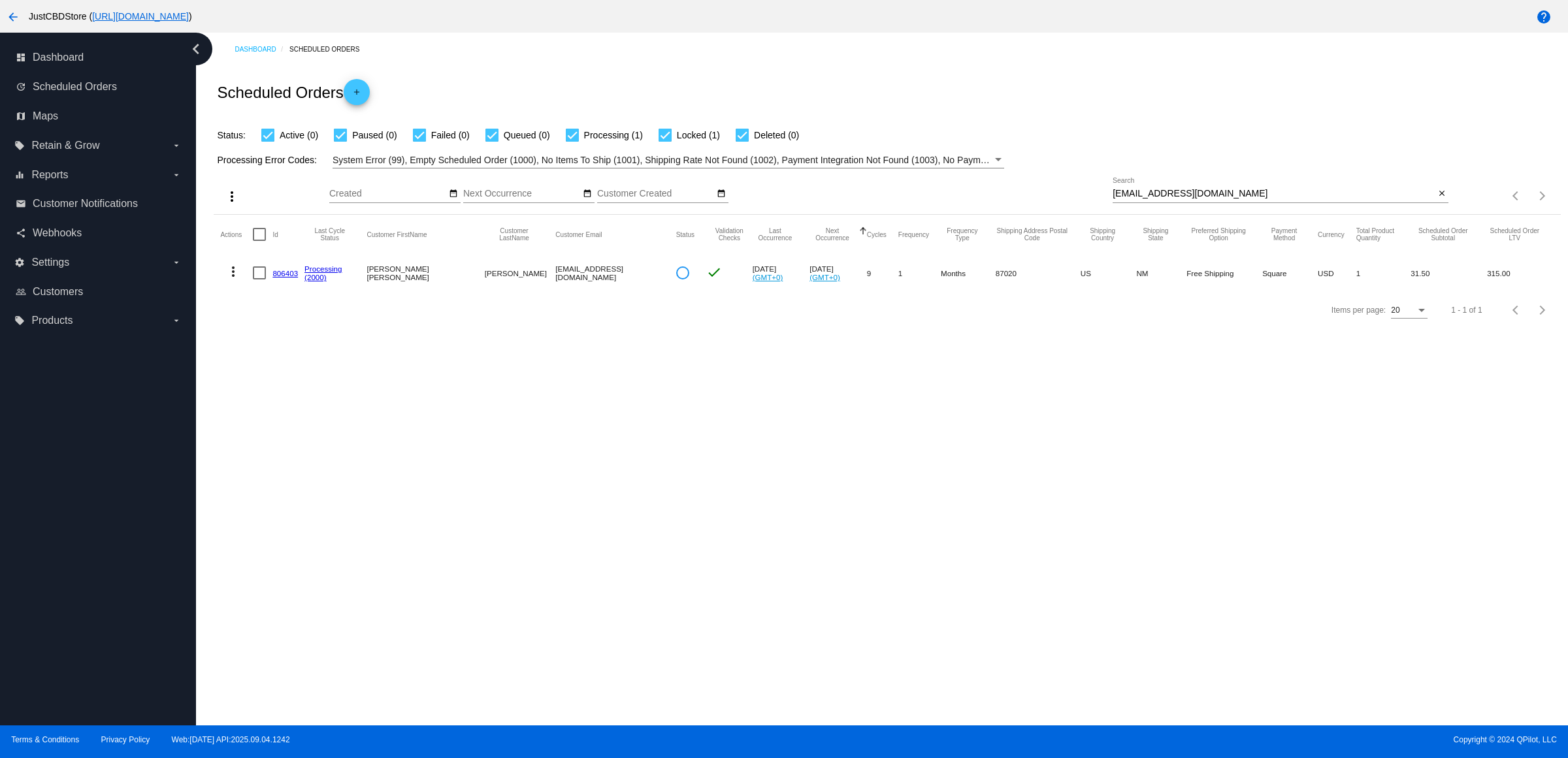
click at [295, 277] on link "806403" at bounding box center [286, 273] width 26 height 8
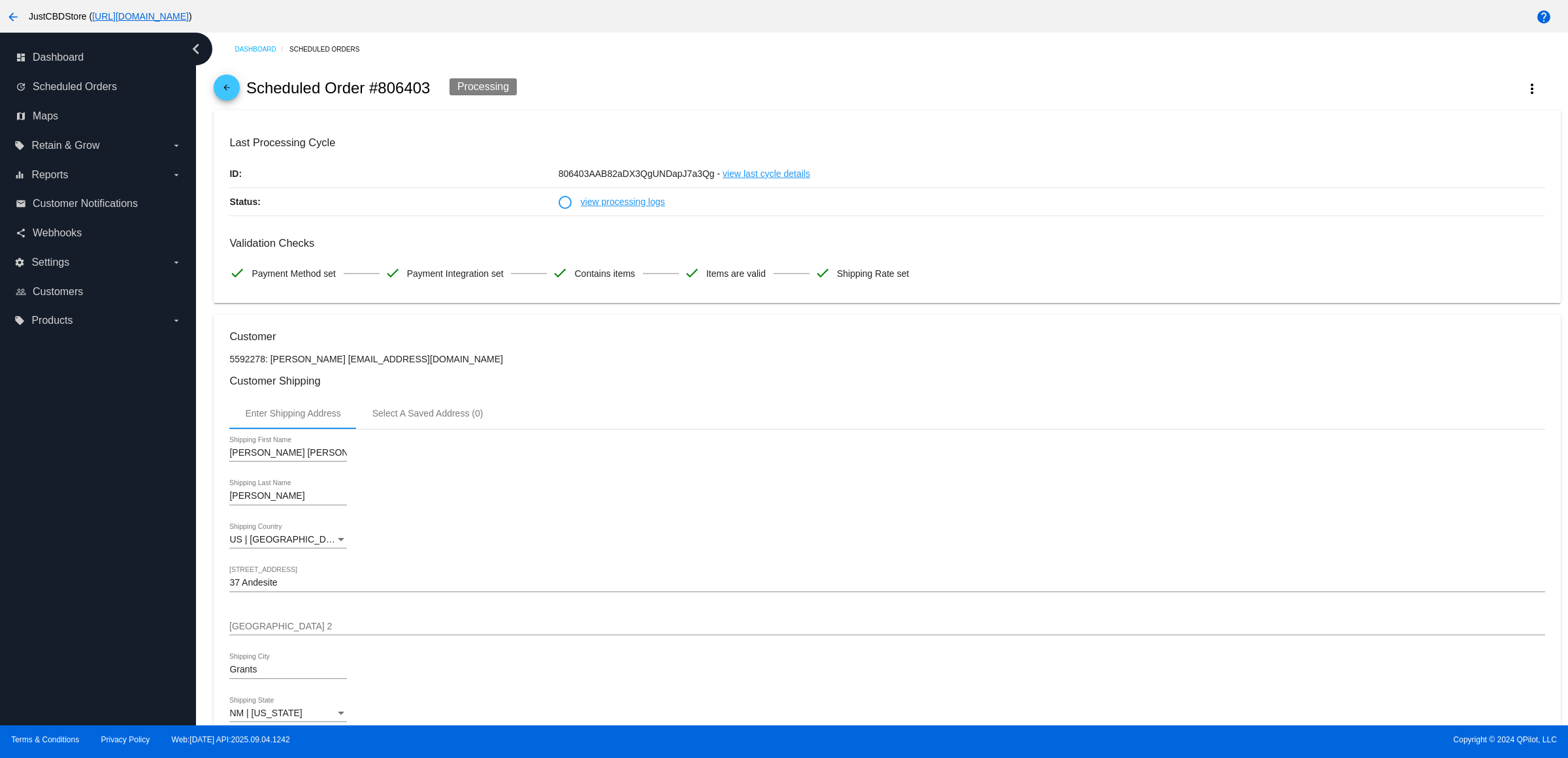
click at [234, 92] on mat-icon "arrow_back" at bounding box center [226, 90] width 16 height 16
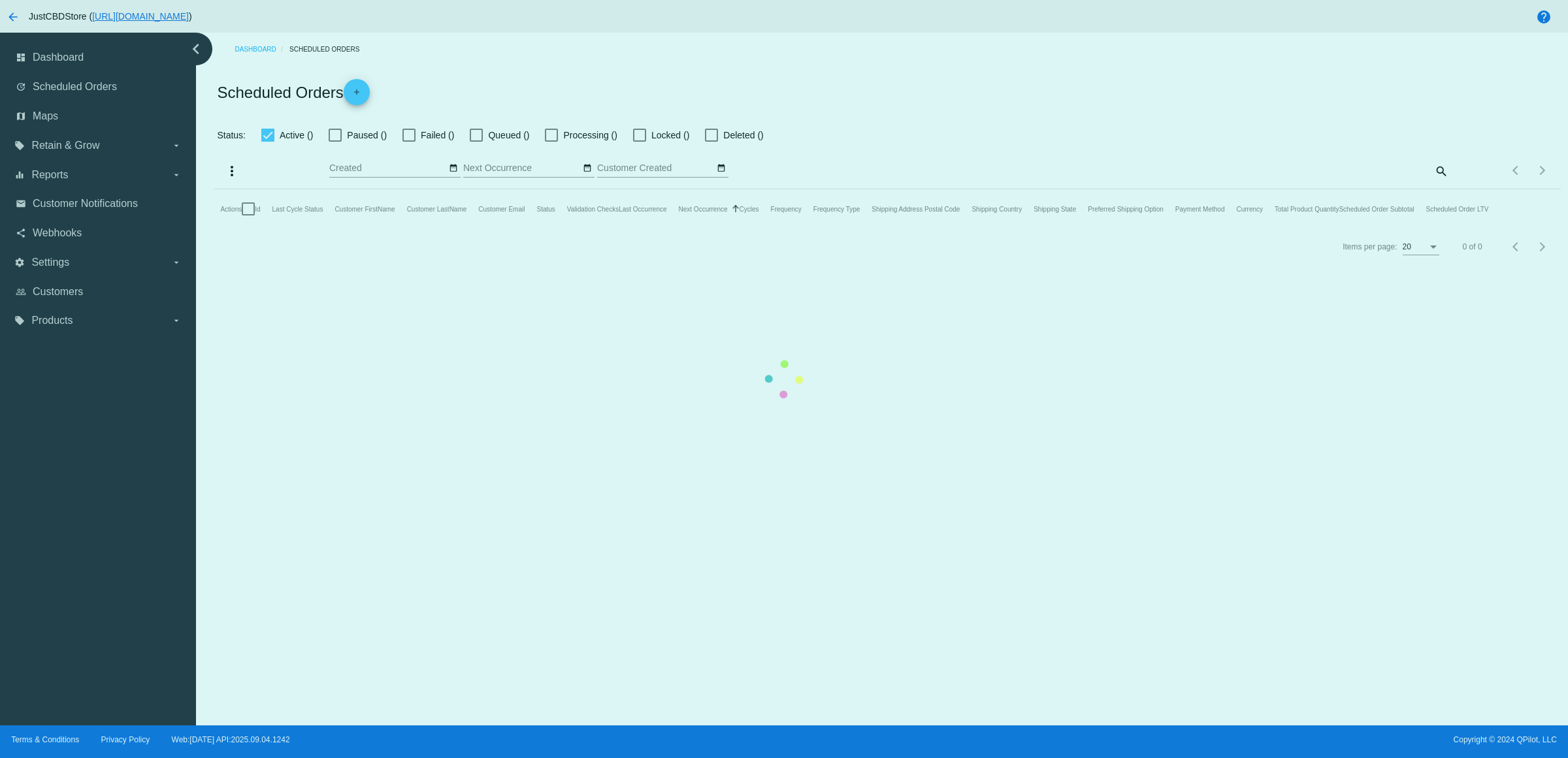
checkbox input "true"
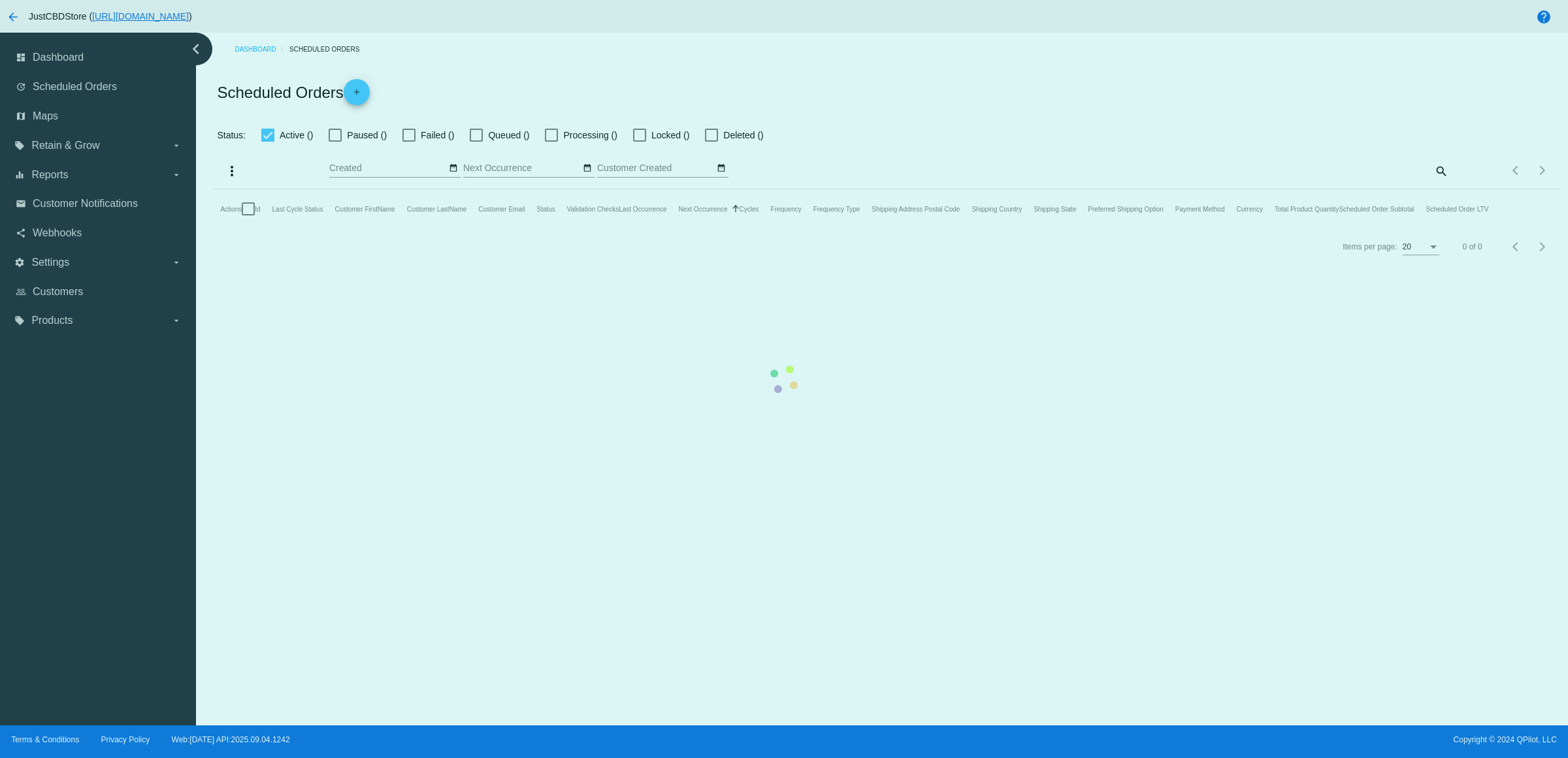
checkbox input "true"
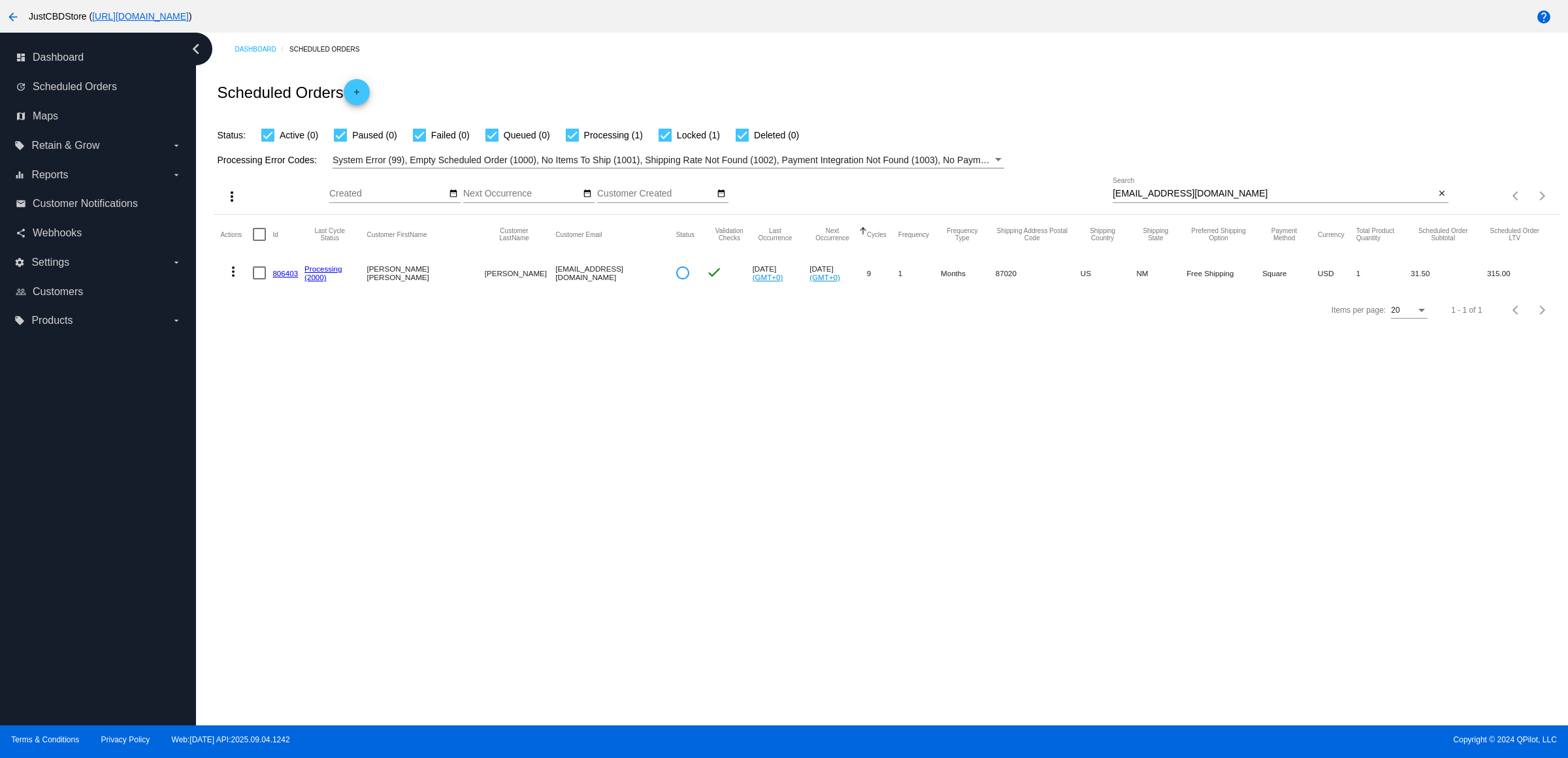
click at [683, 412] on div "Dashboard Scheduled Orders Scheduled Orders add Status: Active (0) Paused (0) F…" at bounding box center [882, 379] width 1372 height 693
